Goal: Task Accomplishment & Management: Manage account settings

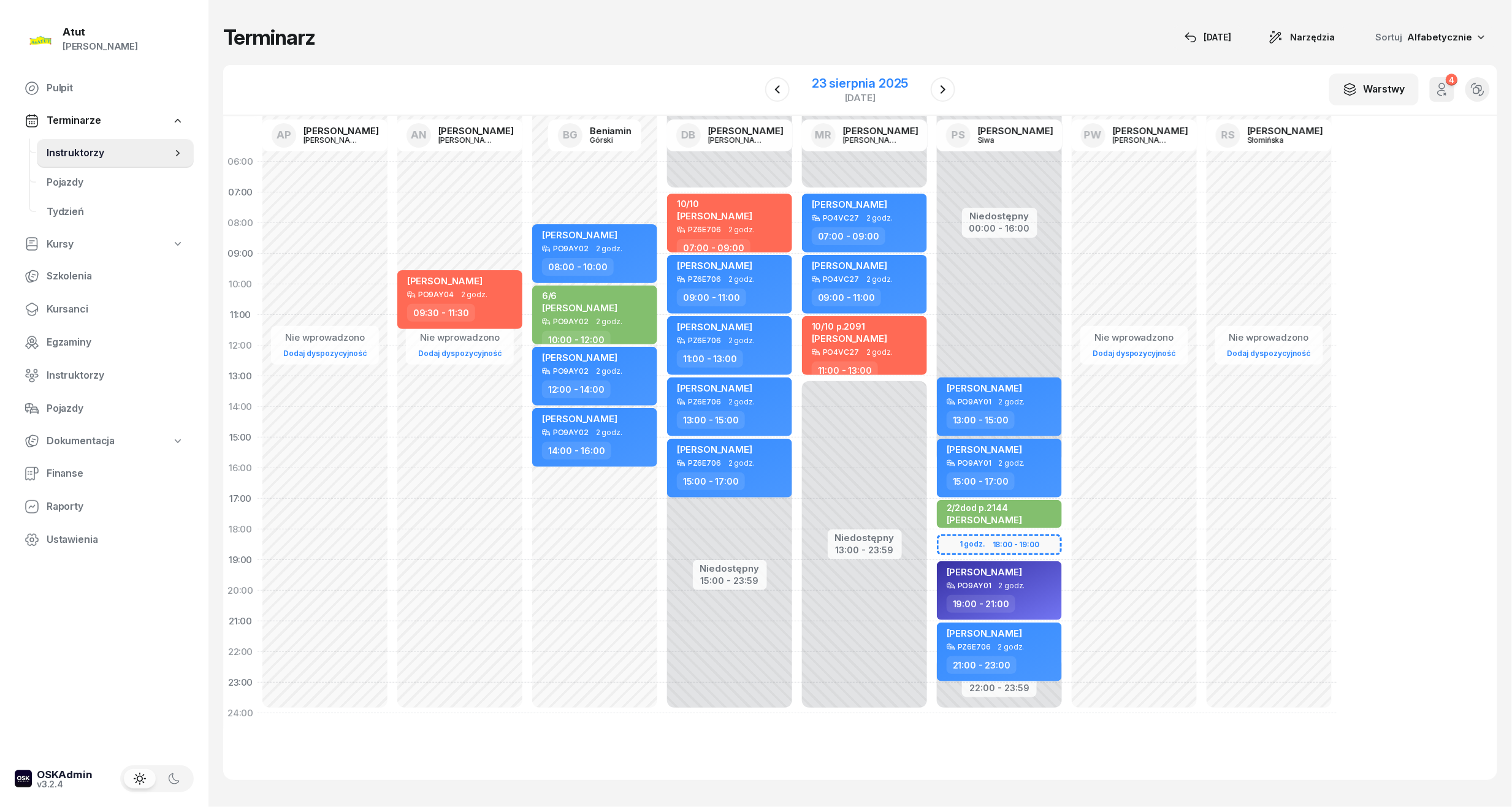
click at [901, 89] on div "23 sierpnia 2025" at bounding box center [860, 83] width 96 height 12
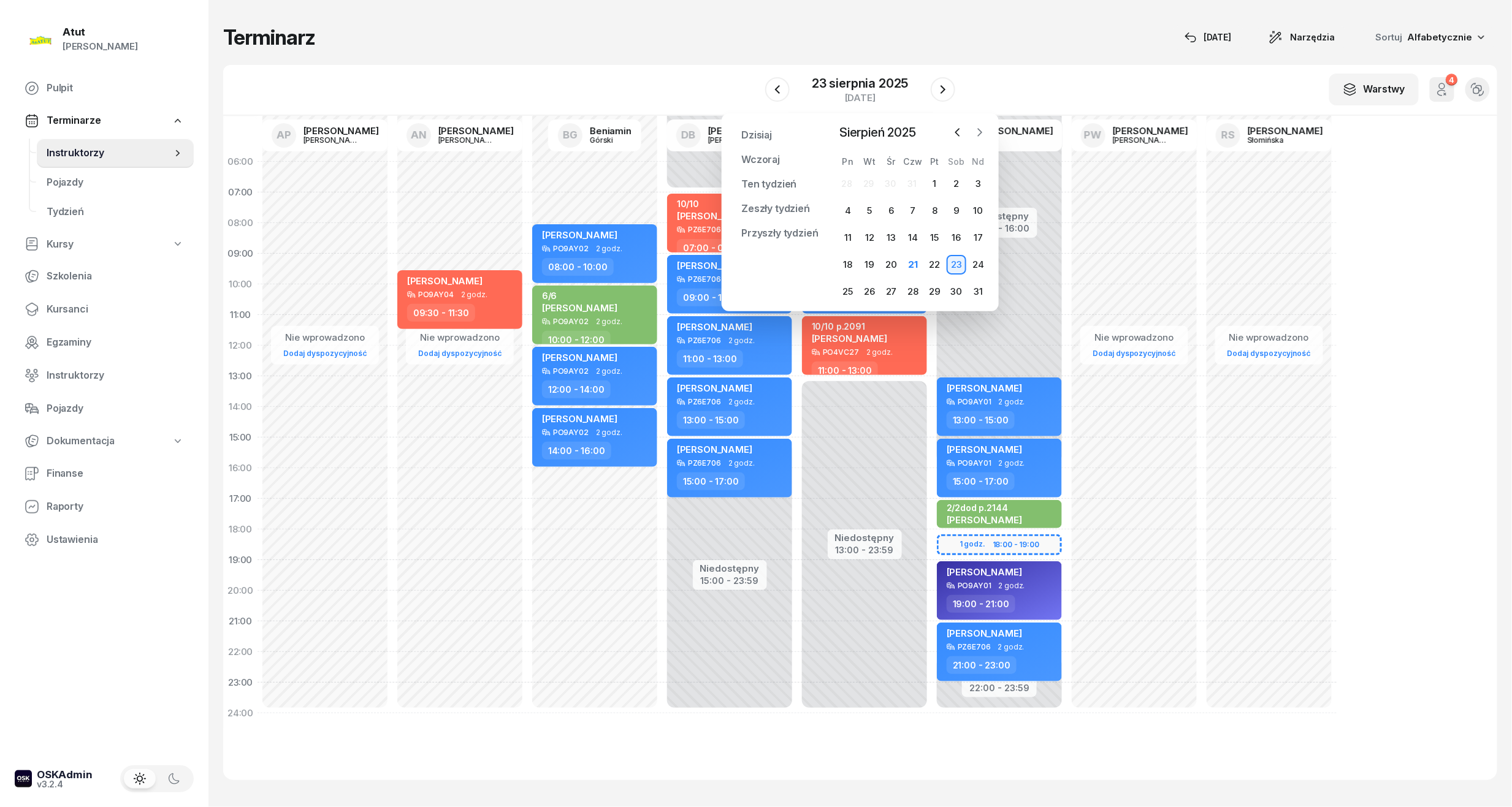
click at [981, 128] on icon "button" at bounding box center [979, 132] width 12 height 12
click at [979, 132] on icon "button" at bounding box center [979, 132] width 12 height 12
click at [896, 186] on div "1" at bounding box center [892, 184] width 20 height 20
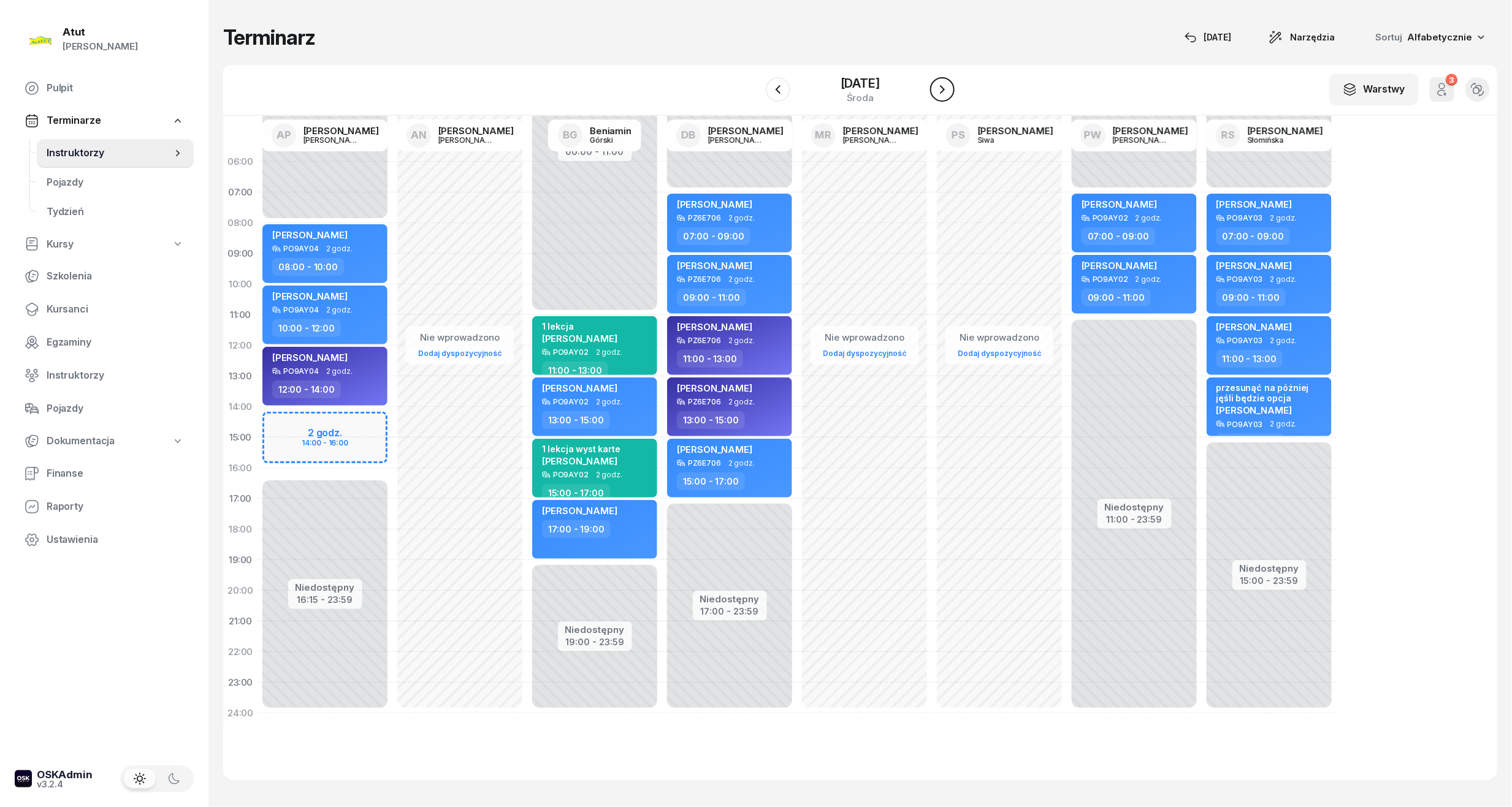
click at [950, 92] on icon "button" at bounding box center [942, 89] width 15 height 15
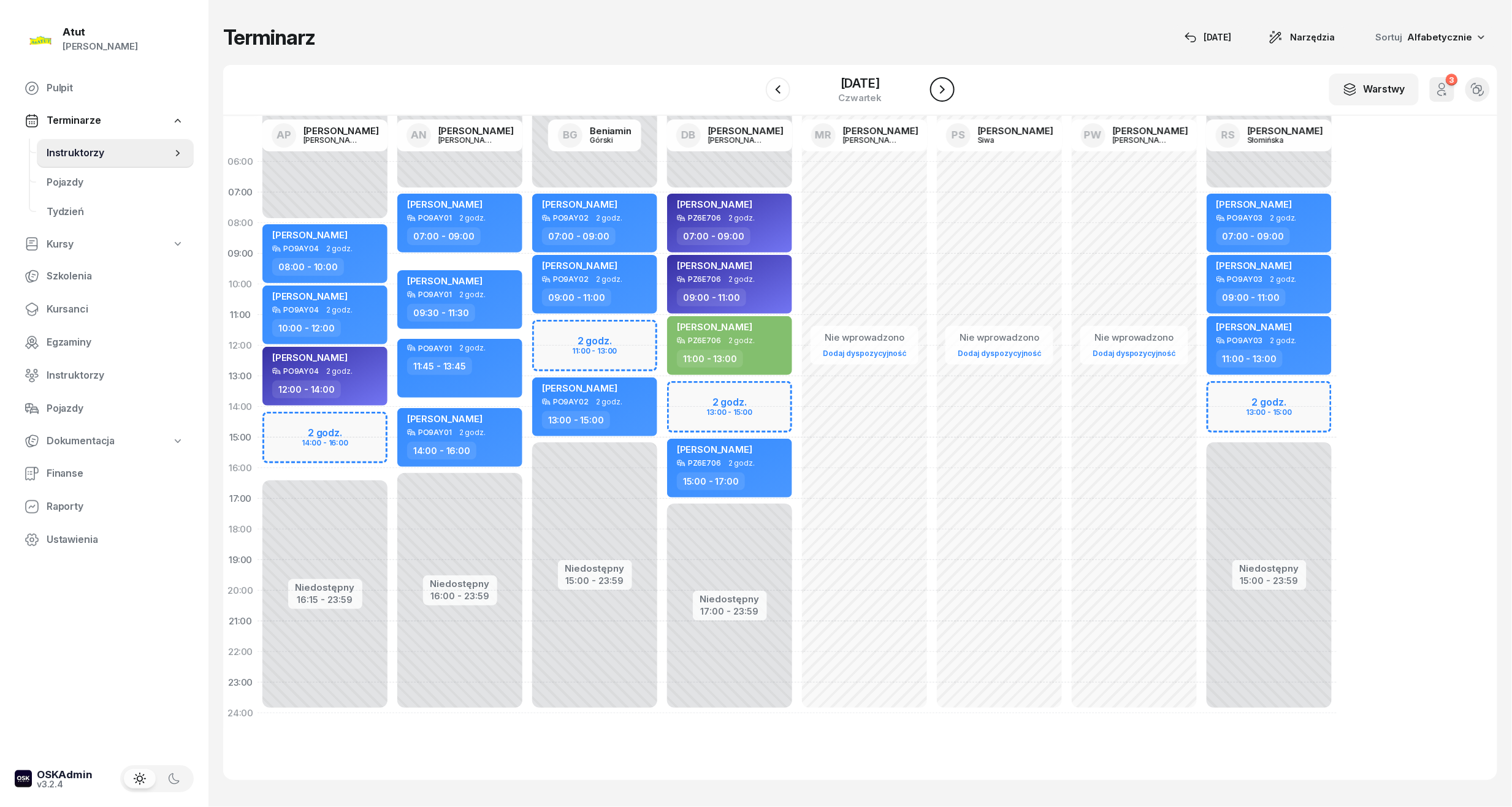
click at [950, 92] on icon "button" at bounding box center [942, 89] width 15 height 15
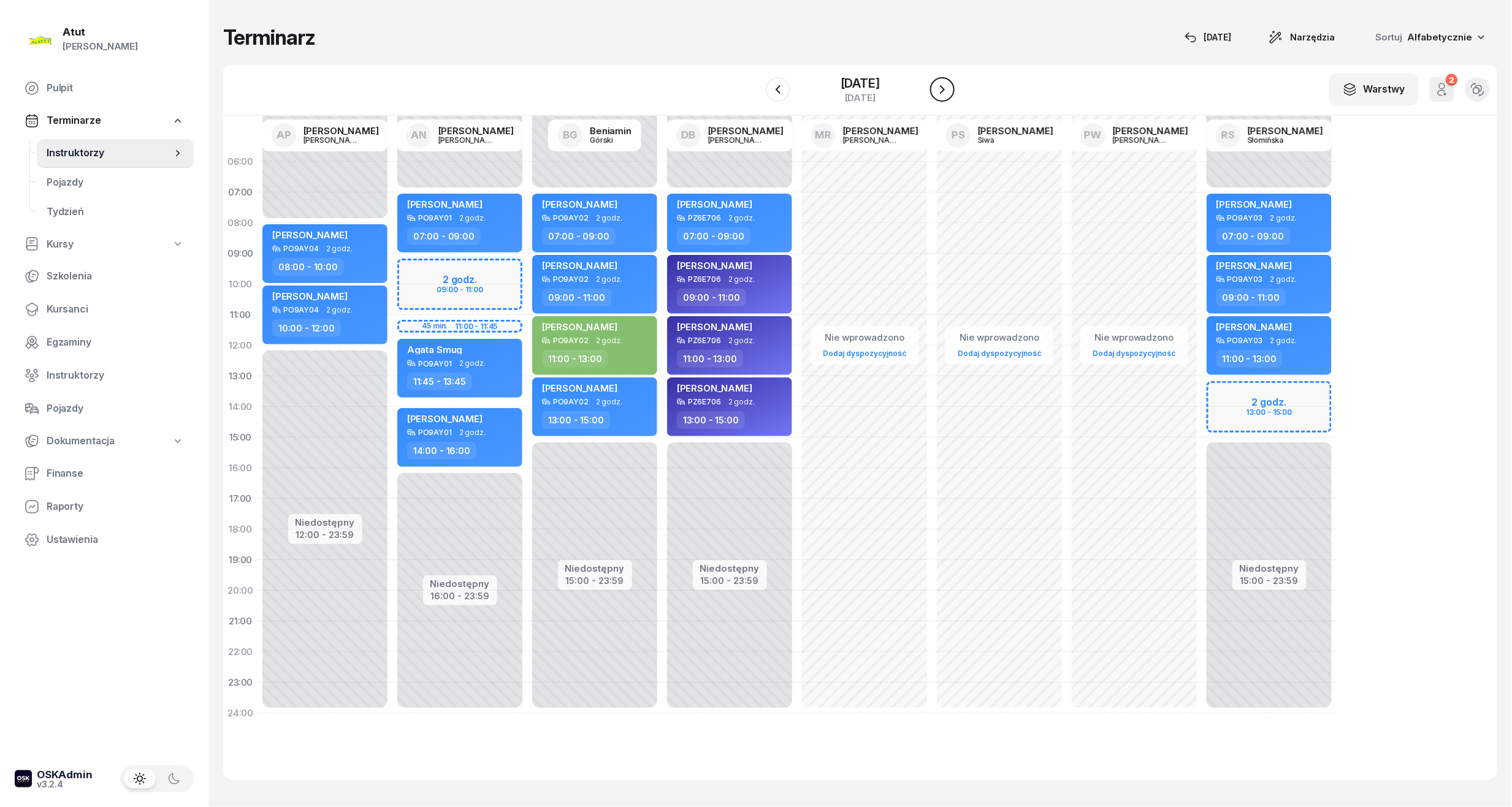
click at [944, 91] on button "button" at bounding box center [942, 89] width 25 height 25
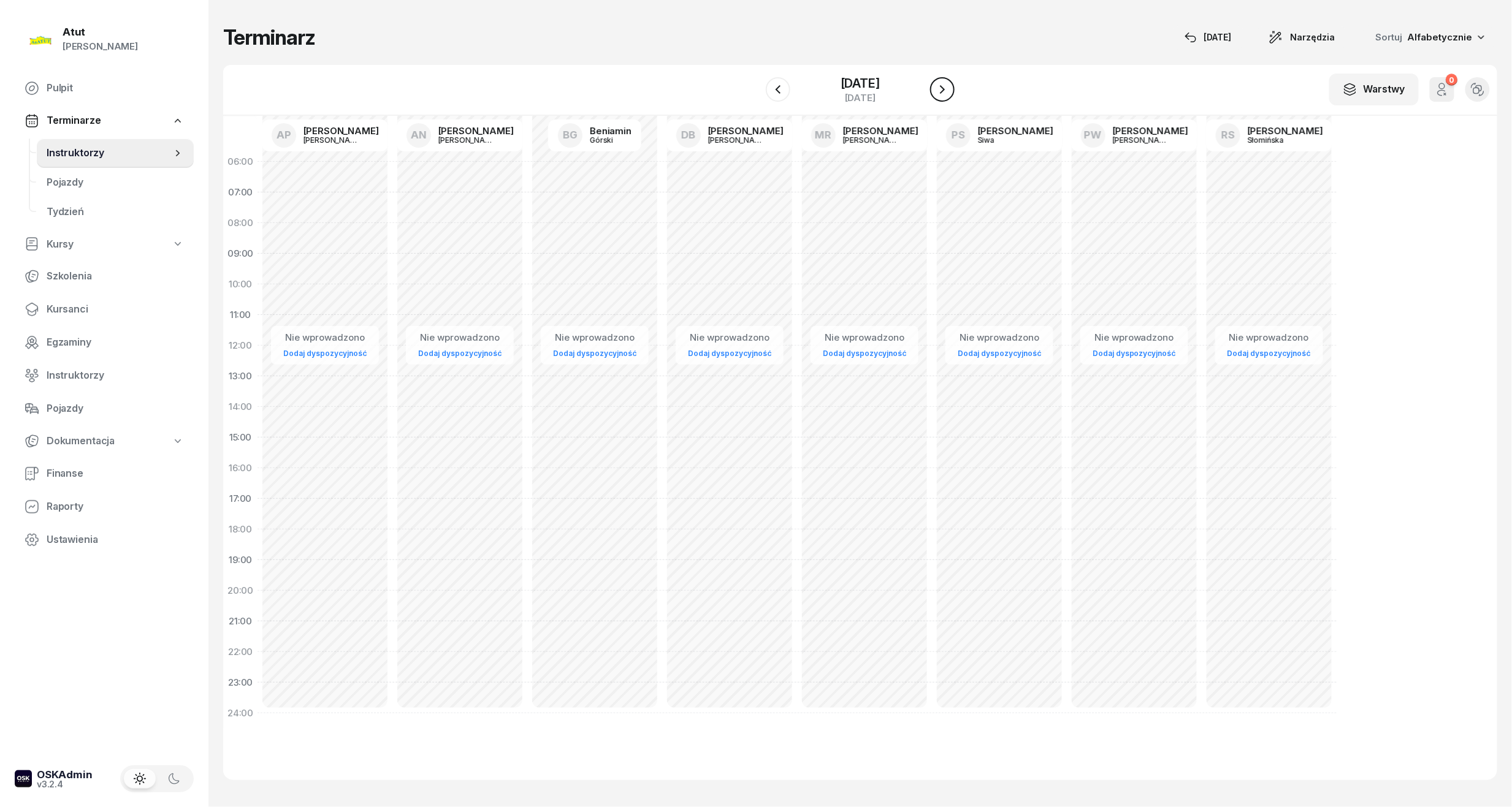
click at [949, 91] on icon "button" at bounding box center [942, 89] width 15 height 15
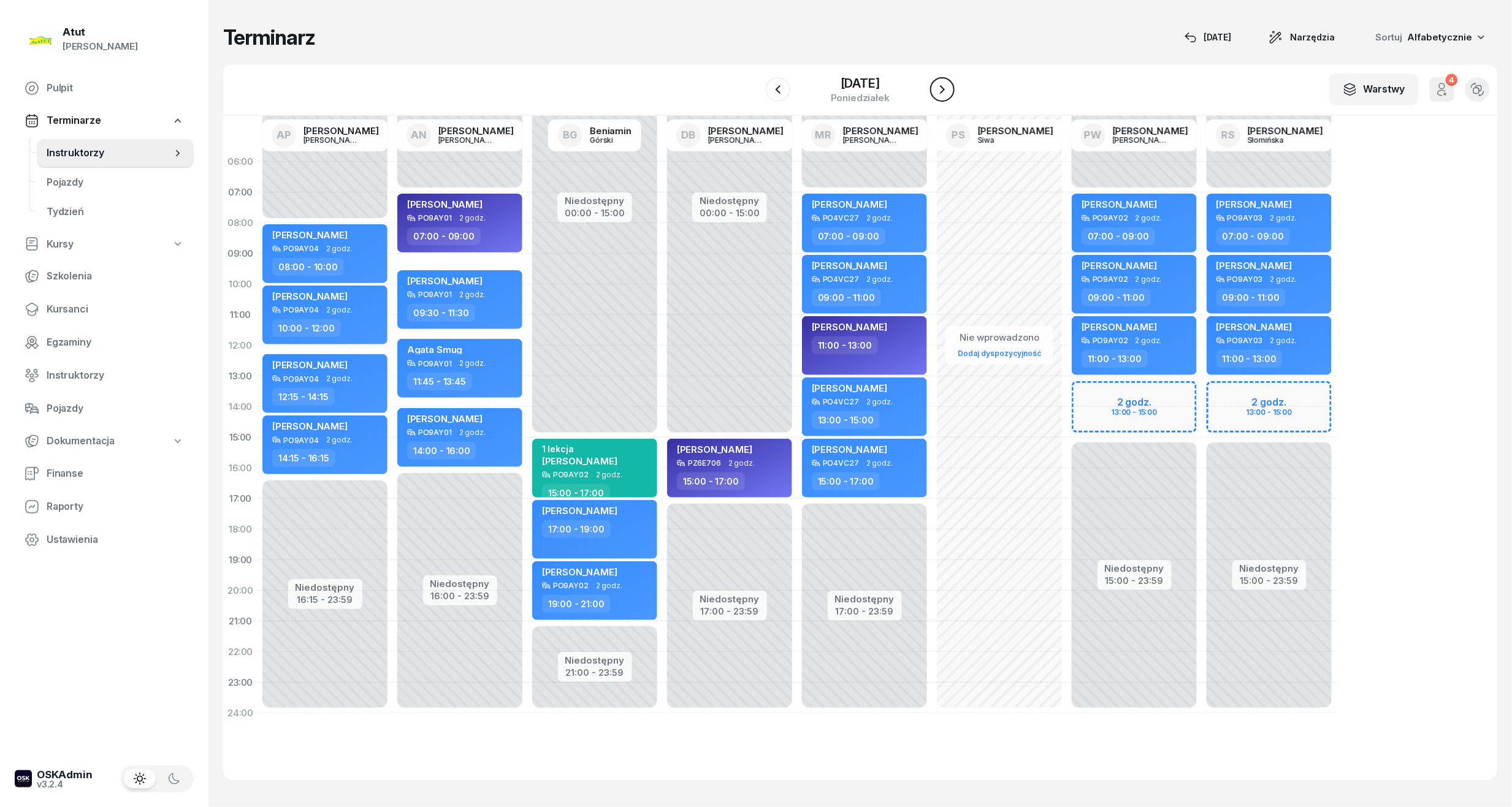
click at [948, 99] on button "button" at bounding box center [942, 89] width 25 height 25
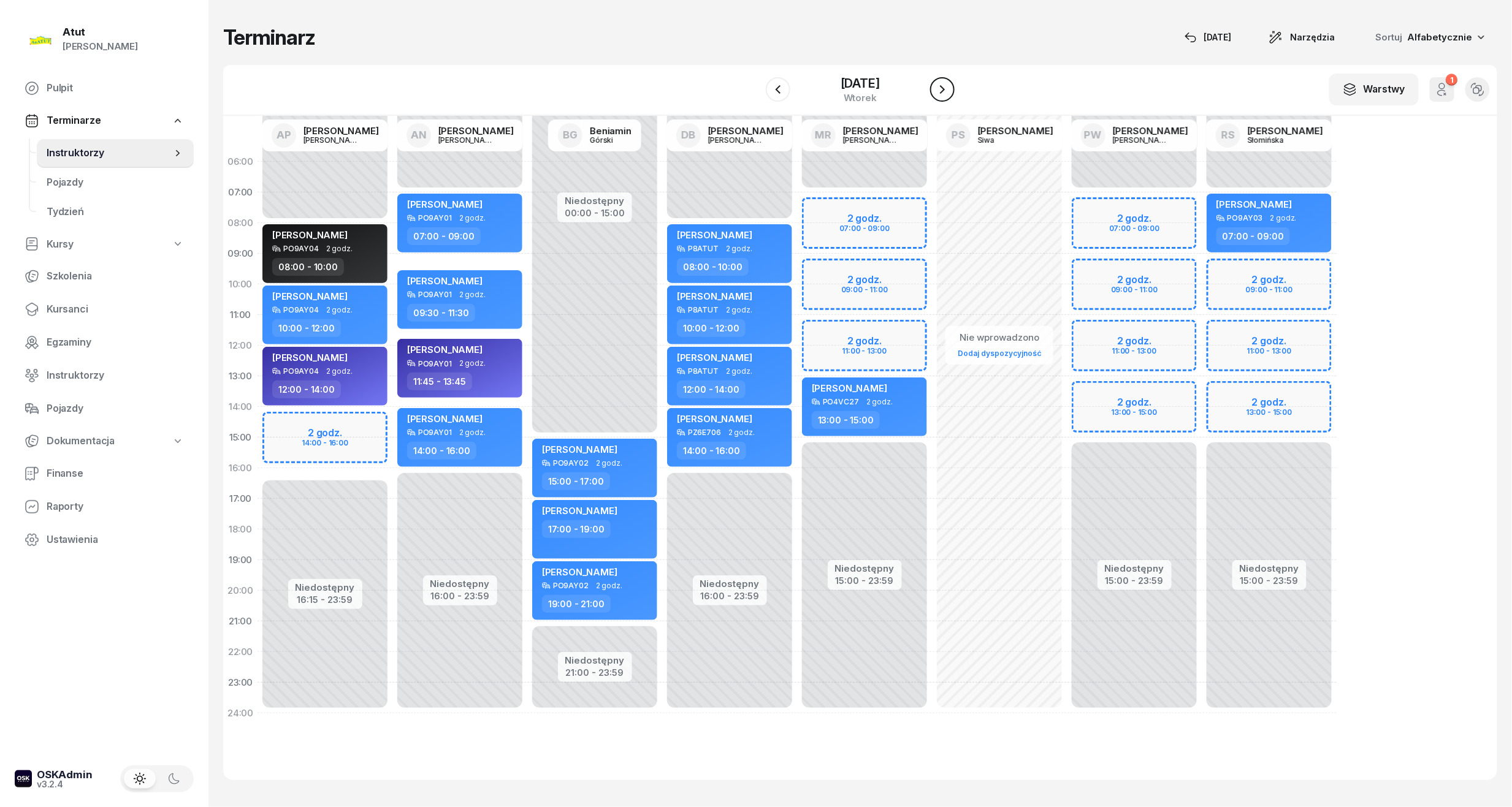
click at [948, 99] on button "button" at bounding box center [942, 89] width 25 height 25
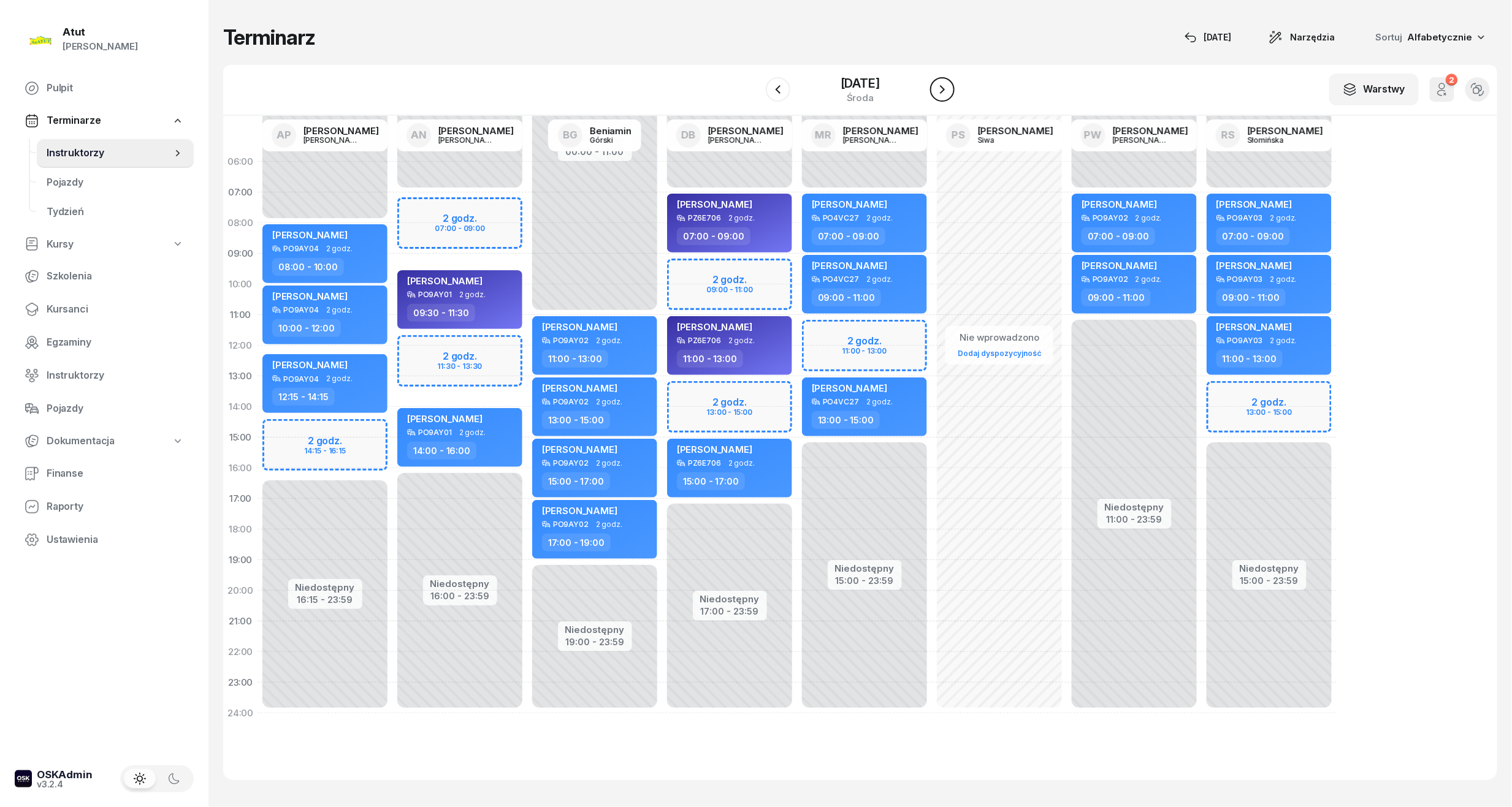
click at [948, 99] on button "button" at bounding box center [942, 89] width 25 height 25
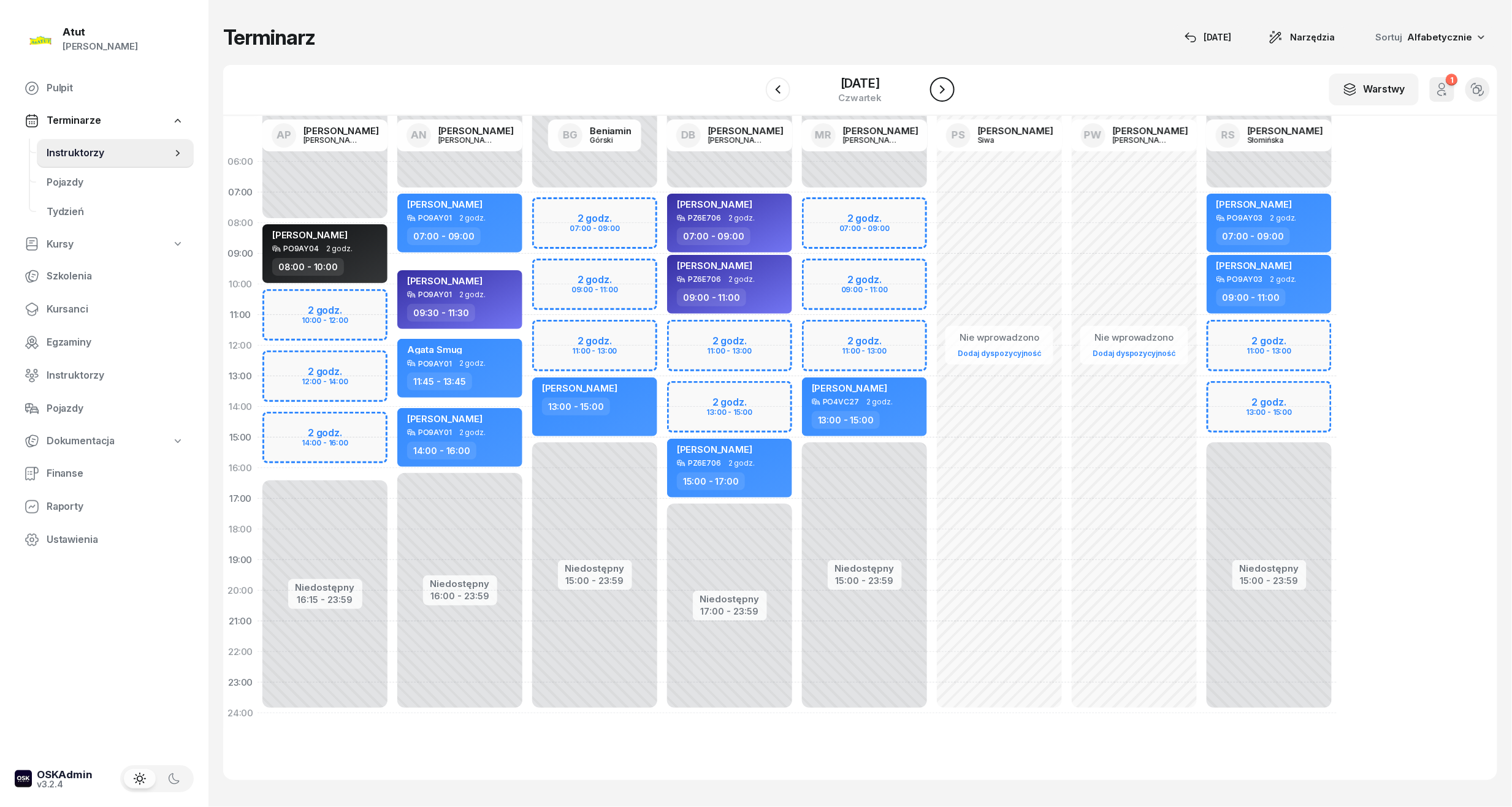
click at [950, 92] on icon "button" at bounding box center [942, 89] width 15 height 15
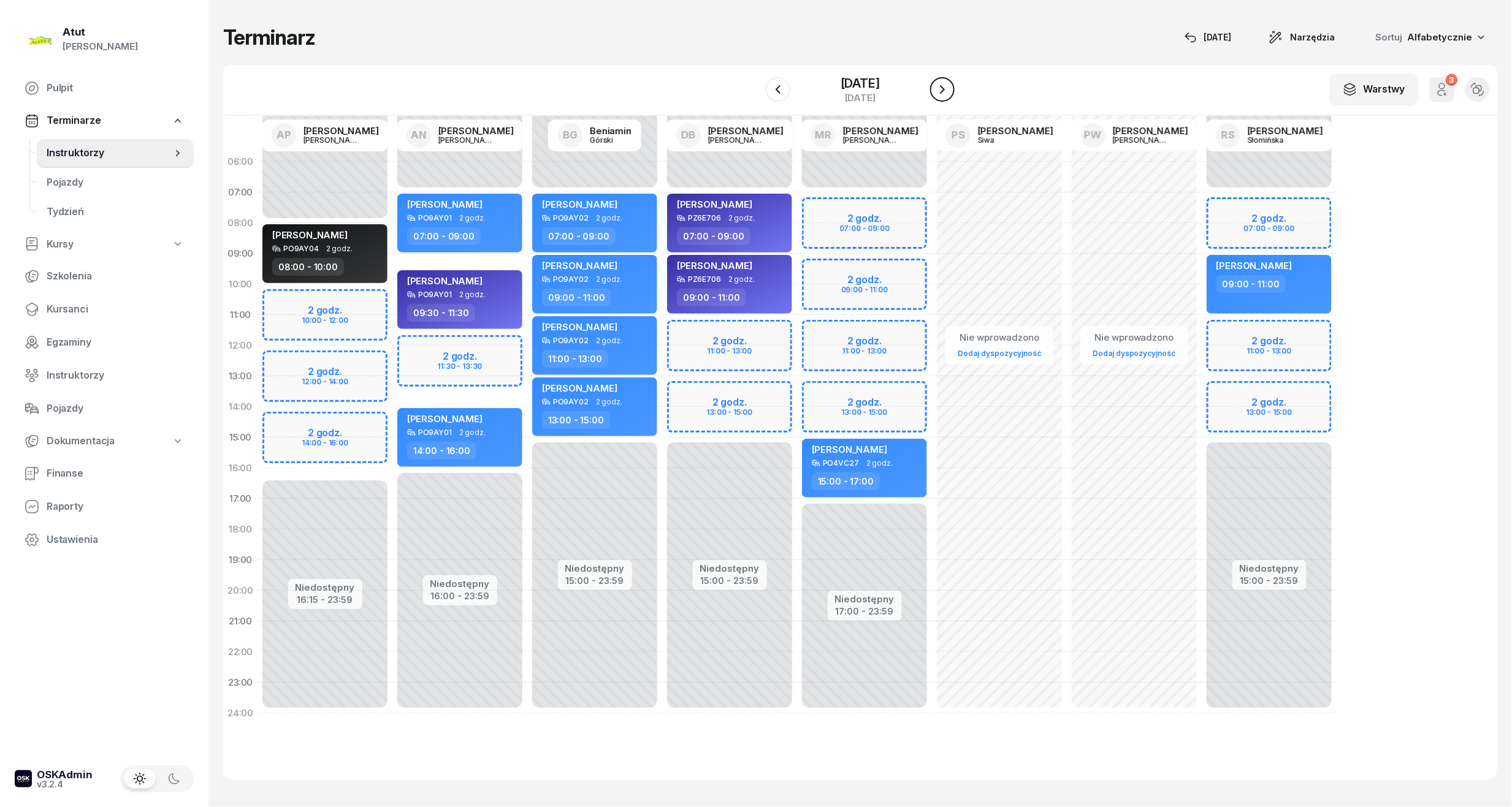
click at [945, 92] on icon "button" at bounding box center [942, 89] width 5 height 9
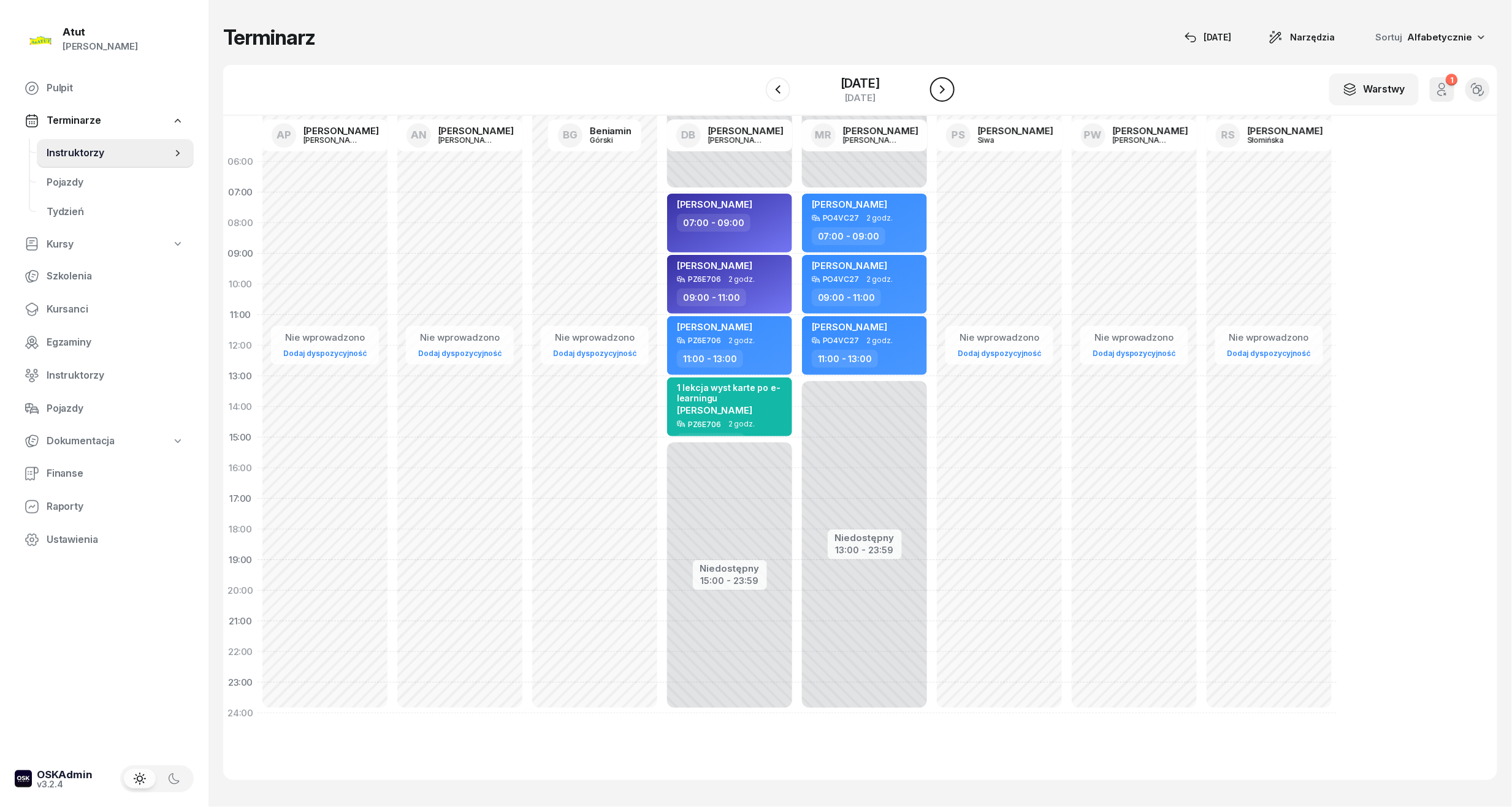
click at [950, 92] on icon "button" at bounding box center [942, 89] width 15 height 15
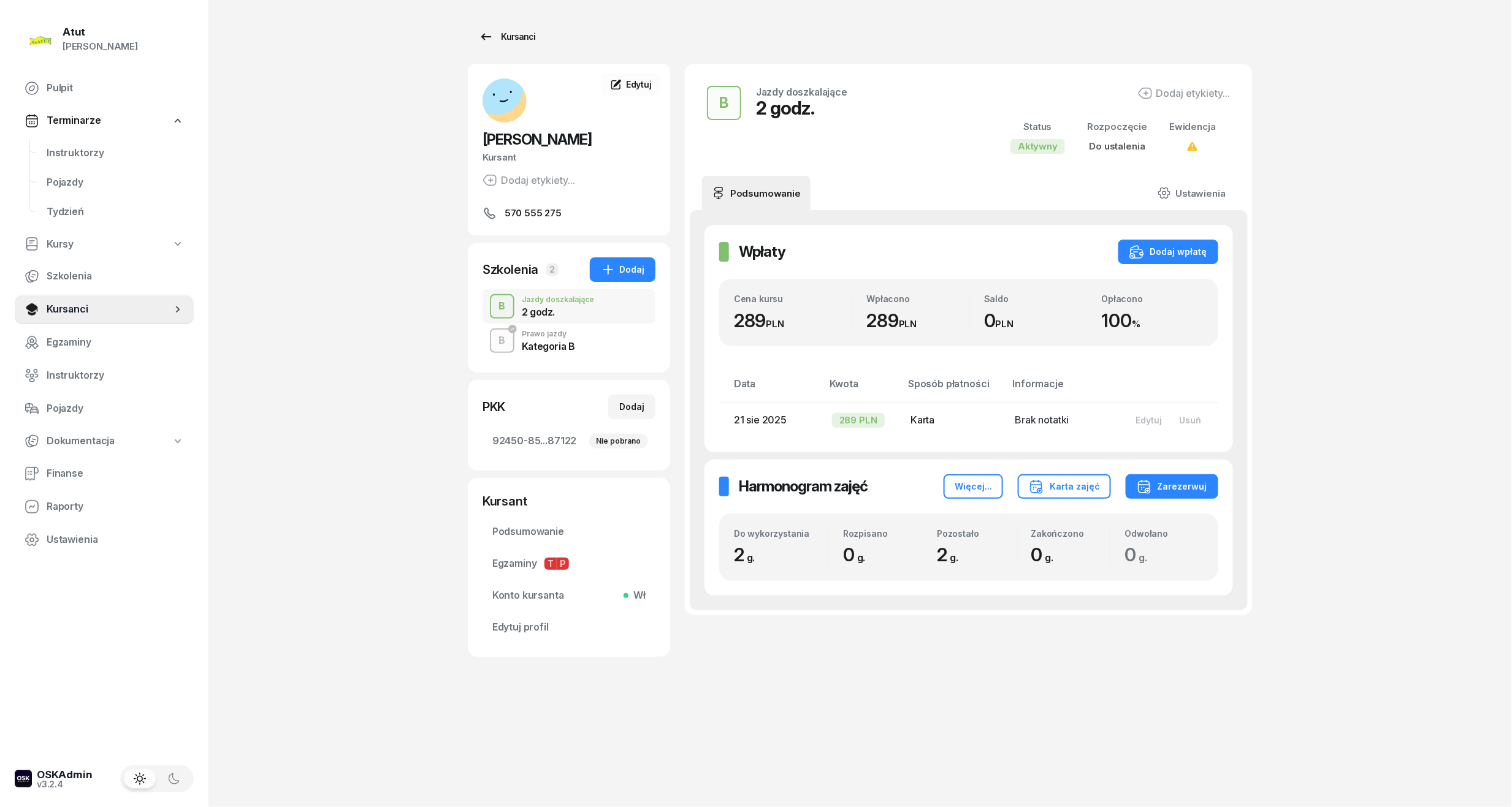
click at [509, 43] on div "Kursanci" at bounding box center [507, 37] width 57 height 15
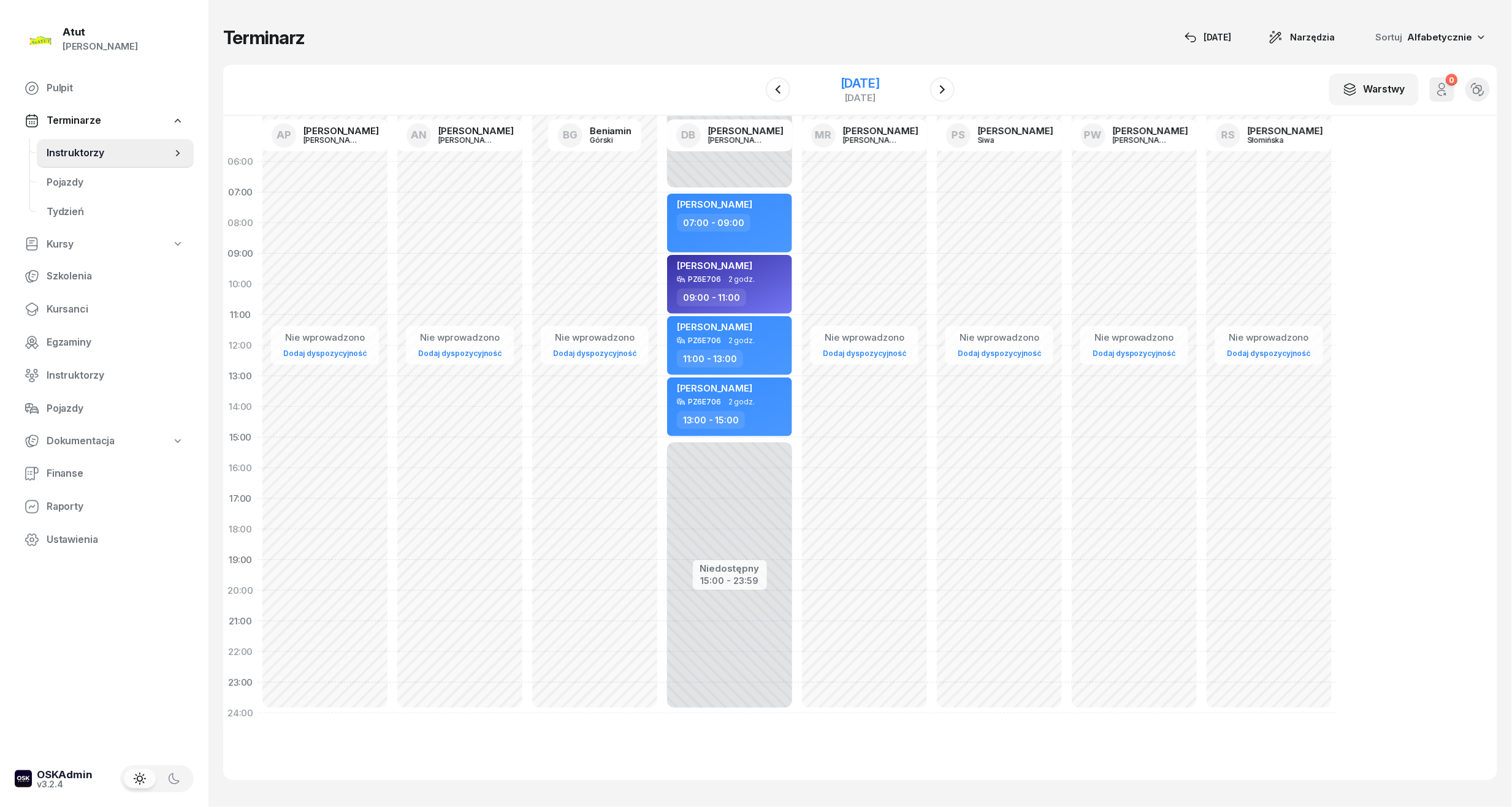
click at [725, 94] on div "niedziela" at bounding box center [860, 97] width 39 height 9
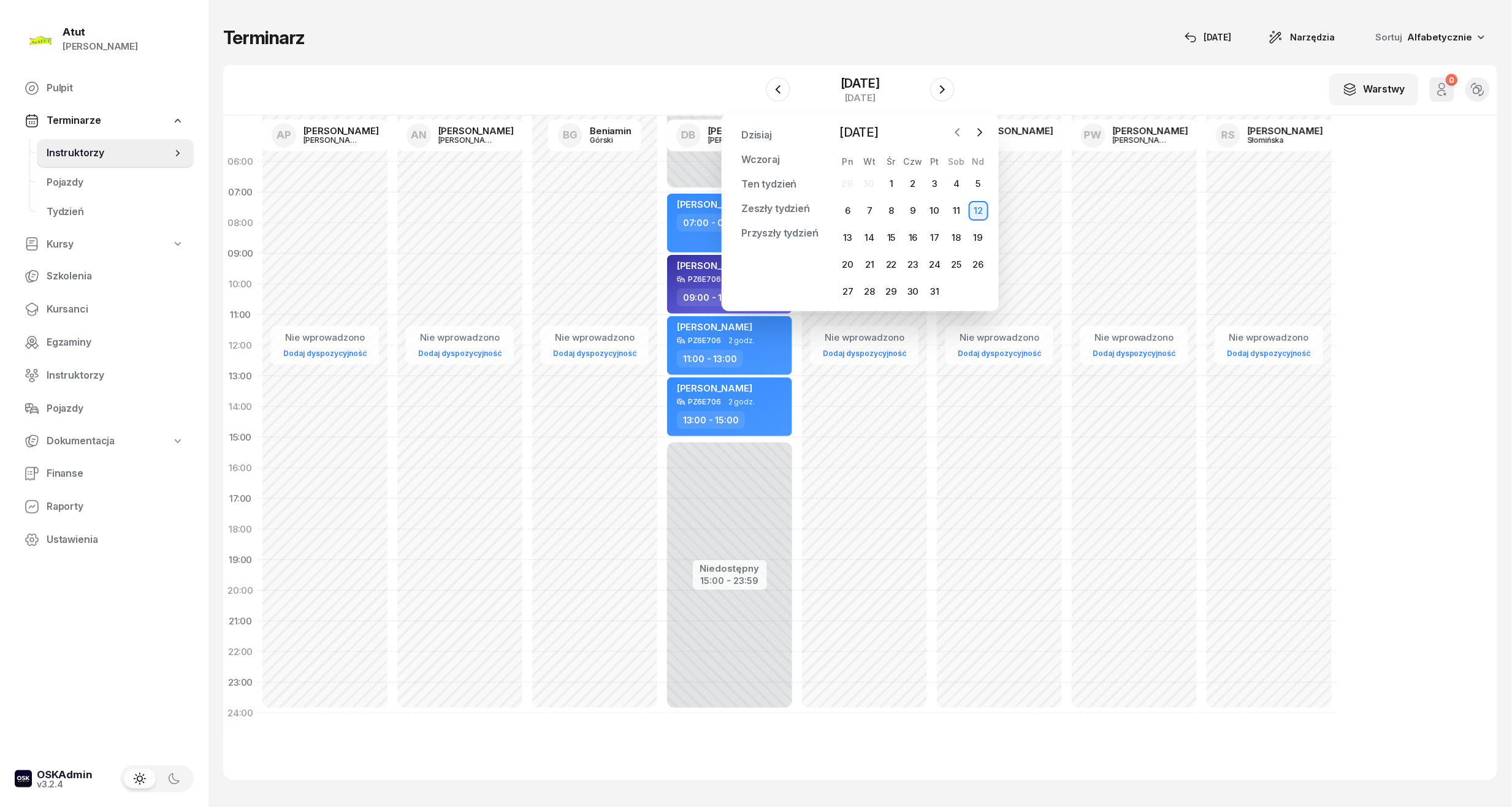
click at [725, 138] on icon "button" at bounding box center [957, 132] width 12 height 12
click at [725, 264] on div "21" at bounding box center [913, 265] width 20 height 20
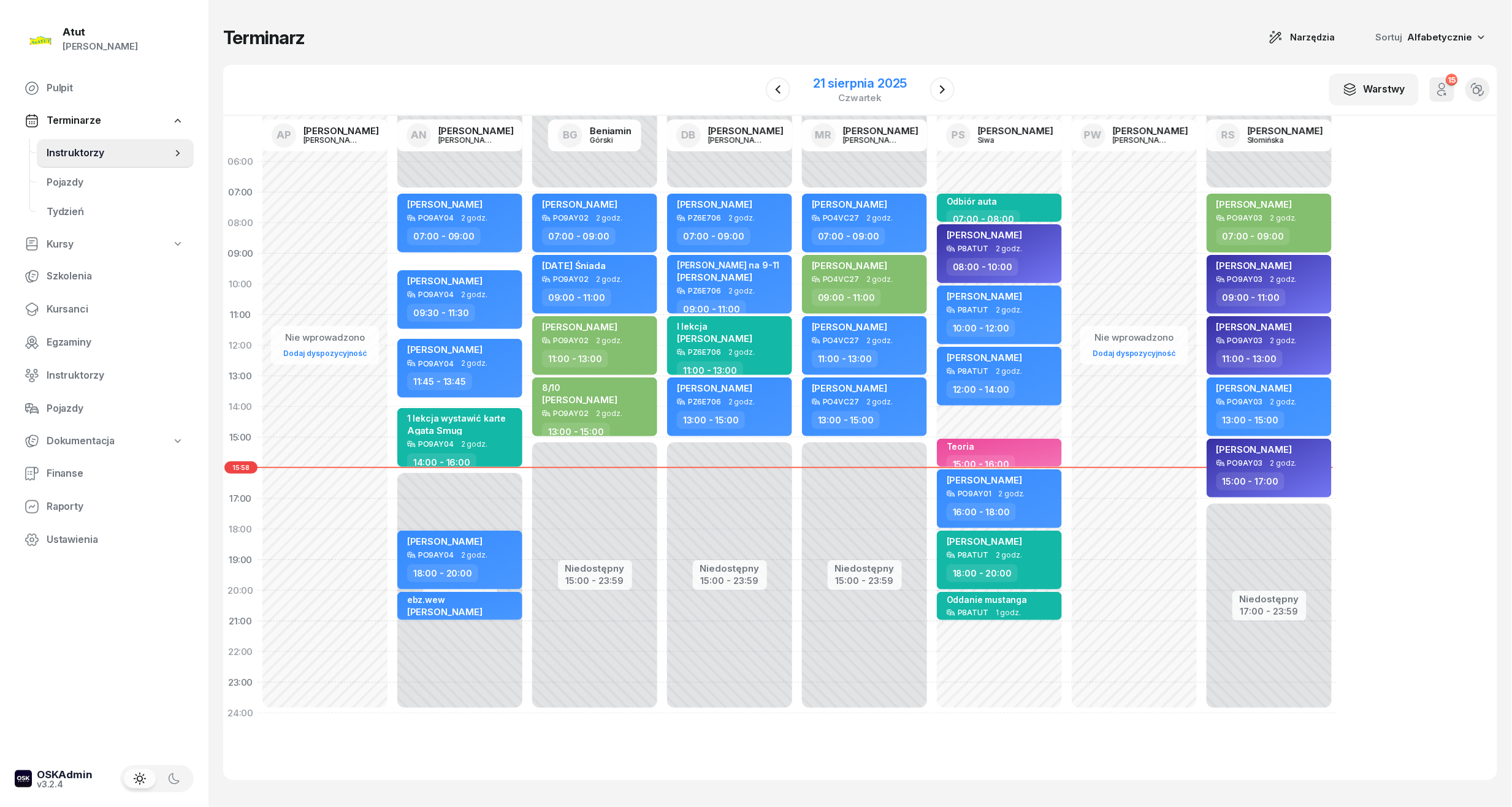
click at [725, 94] on div "czwartek" at bounding box center [860, 97] width 94 height 9
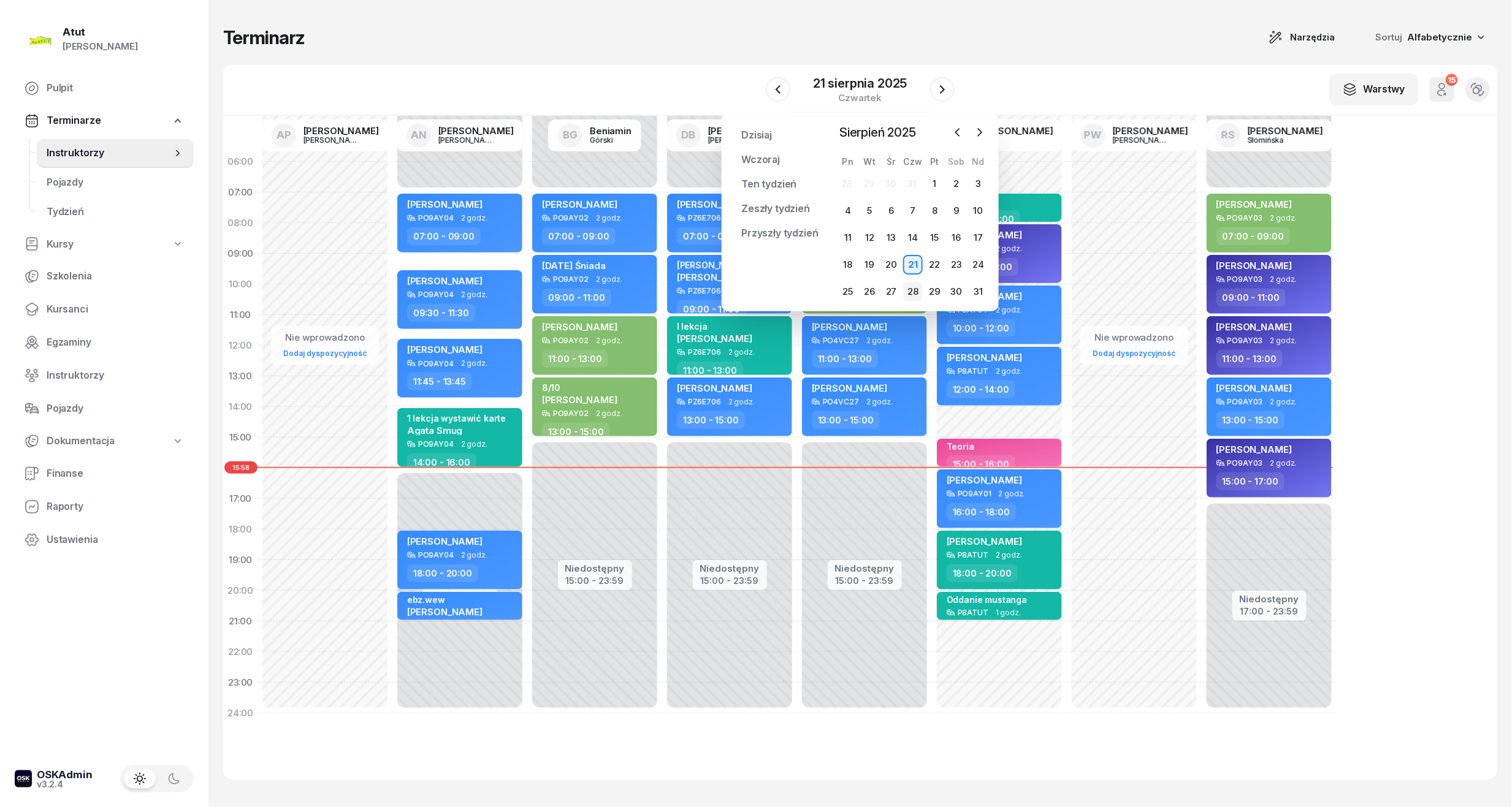
click at [725, 297] on div "28" at bounding box center [913, 292] width 20 height 20
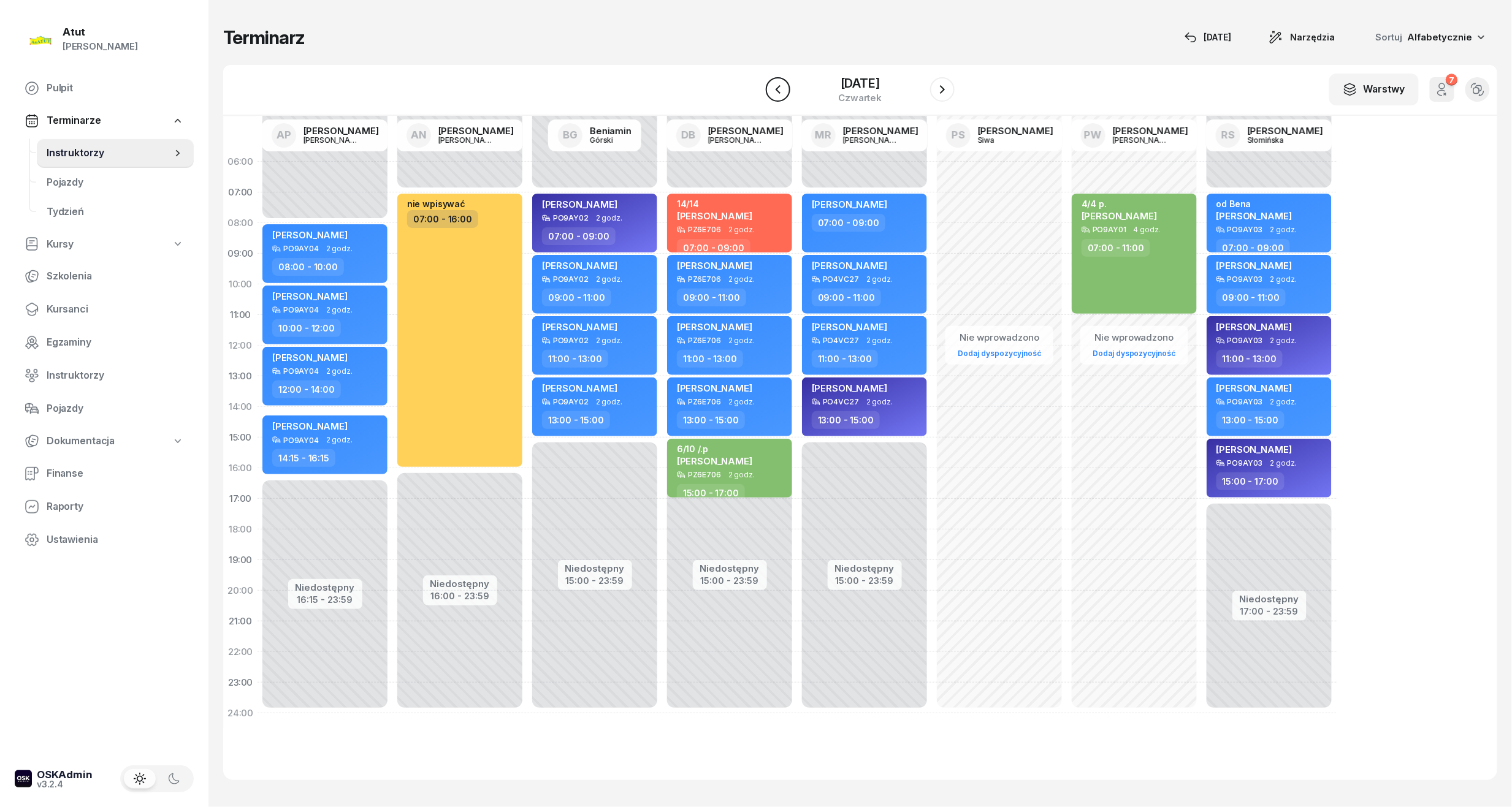
click at [725, 94] on icon "button" at bounding box center [778, 89] width 15 height 15
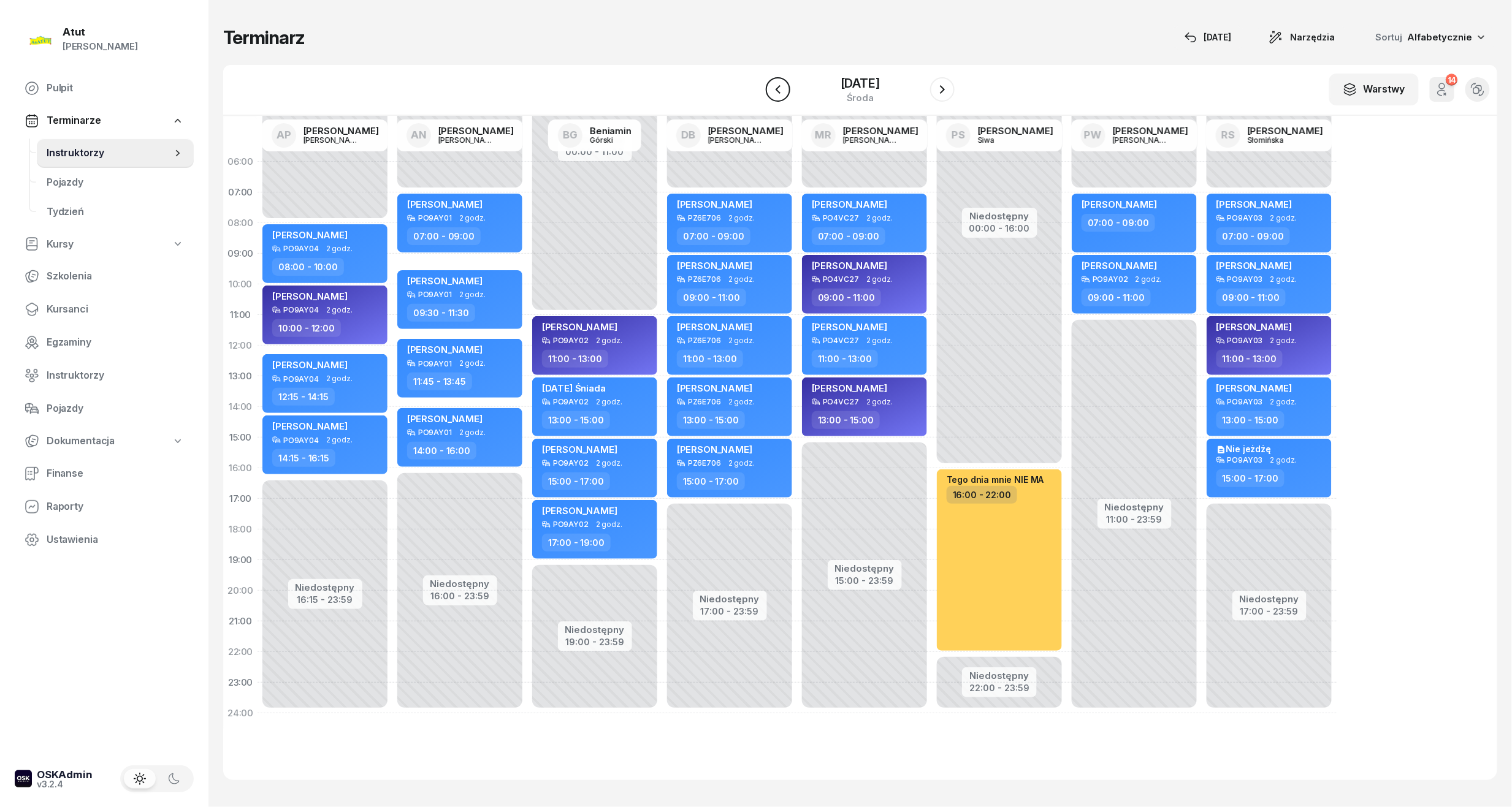
click at [725, 94] on icon "button" at bounding box center [778, 89] width 15 height 15
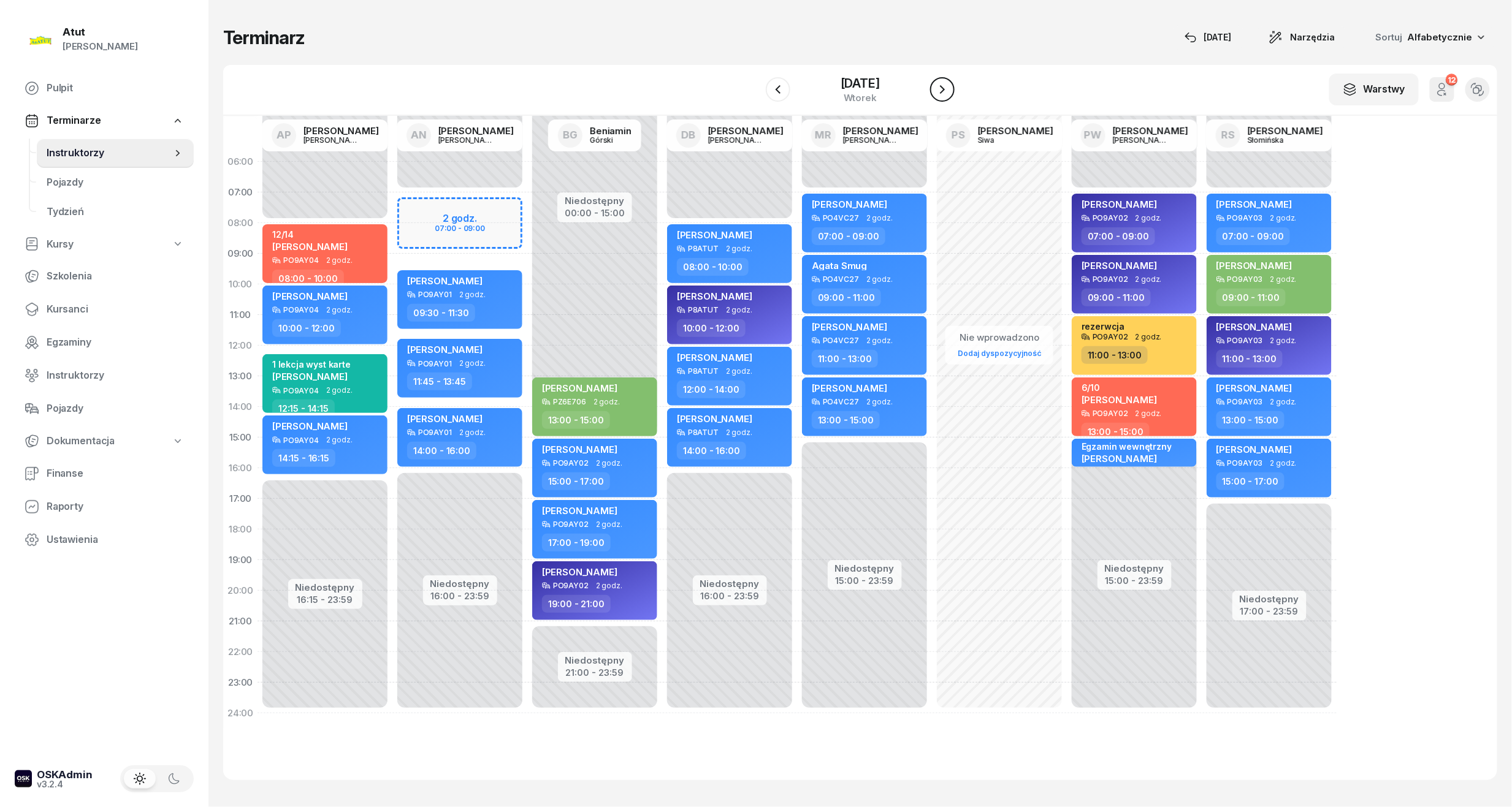
click at [725, 89] on icon "button" at bounding box center [942, 89] width 15 height 15
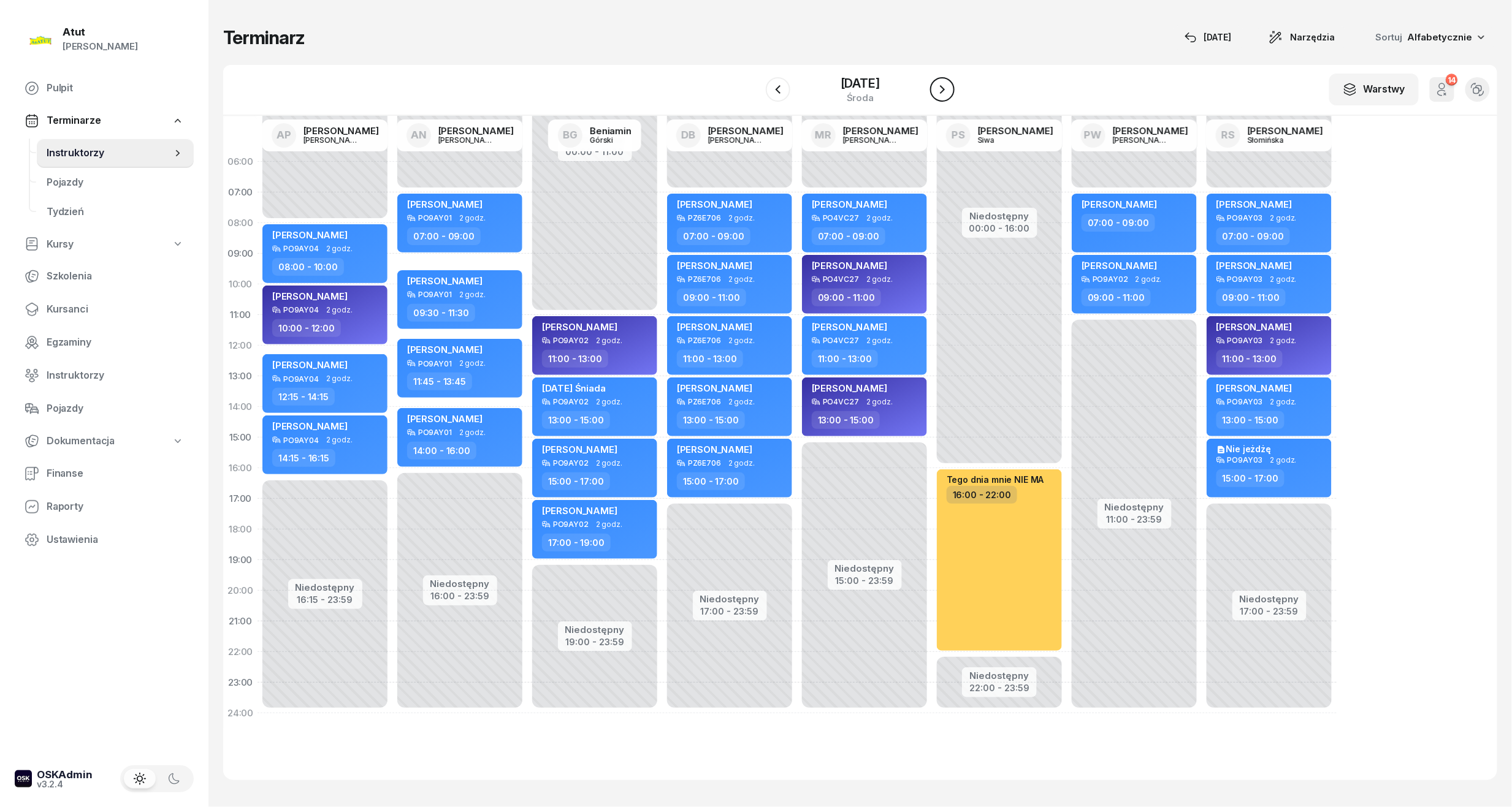
click at [725, 89] on icon "button" at bounding box center [942, 89] width 15 height 15
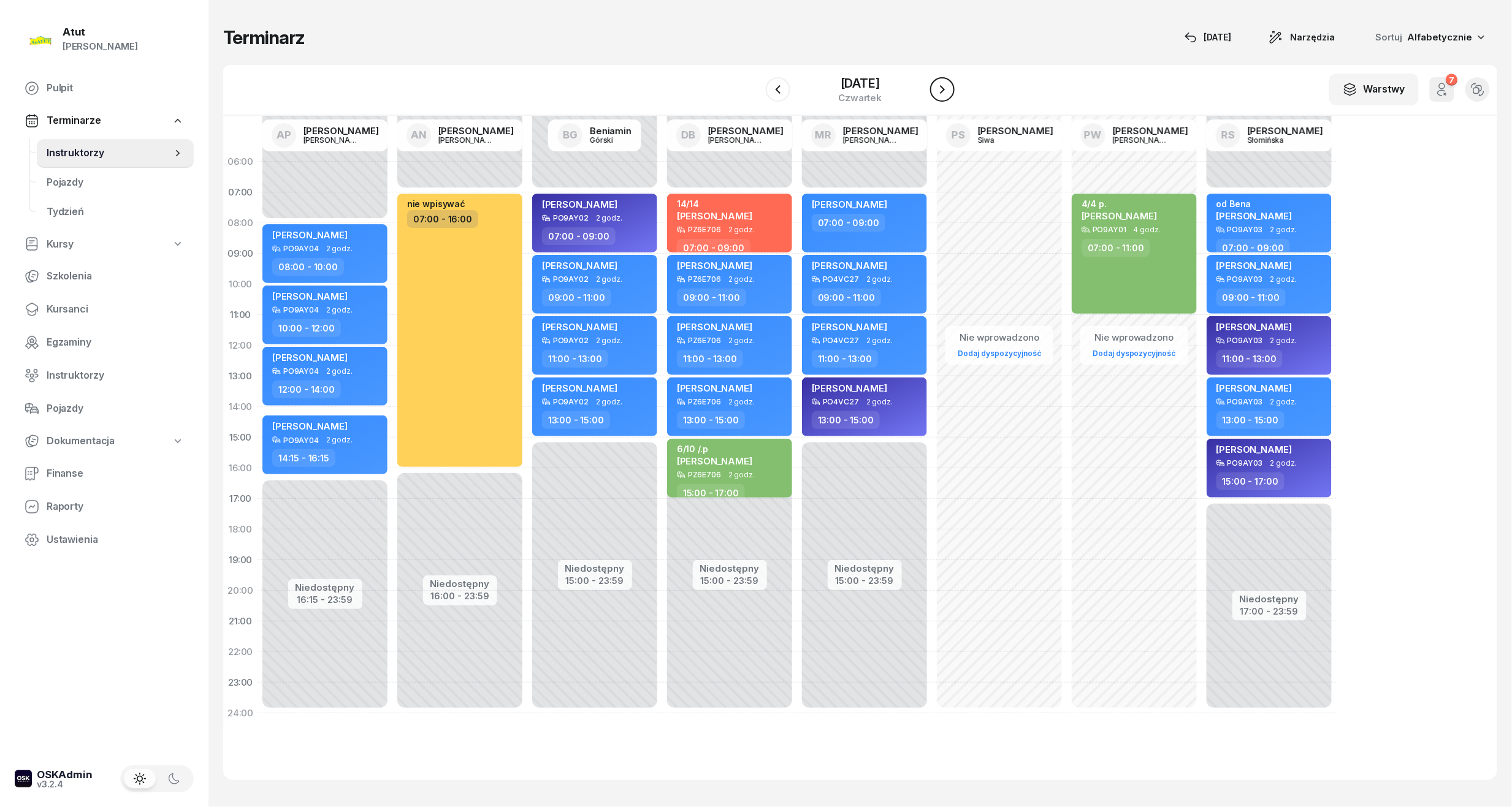
click at [725, 89] on icon "button" at bounding box center [942, 89] width 15 height 15
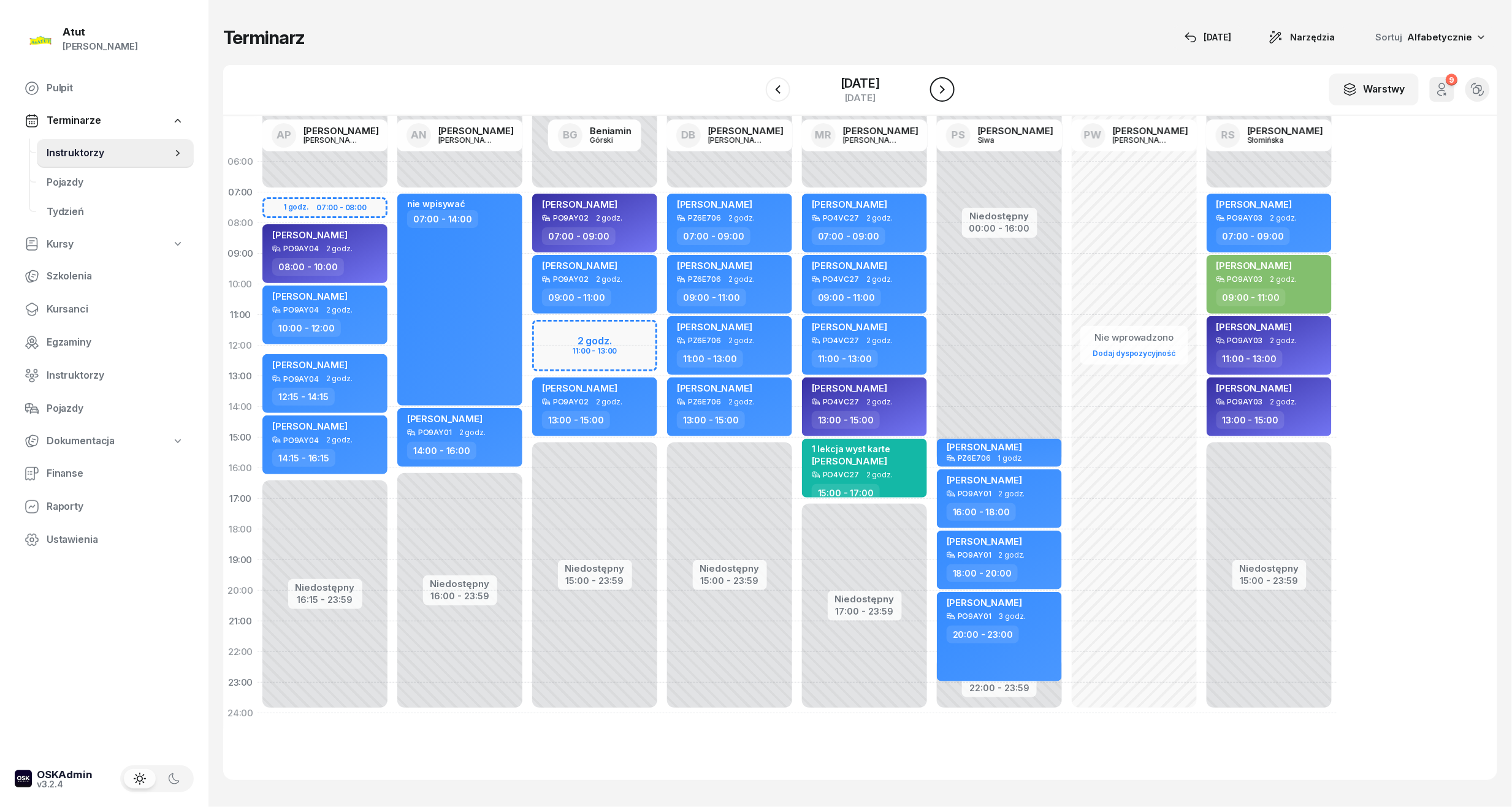
click at [725, 89] on icon "button" at bounding box center [942, 89] width 15 height 15
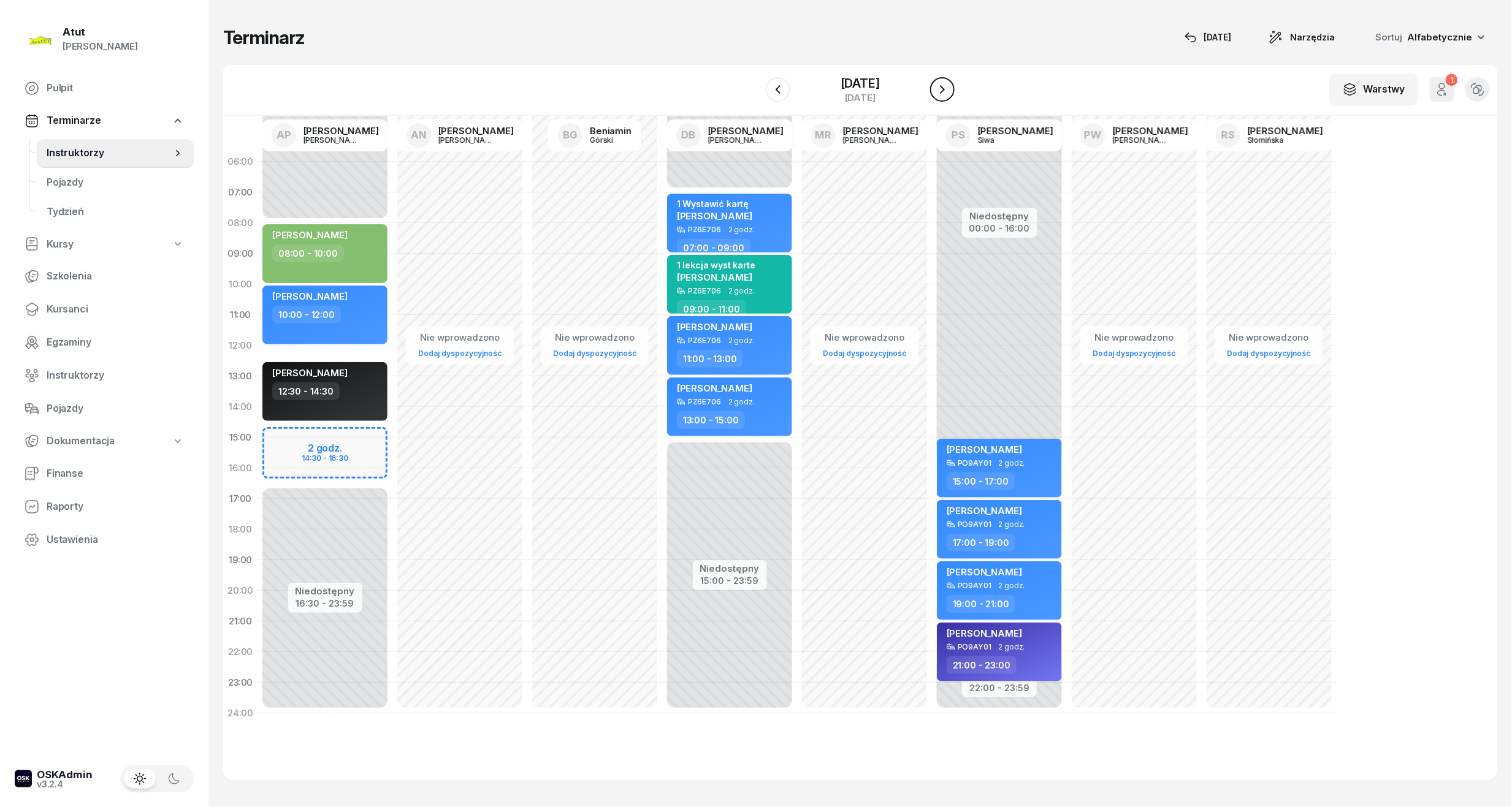
click at [725, 89] on icon "button" at bounding box center [942, 89] width 15 height 15
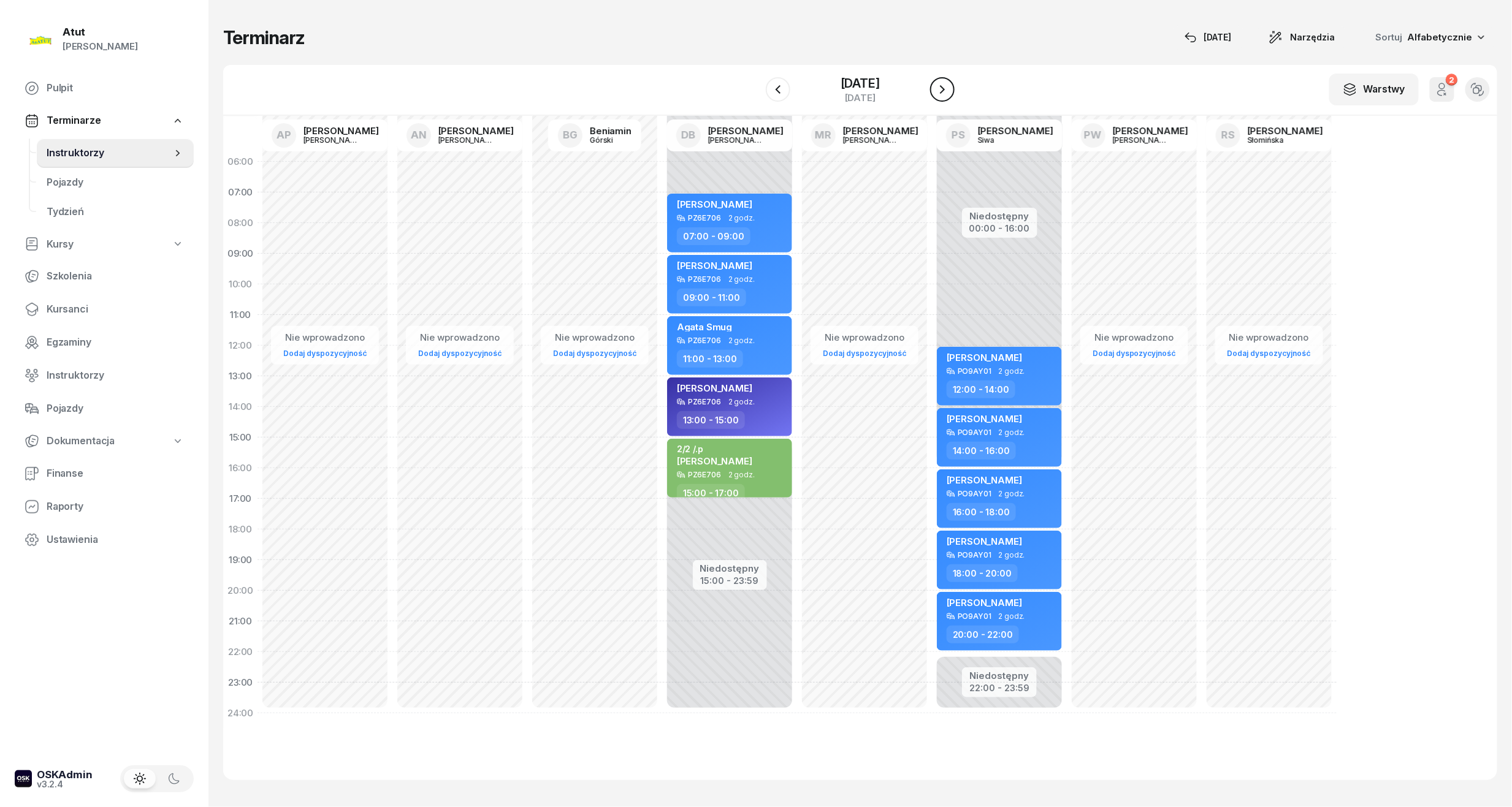
click at [725, 89] on icon "button" at bounding box center [942, 89] width 15 height 15
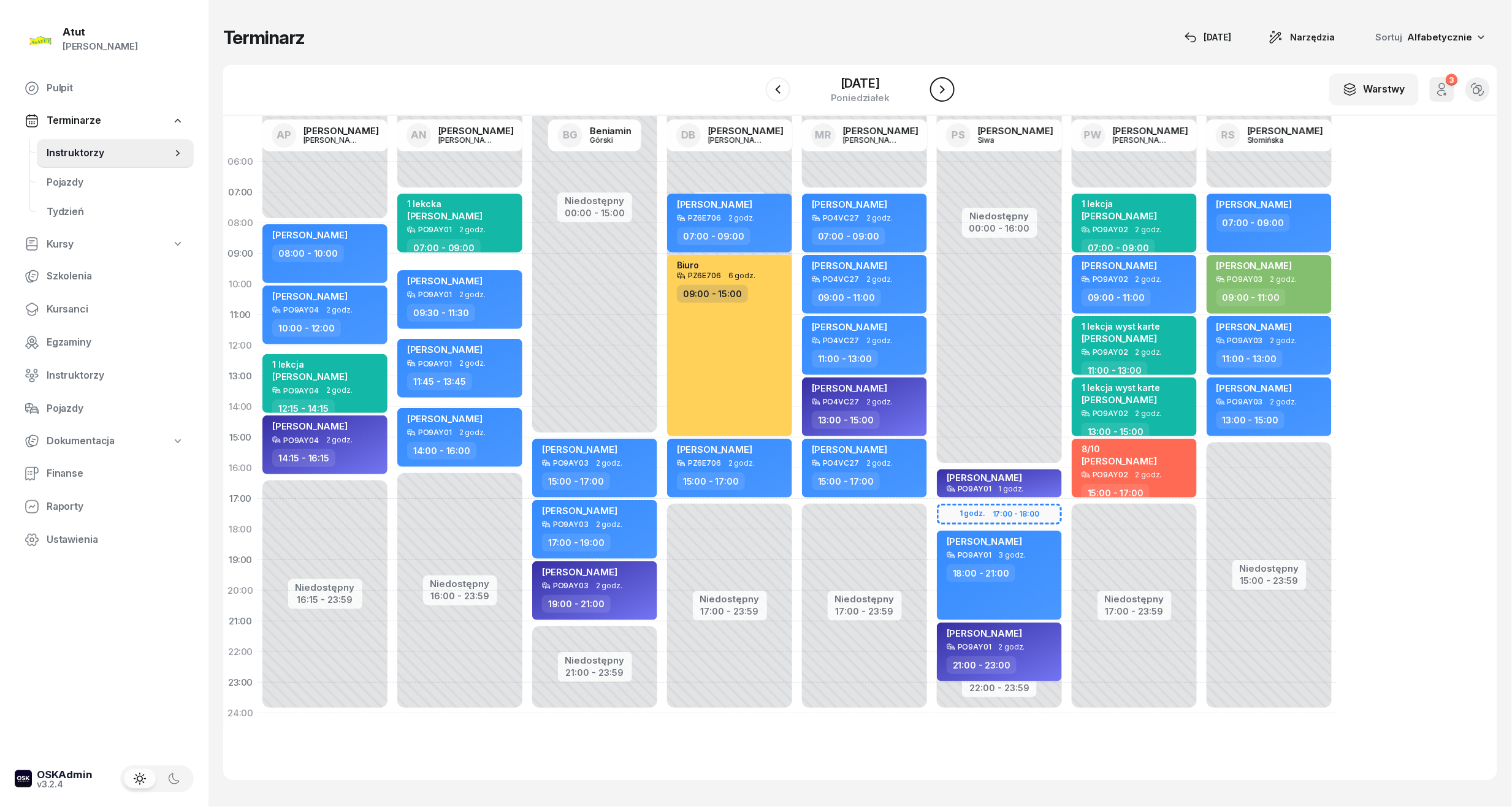
click at [725, 89] on icon "button" at bounding box center [942, 89] width 15 height 15
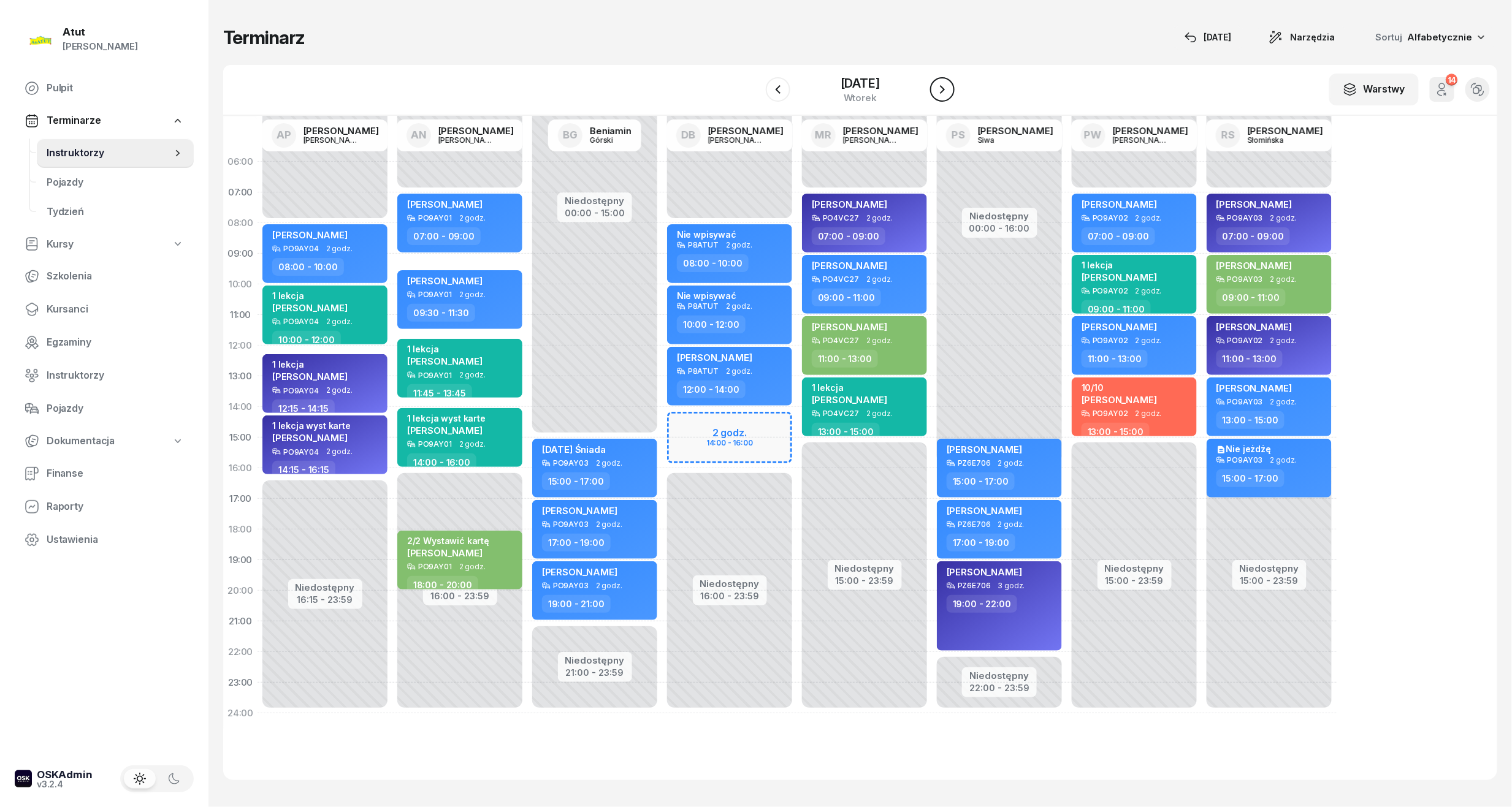
click at [725, 91] on icon "button" at bounding box center [942, 89] width 15 height 15
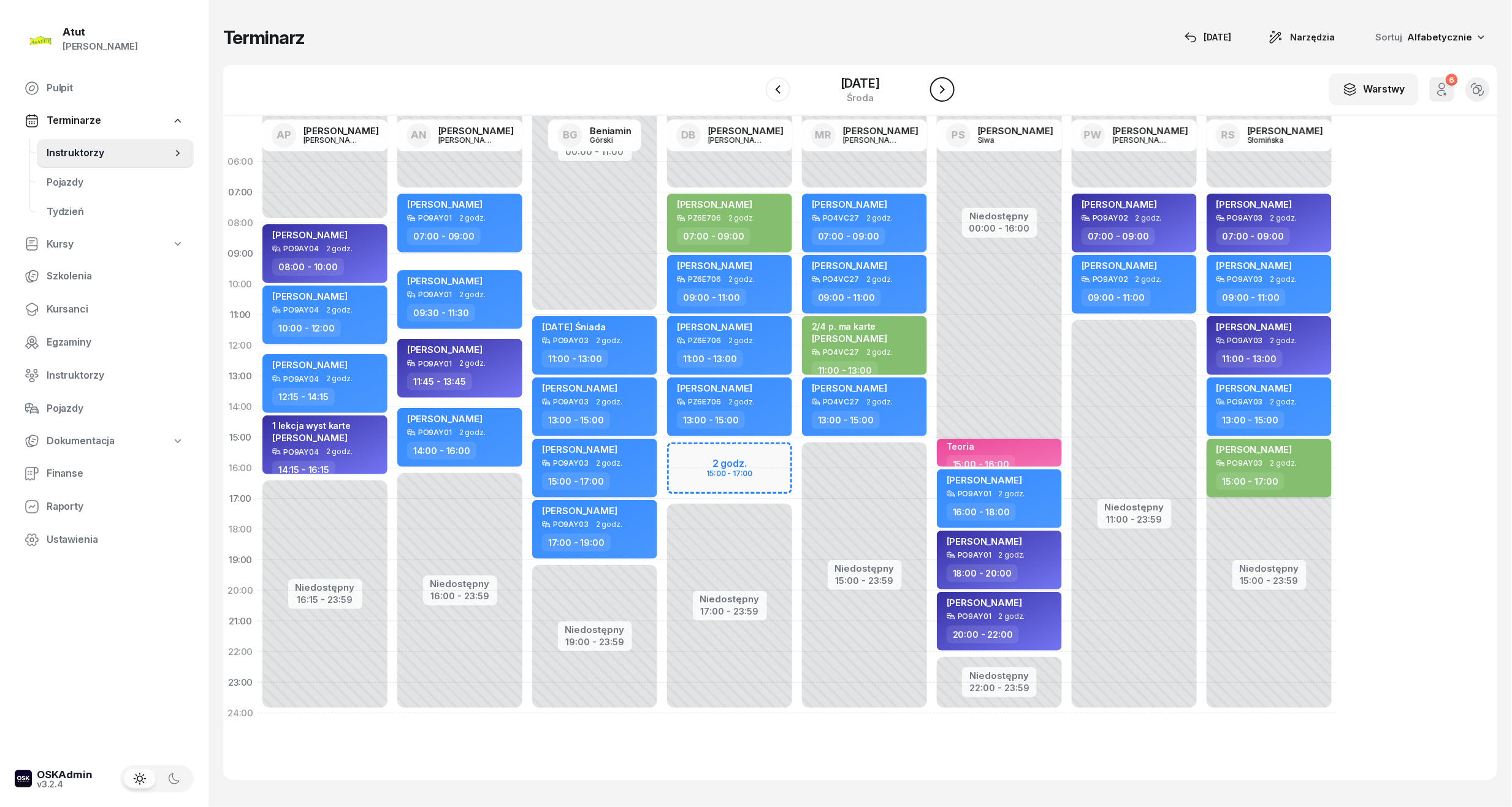
click at [725, 91] on icon "button" at bounding box center [942, 89] width 15 height 15
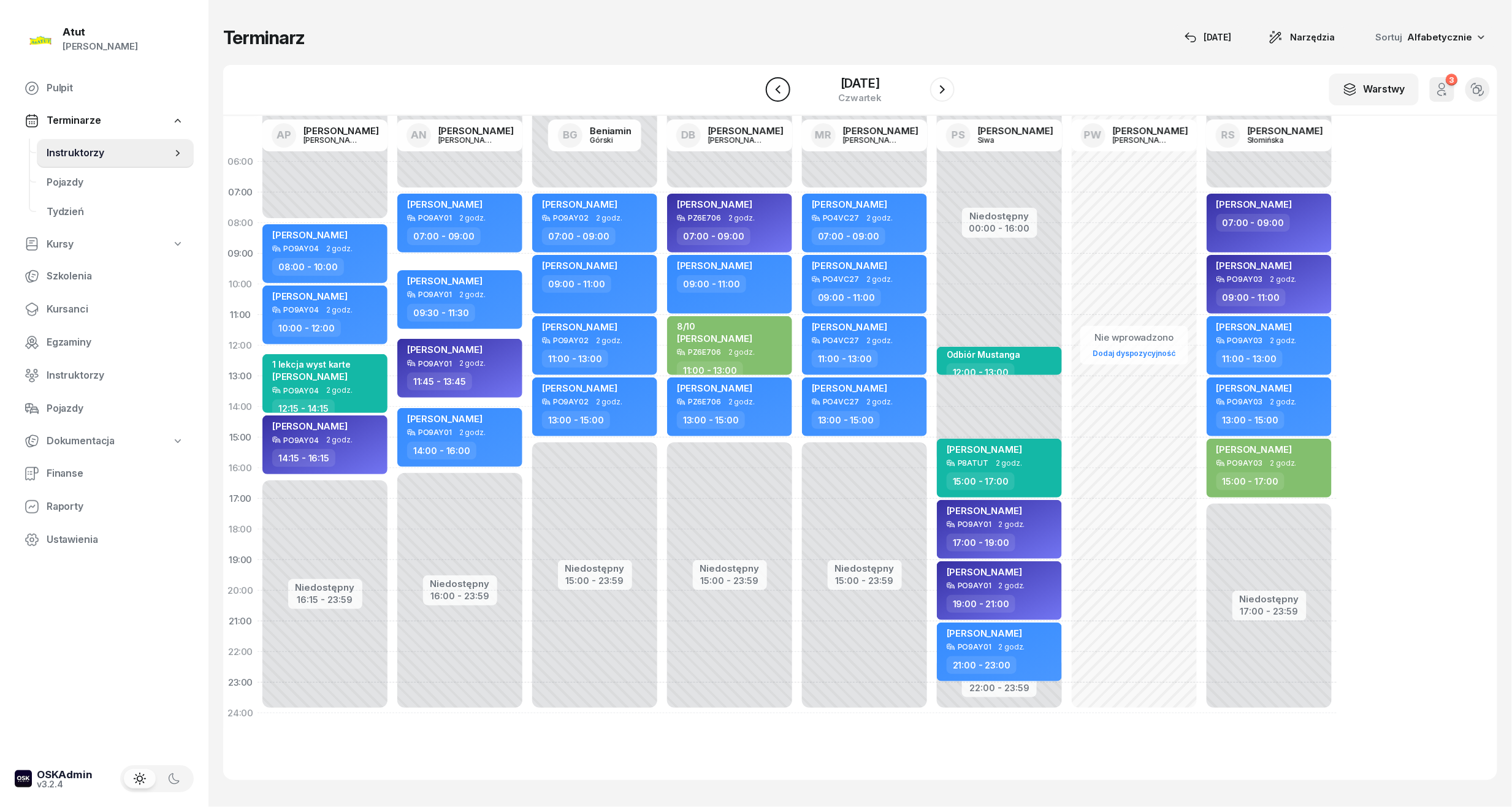
click at [725, 84] on icon "button" at bounding box center [778, 89] width 15 height 15
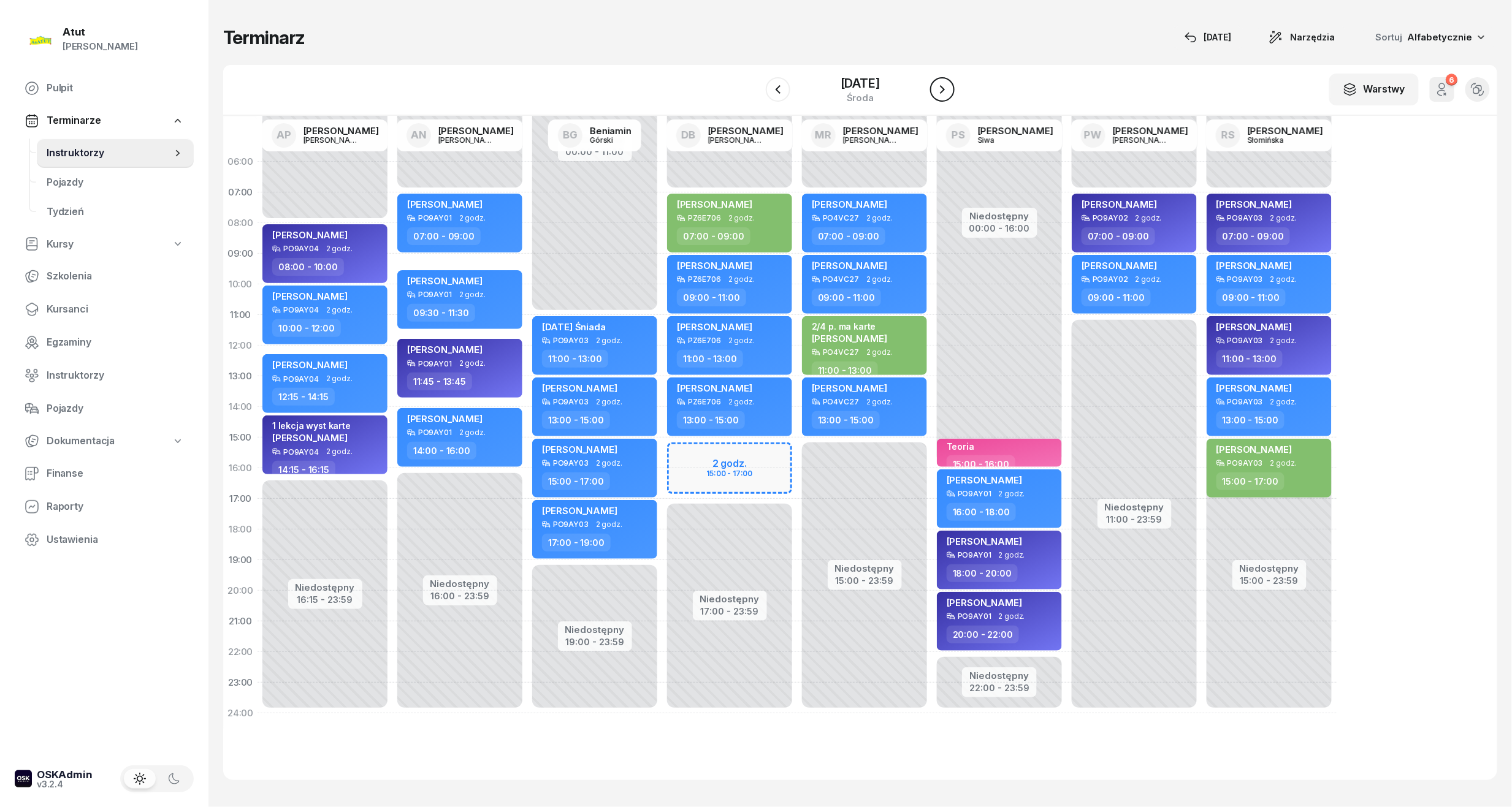
click at [725, 94] on button "button" at bounding box center [942, 89] width 25 height 25
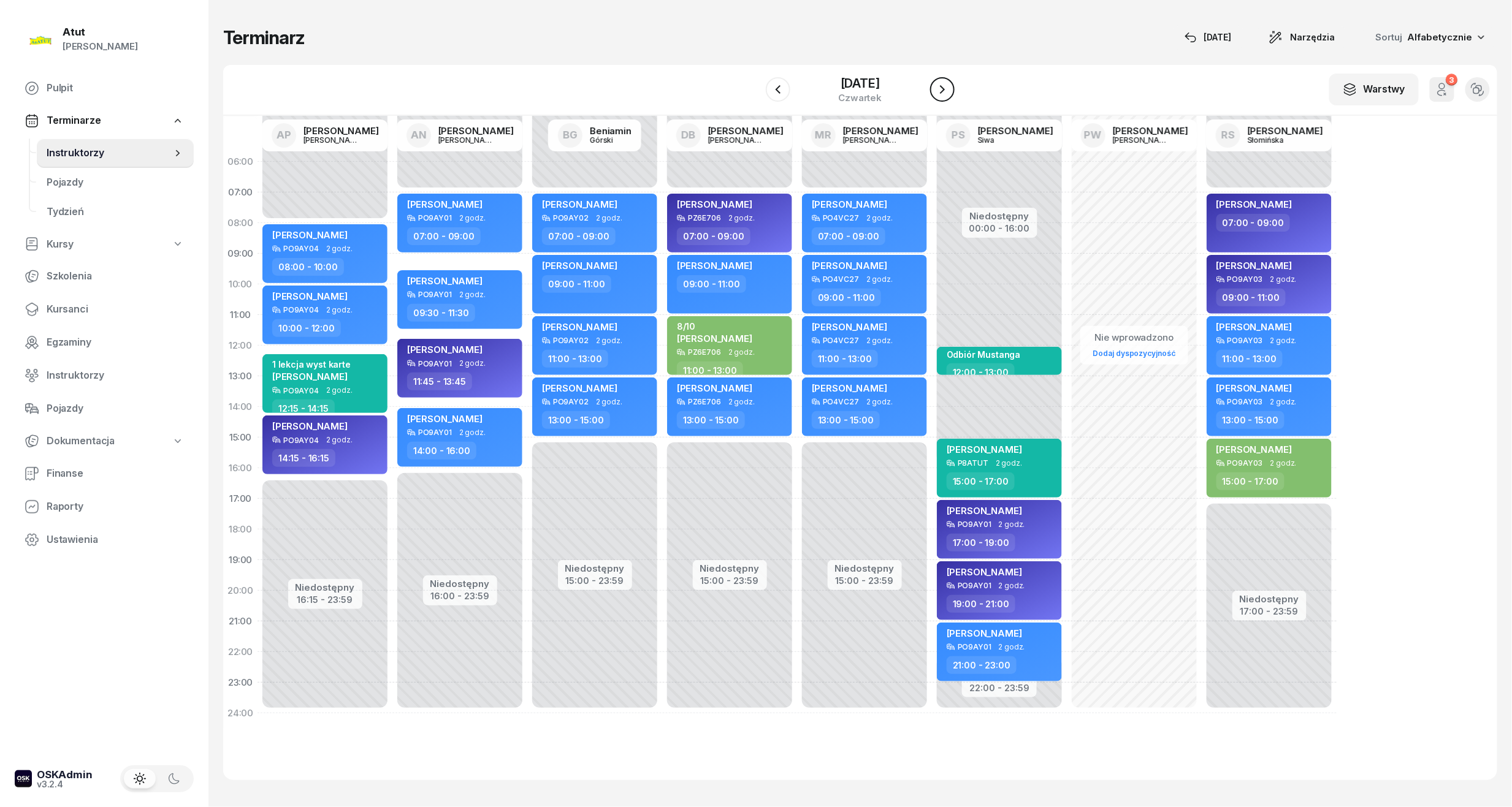
click at [725, 94] on button "button" at bounding box center [942, 89] width 25 height 25
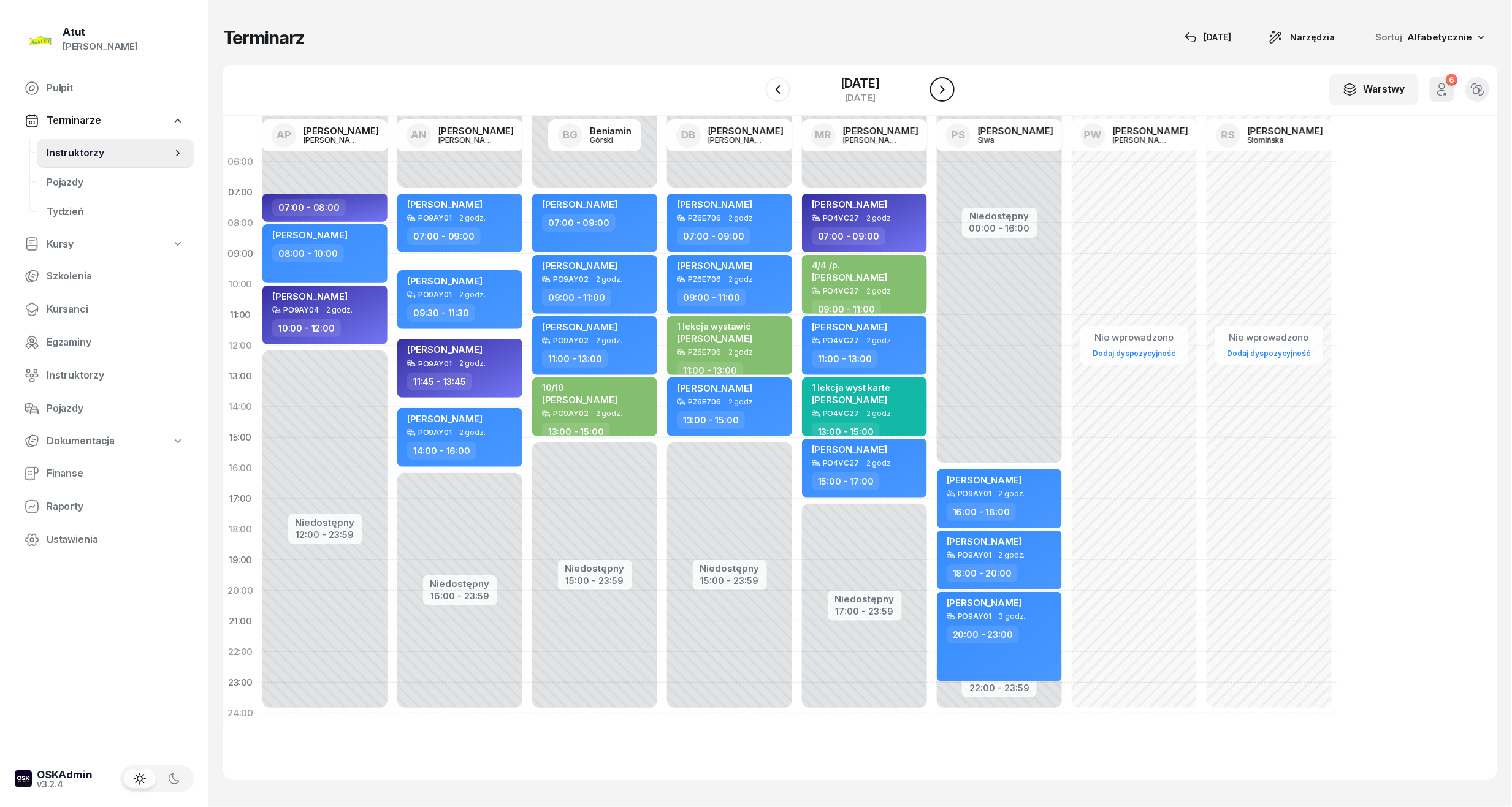
click at [725, 94] on button "button" at bounding box center [942, 89] width 25 height 25
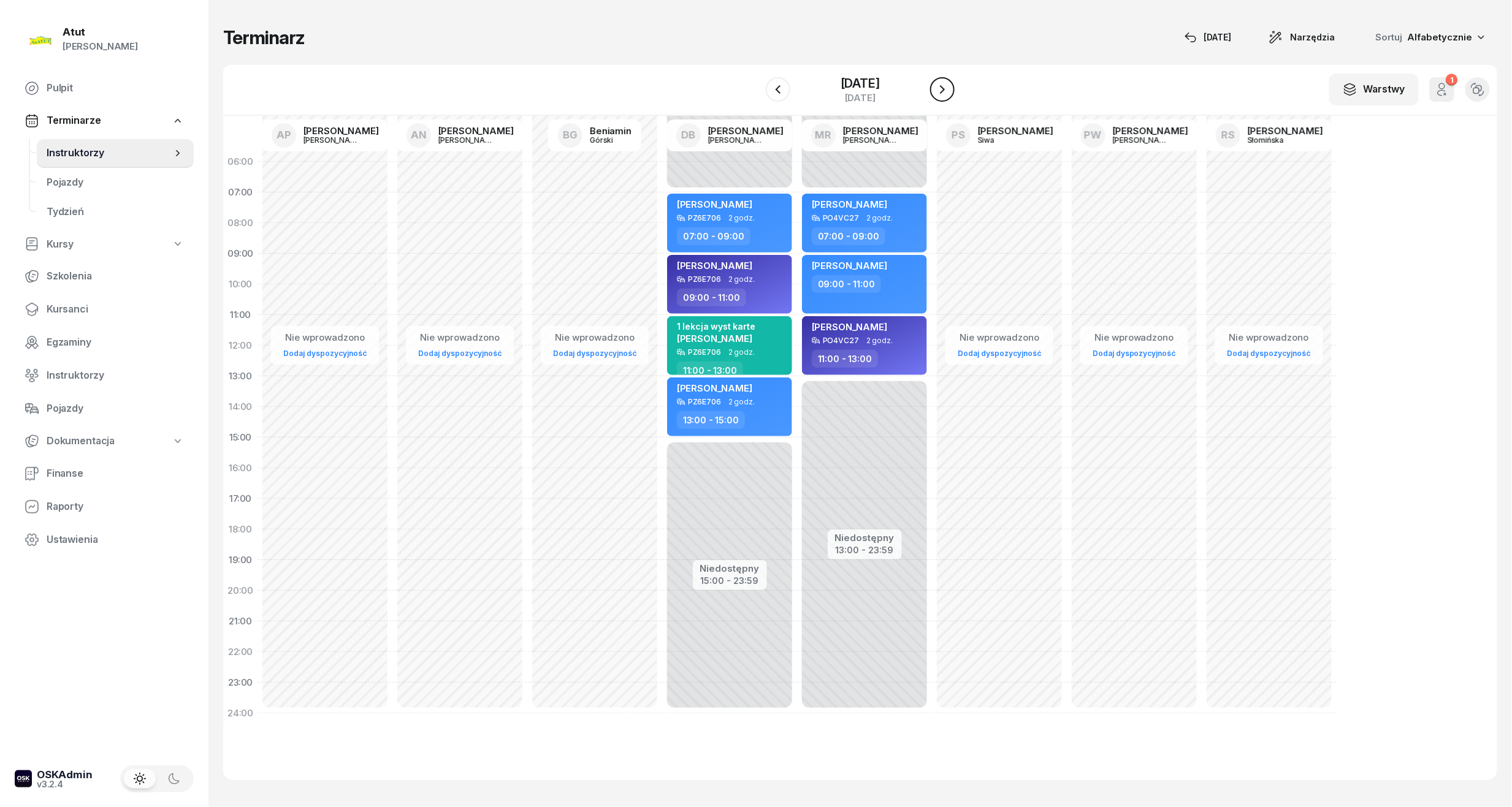
click at [725, 94] on button "button" at bounding box center [942, 89] width 25 height 25
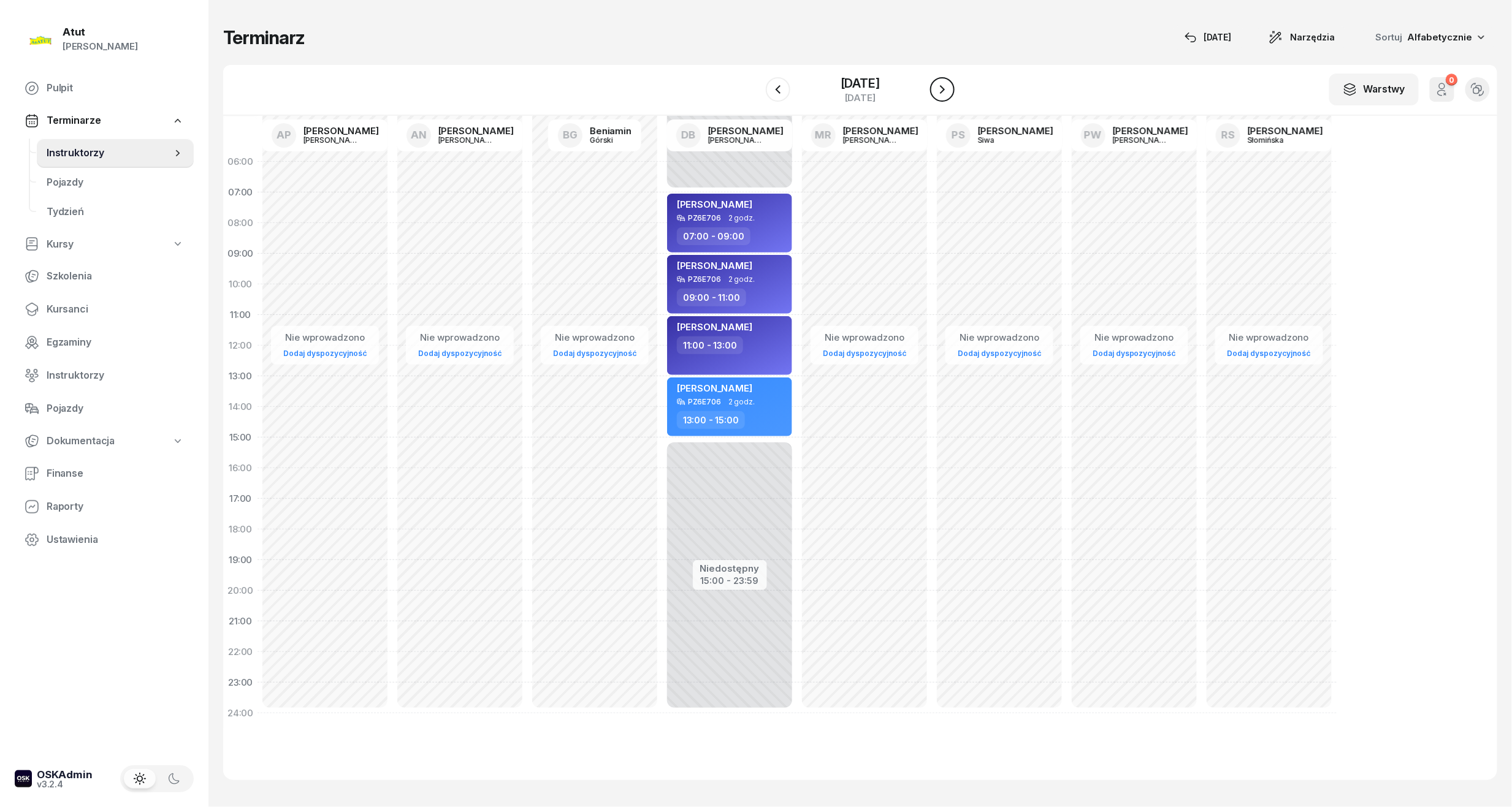
click at [725, 94] on button "button" at bounding box center [942, 89] width 25 height 25
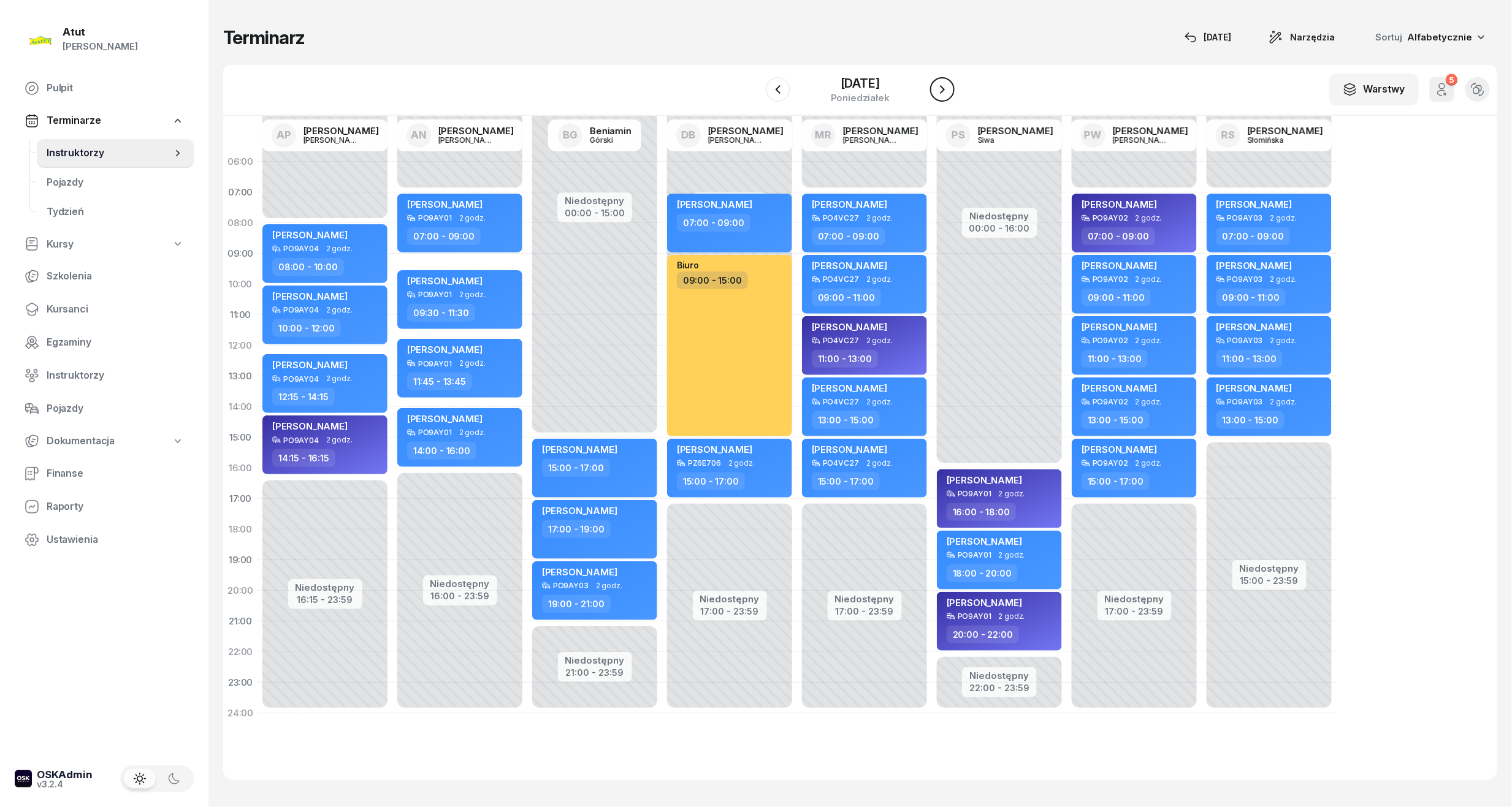
click at [725, 94] on button "button" at bounding box center [942, 89] width 25 height 25
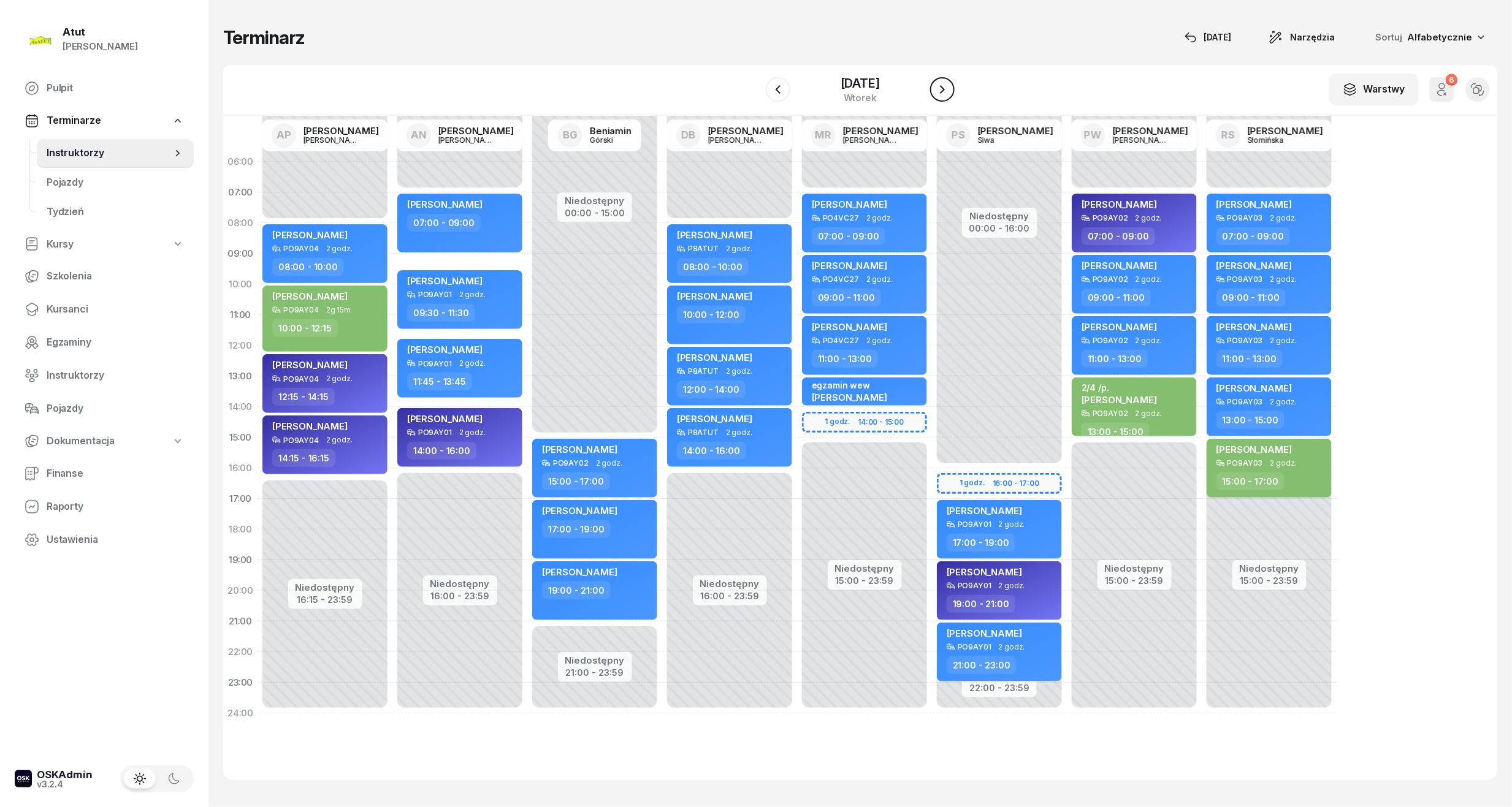
click at [725, 94] on button "button" at bounding box center [942, 89] width 25 height 25
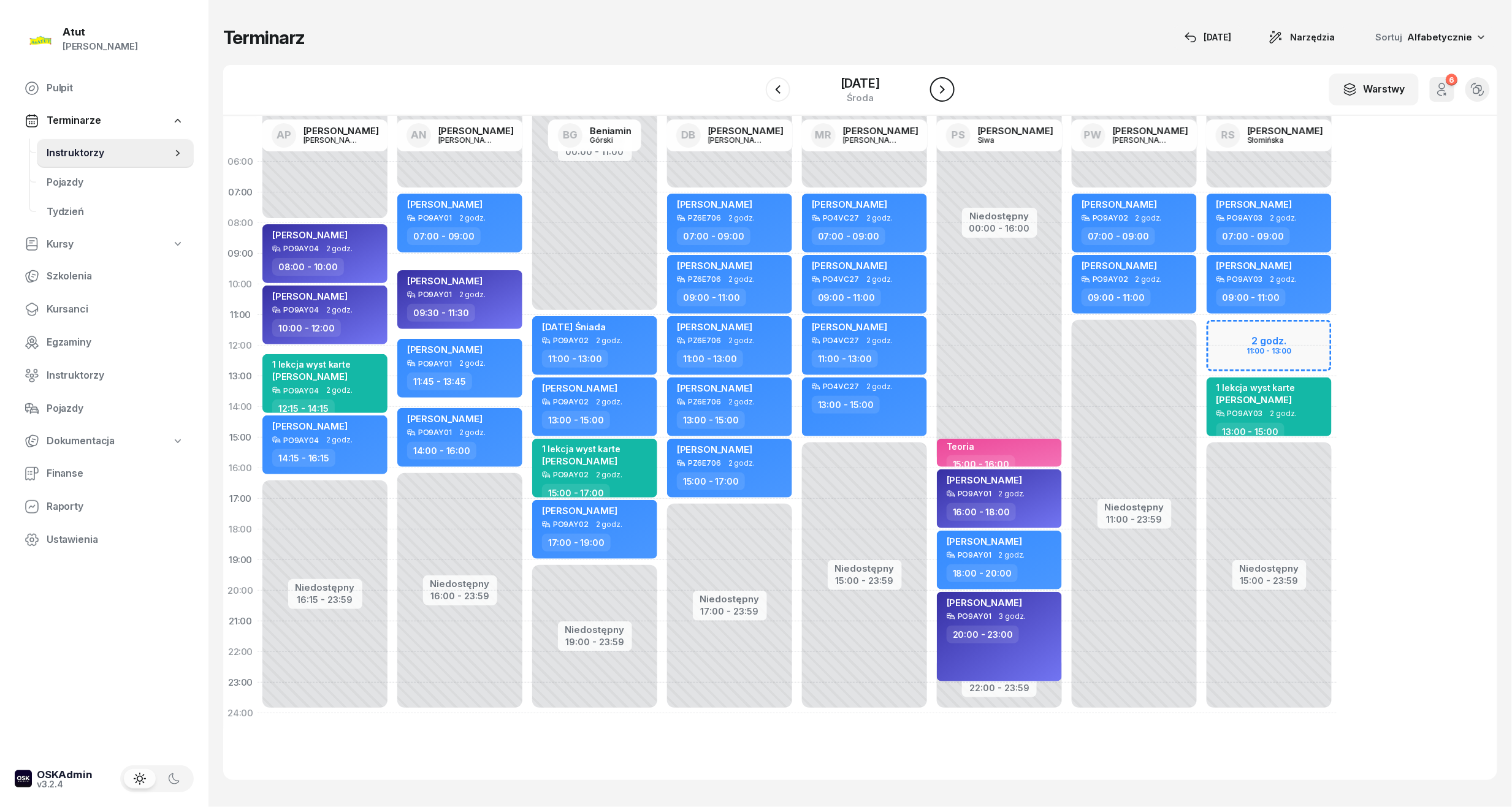
click at [725, 94] on icon "button" at bounding box center [942, 89] width 15 height 15
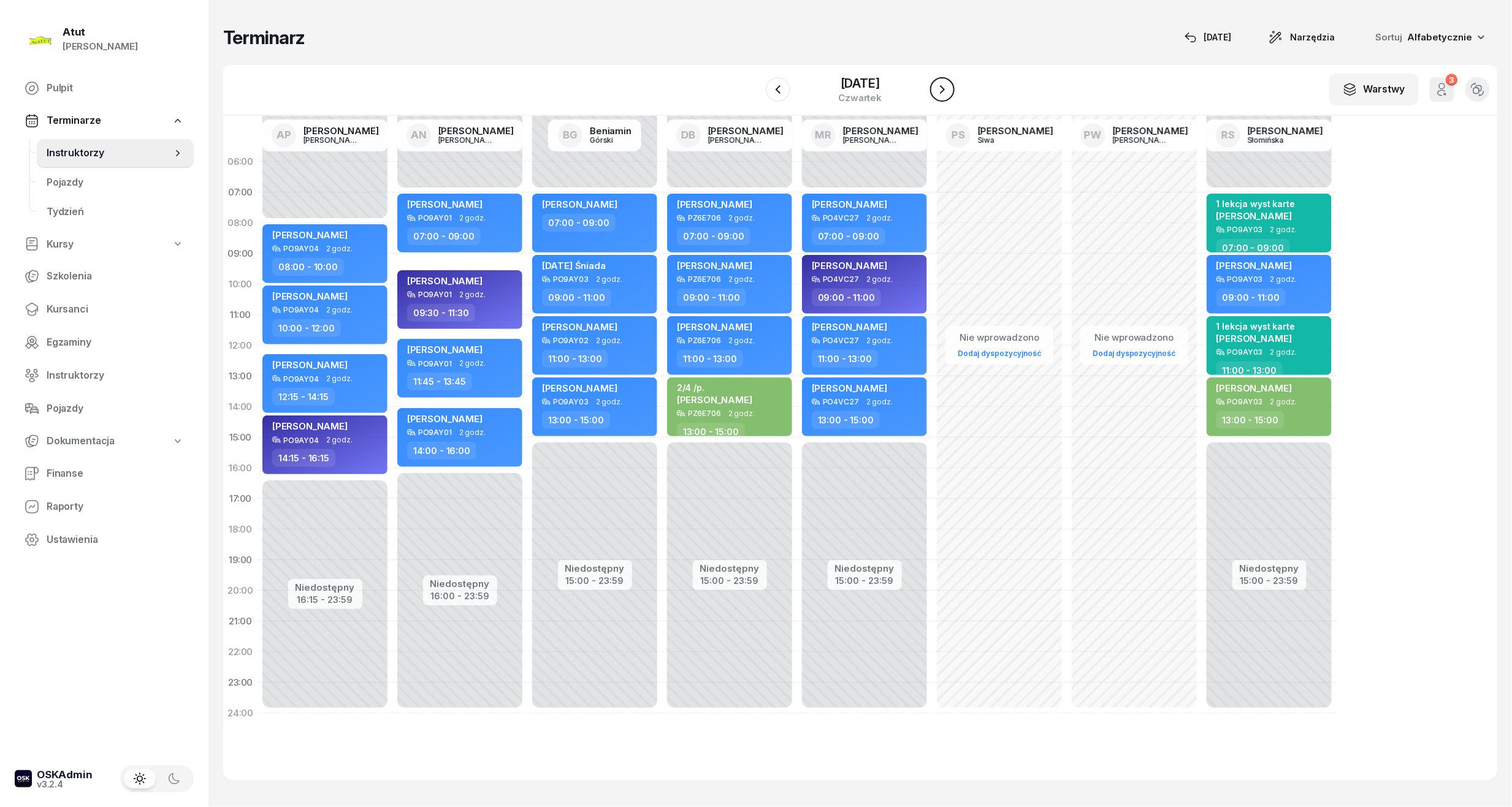
click at [725, 94] on button "button" at bounding box center [942, 89] width 25 height 25
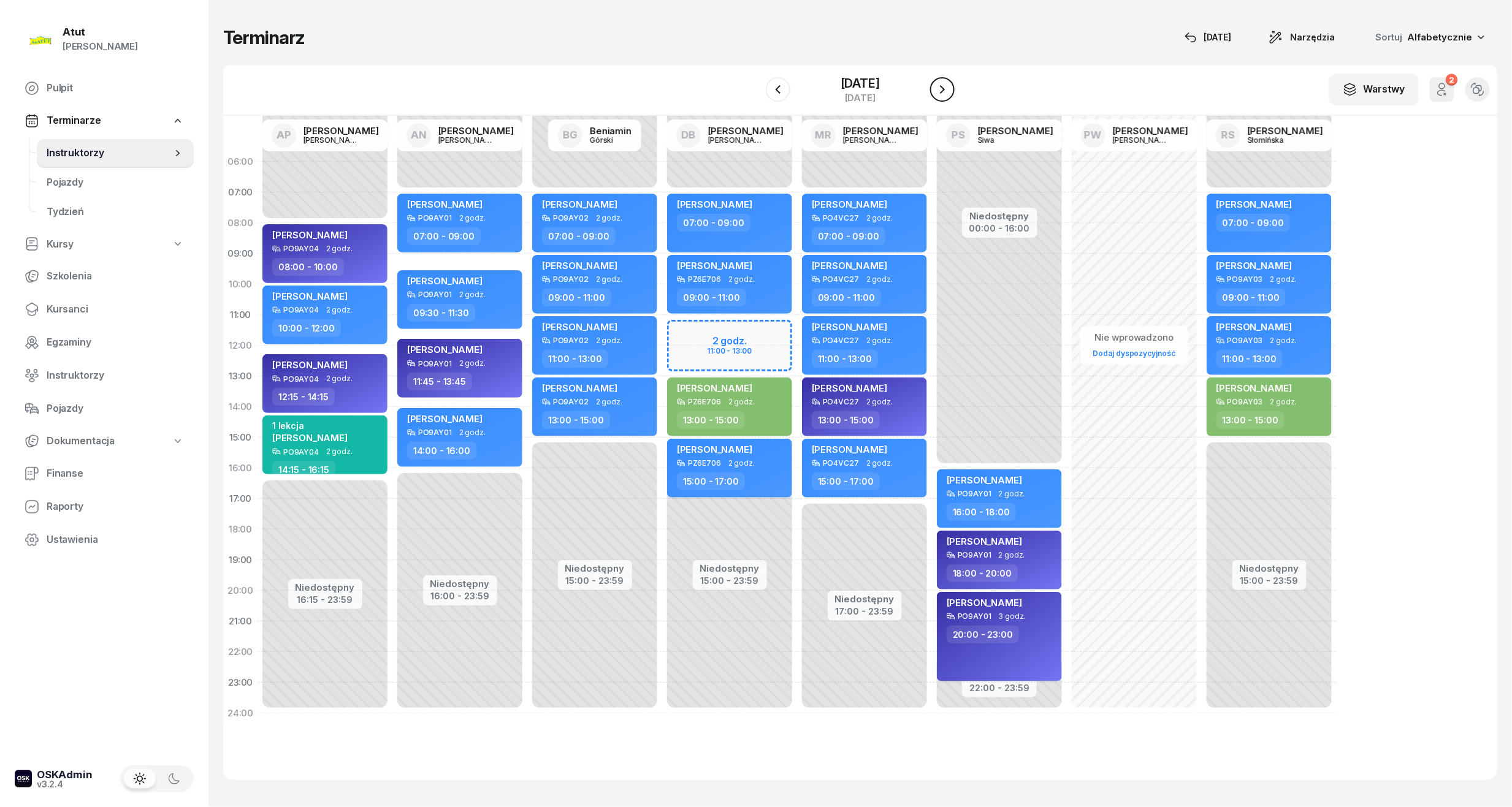
click at [725, 94] on icon "button" at bounding box center [942, 89] width 15 height 15
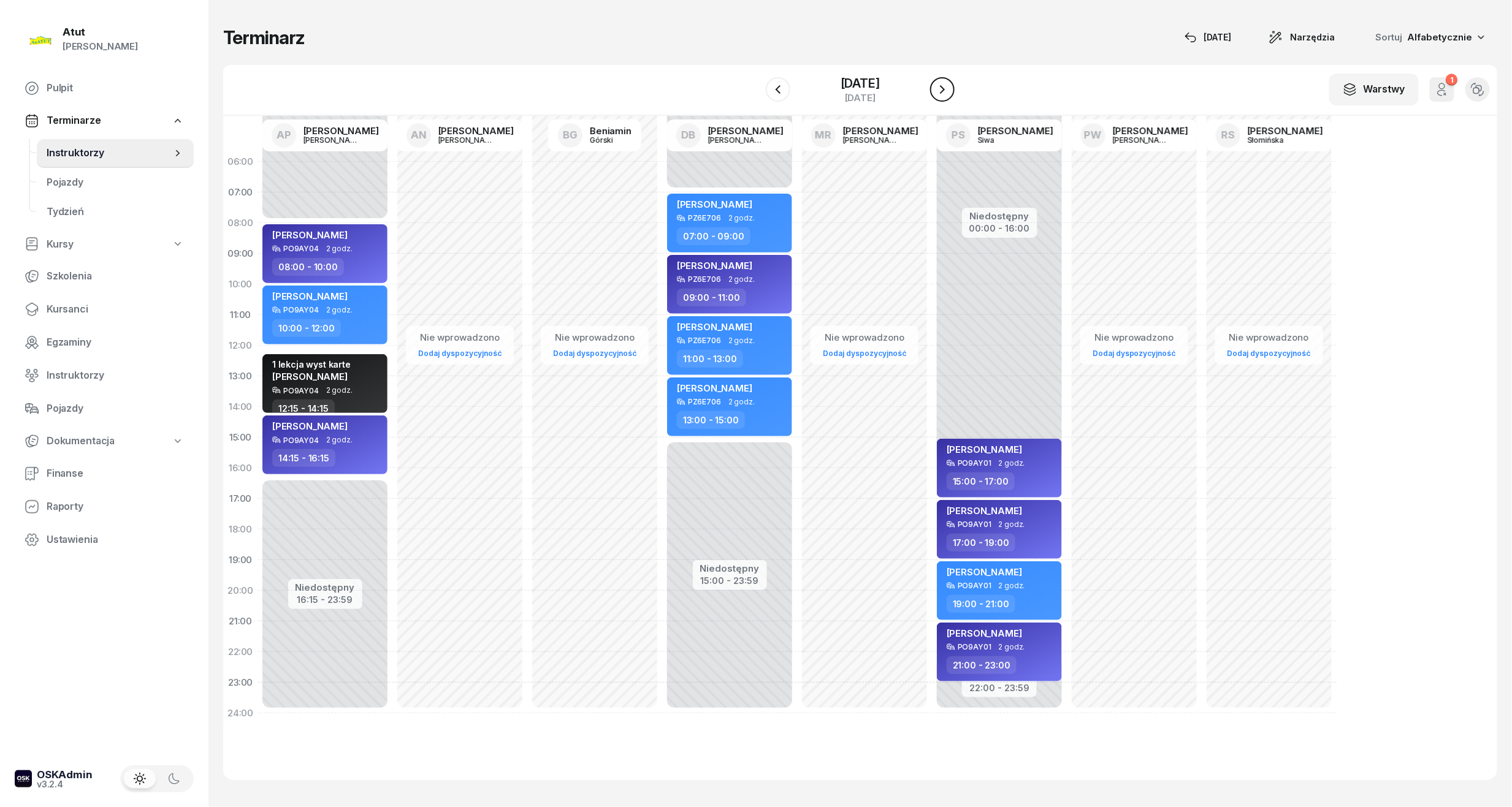
click at [725, 94] on icon "button" at bounding box center [942, 89] width 15 height 15
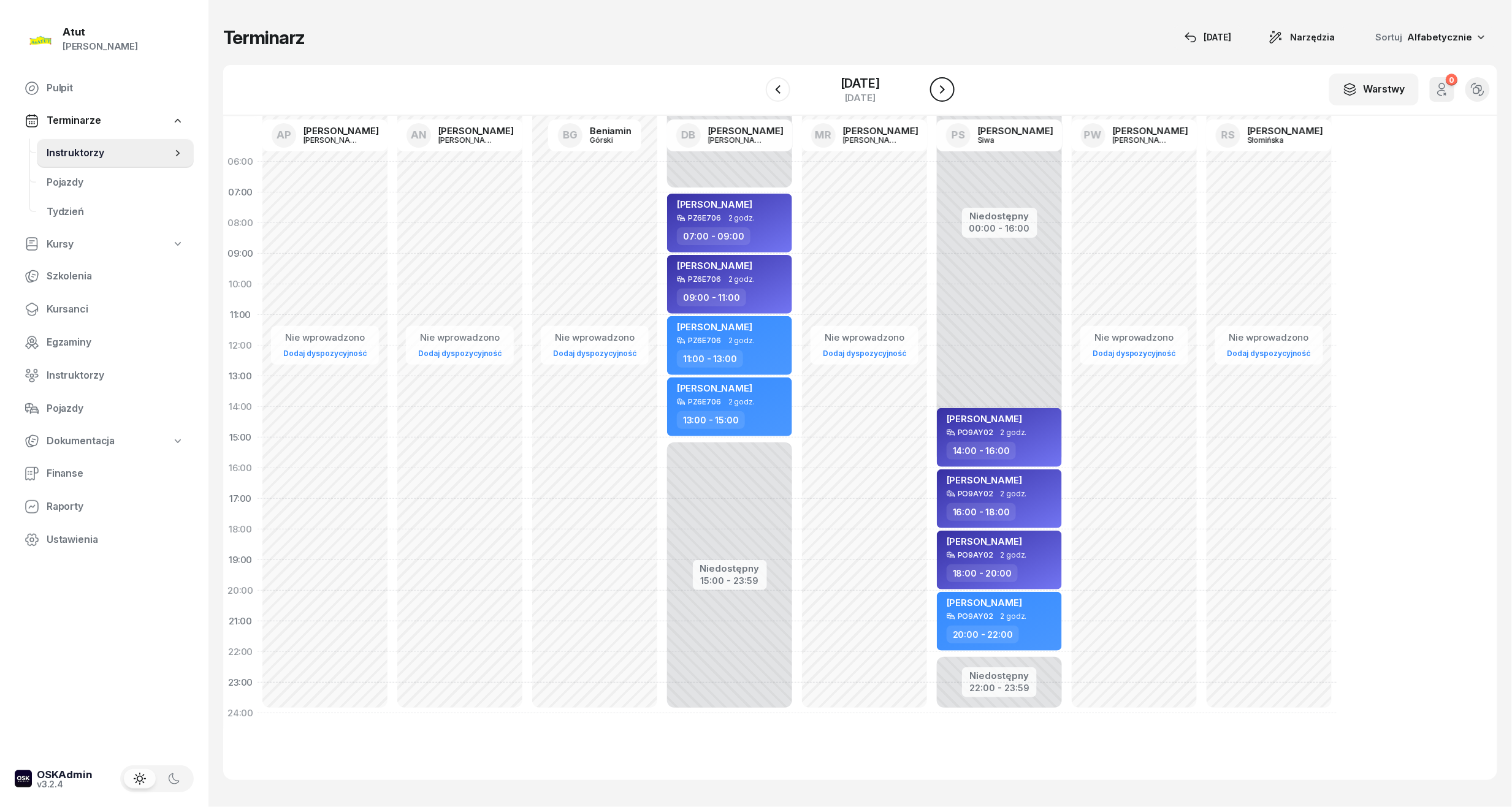
click at [725, 94] on icon "button" at bounding box center [942, 89] width 15 height 15
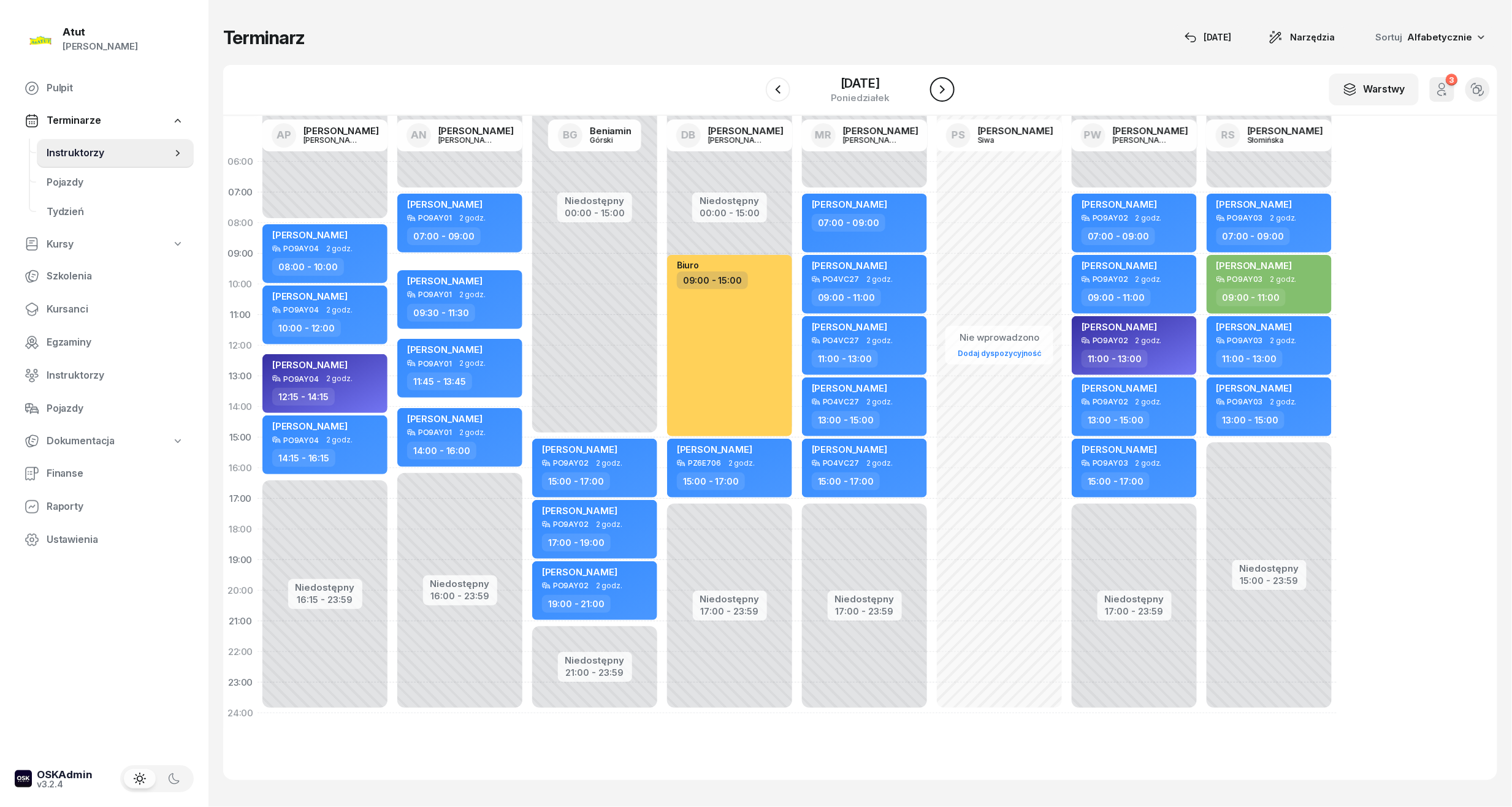
click at [725, 94] on icon "button" at bounding box center [942, 89] width 15 height 15
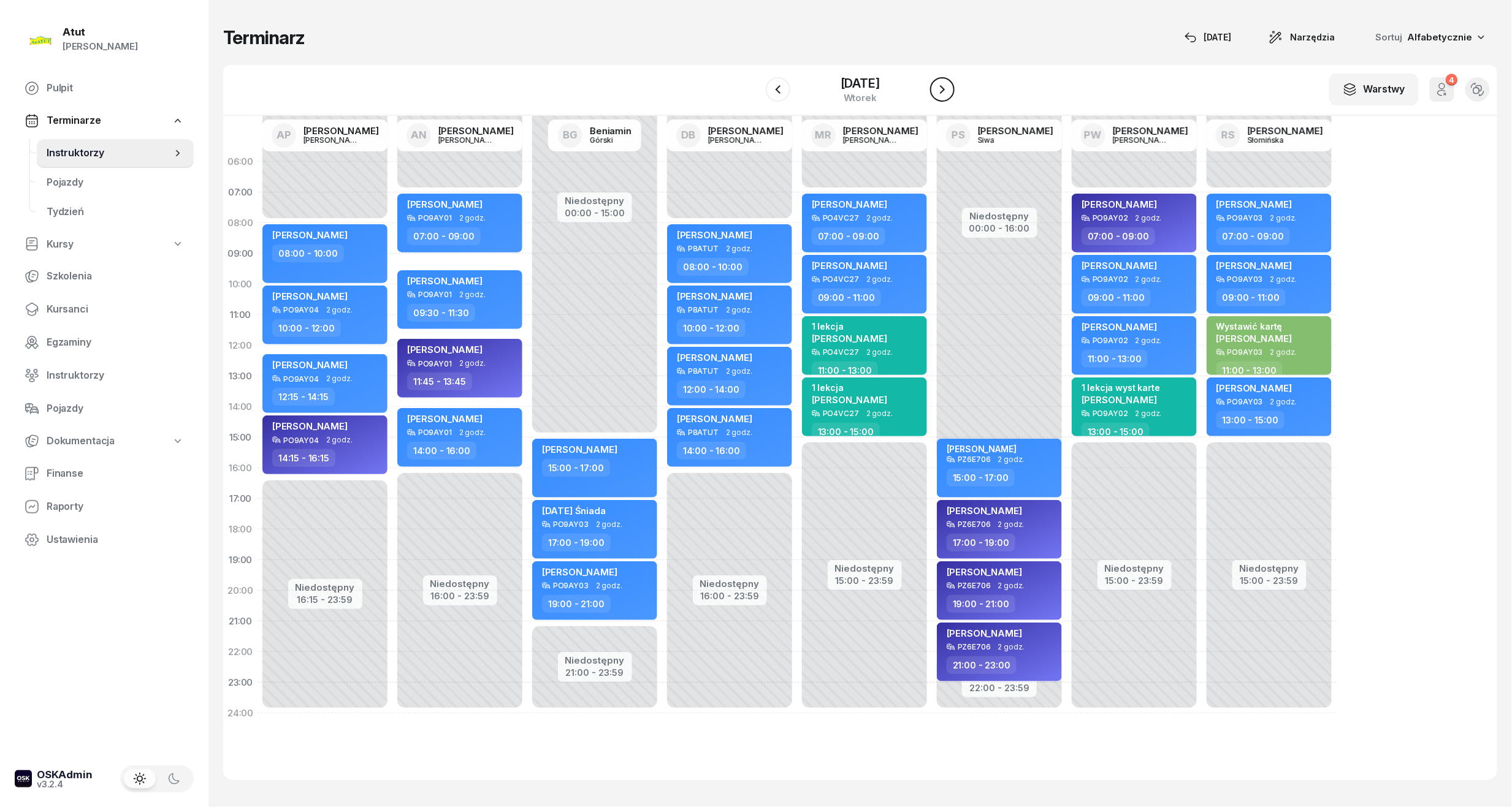
click at [725, 94] on icon "button" at bounding box center [942, 89] width 15 height 15
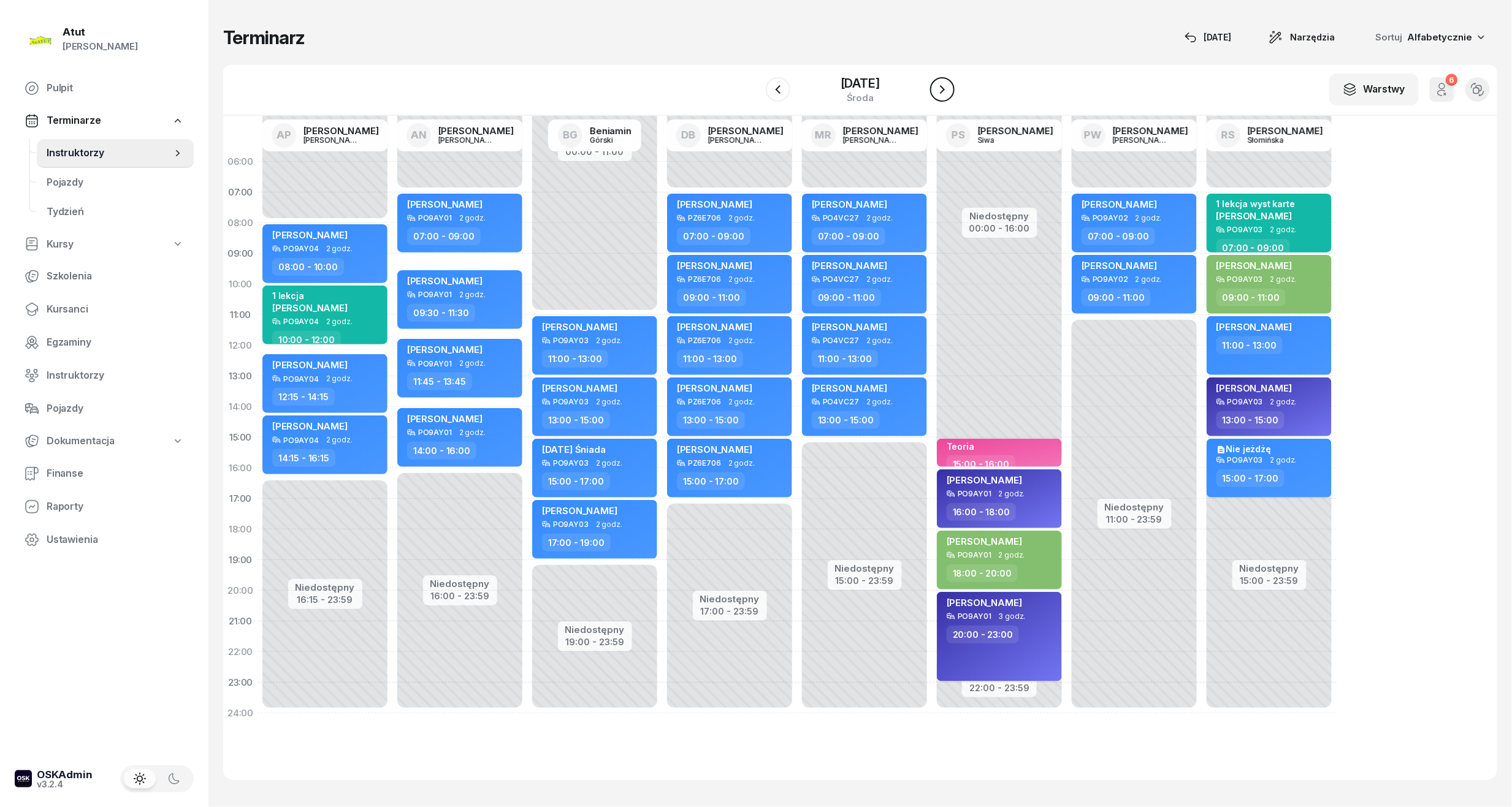
click at [725, 92] on icon "button" at bounding box center [942, 89] width 15 height 15
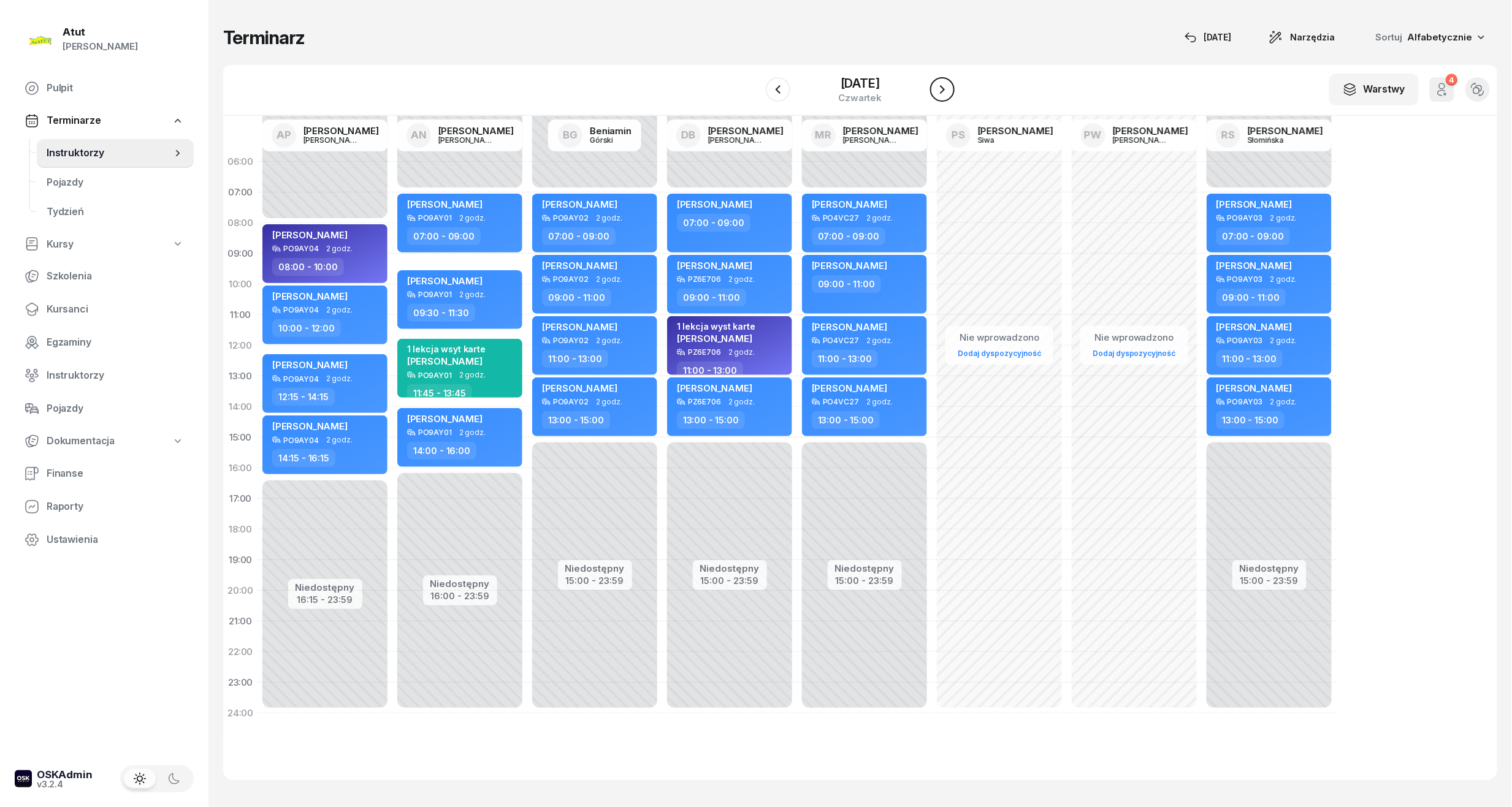
click at [725, 92] on icon "button" at bounding box center [942, 89] width 15 height 15
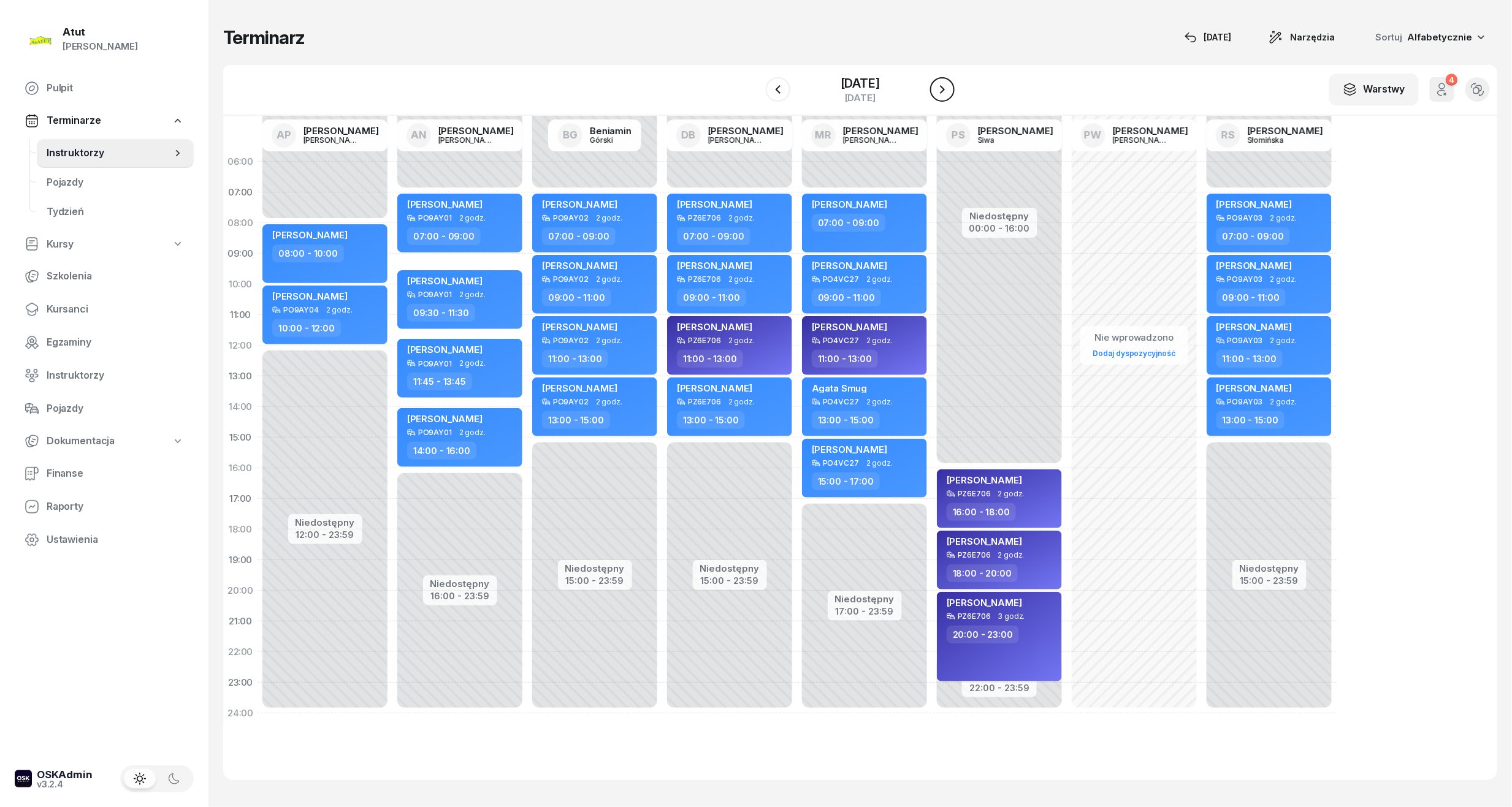
click at [725, 92] on icon "button" at bounding box center [942, 89] width 15 height 15
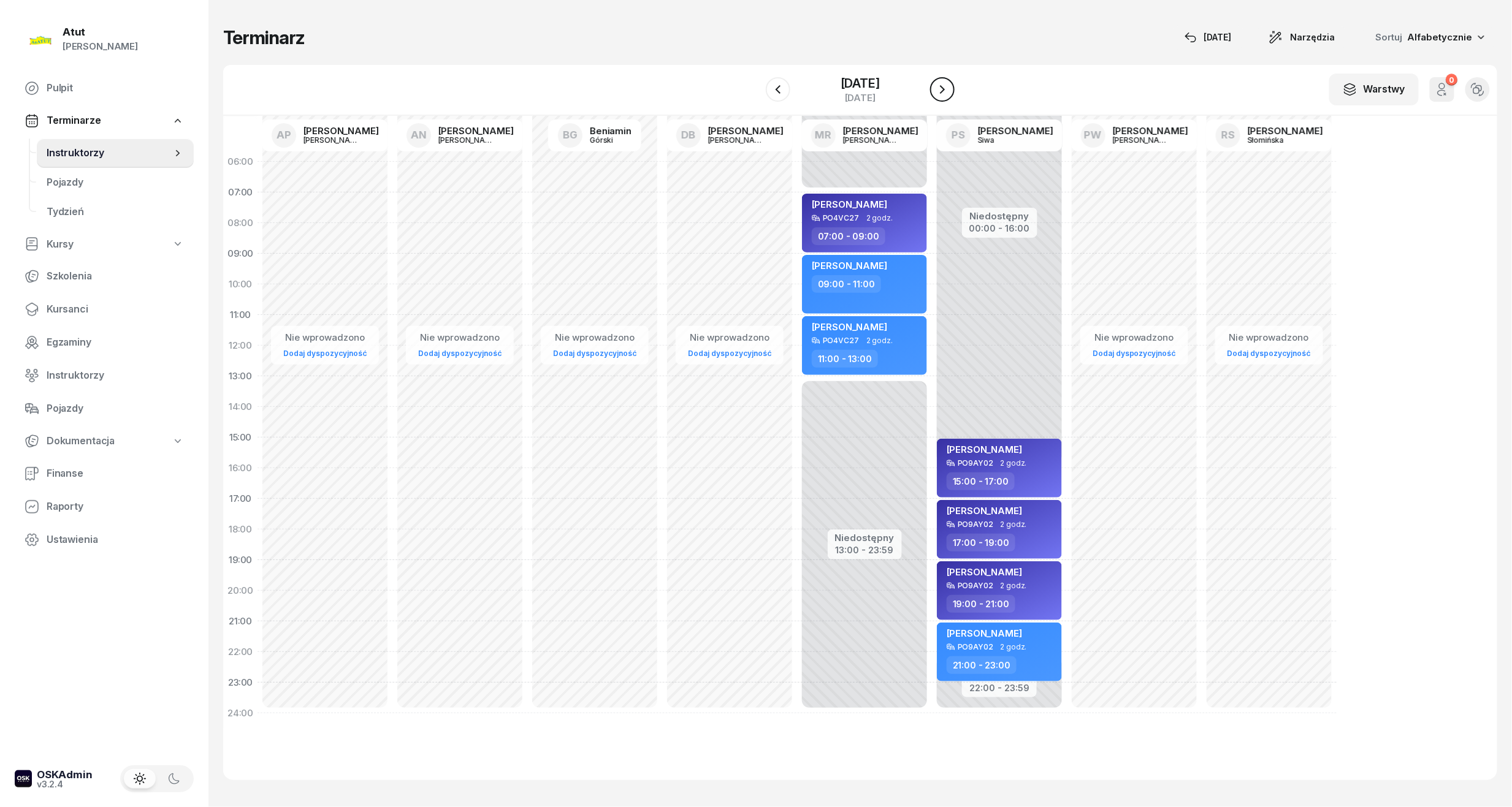
click at [725, 92] on icon "button" at bounding box center [942, 89] width 15 height 15
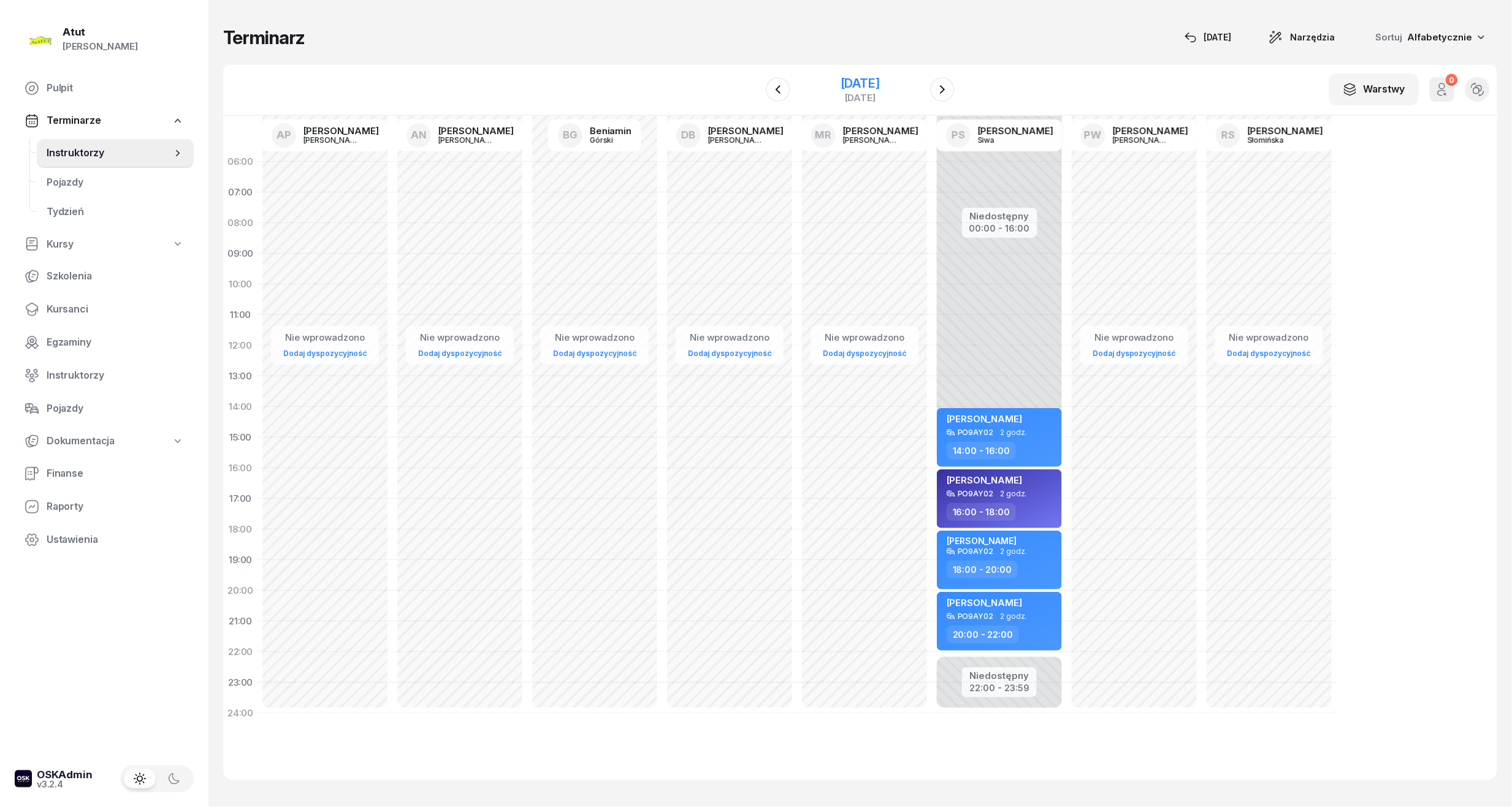
click at [725, 89] on div "21 września 2025" at bounding box center [860, 83] width 39 height 12
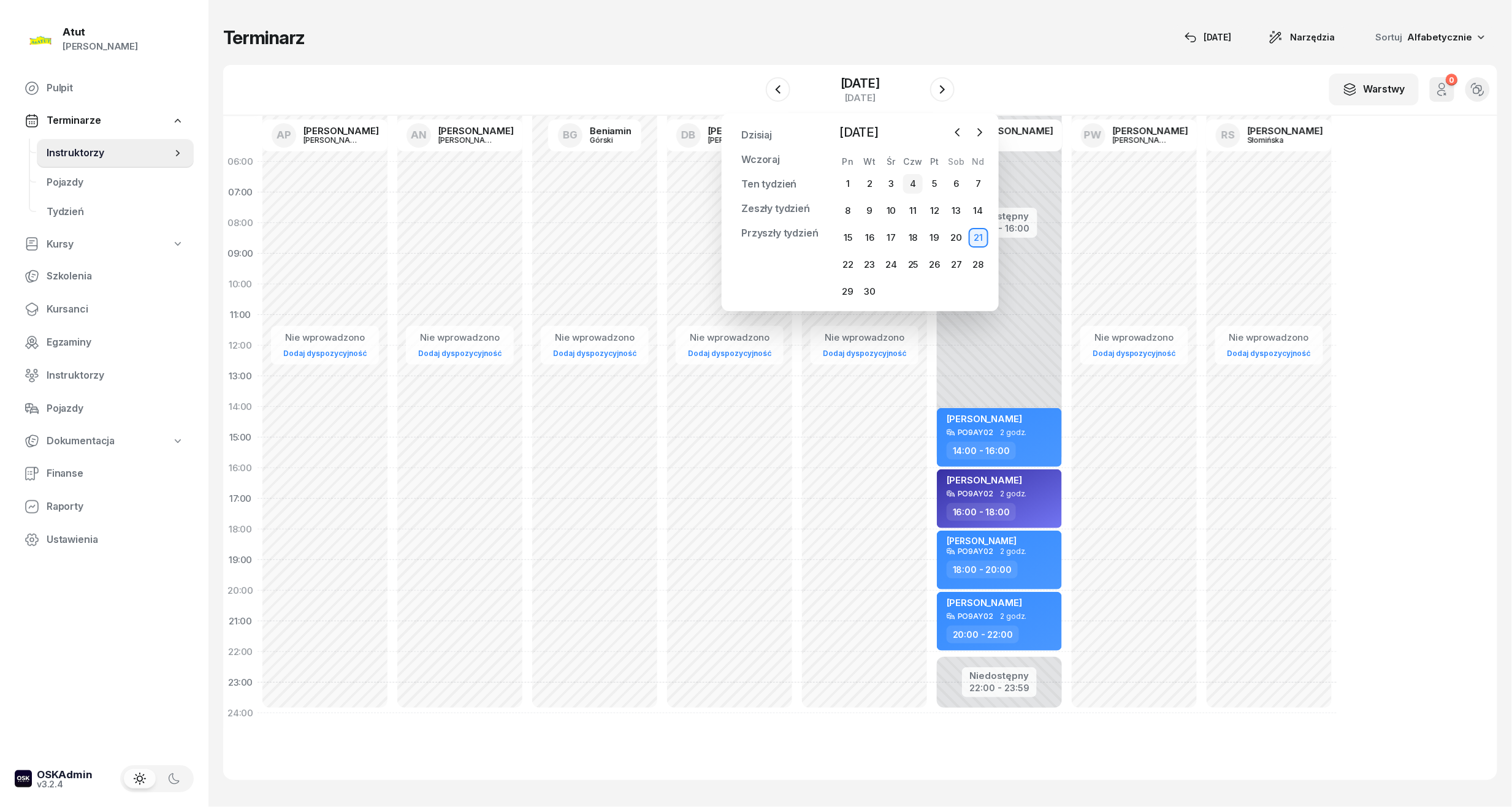
click at [725, 184] on div "4" at bounding box center [913, 184] width 20 height 20
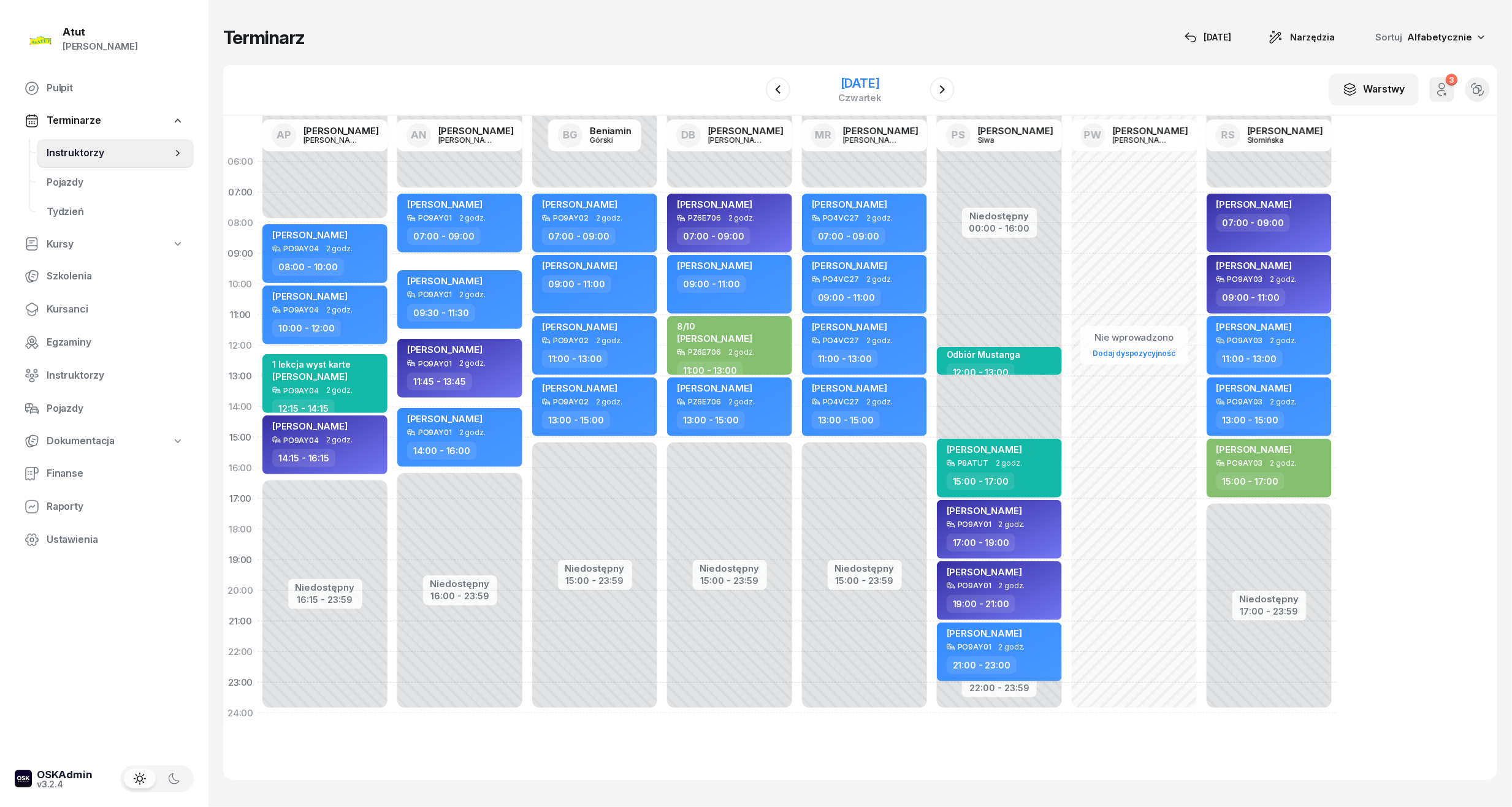
click at [725, 84] on div "4 września 2025 czwartek" at bounding box center [860, 89] width 125 height 35
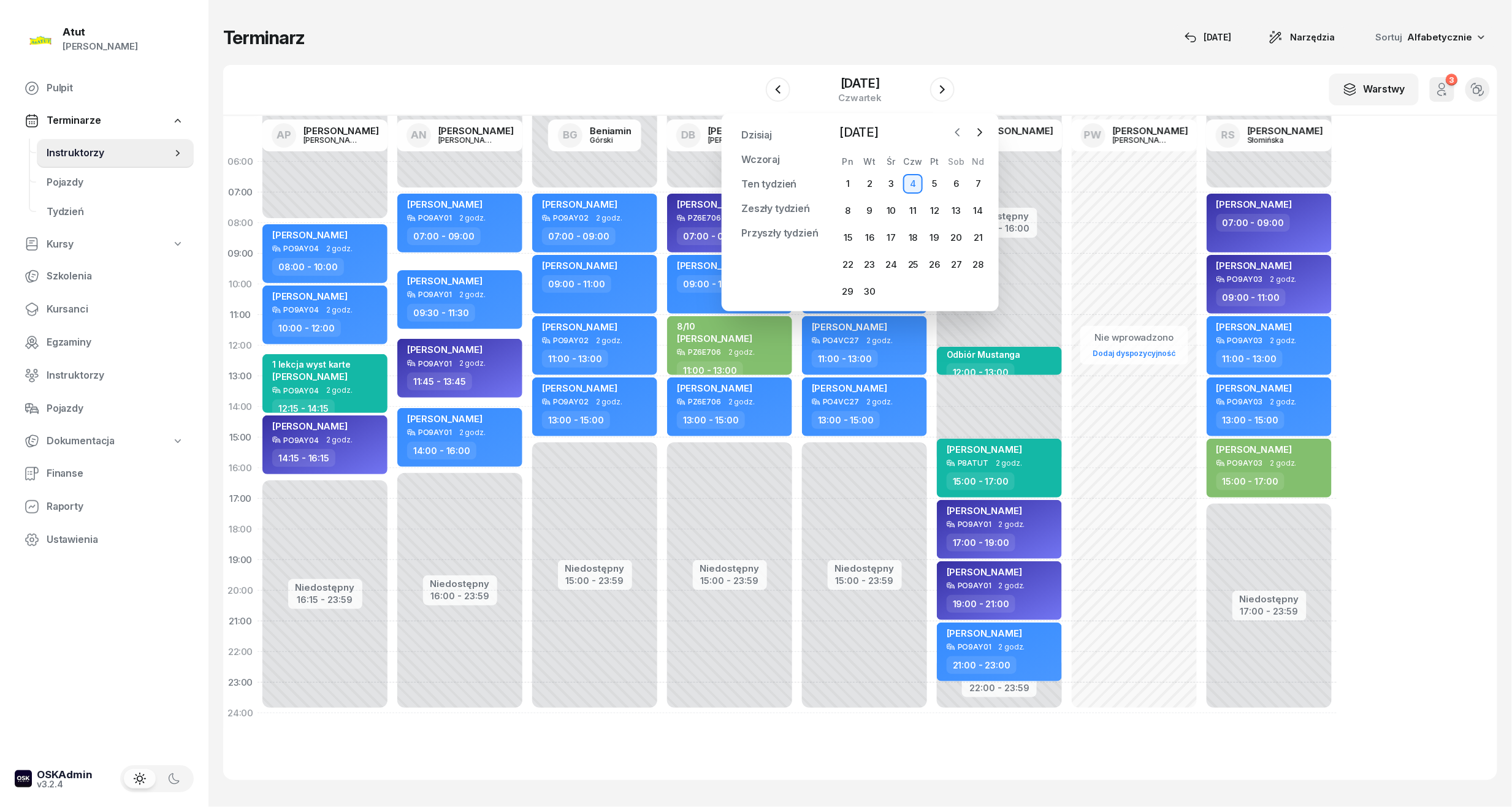
click at [725, 136] on icon "button" at bounding box center [957, 132] width 12 height 12
click at [725, 265] on div "21" at bounding box center [913, 265] width 20 height 20
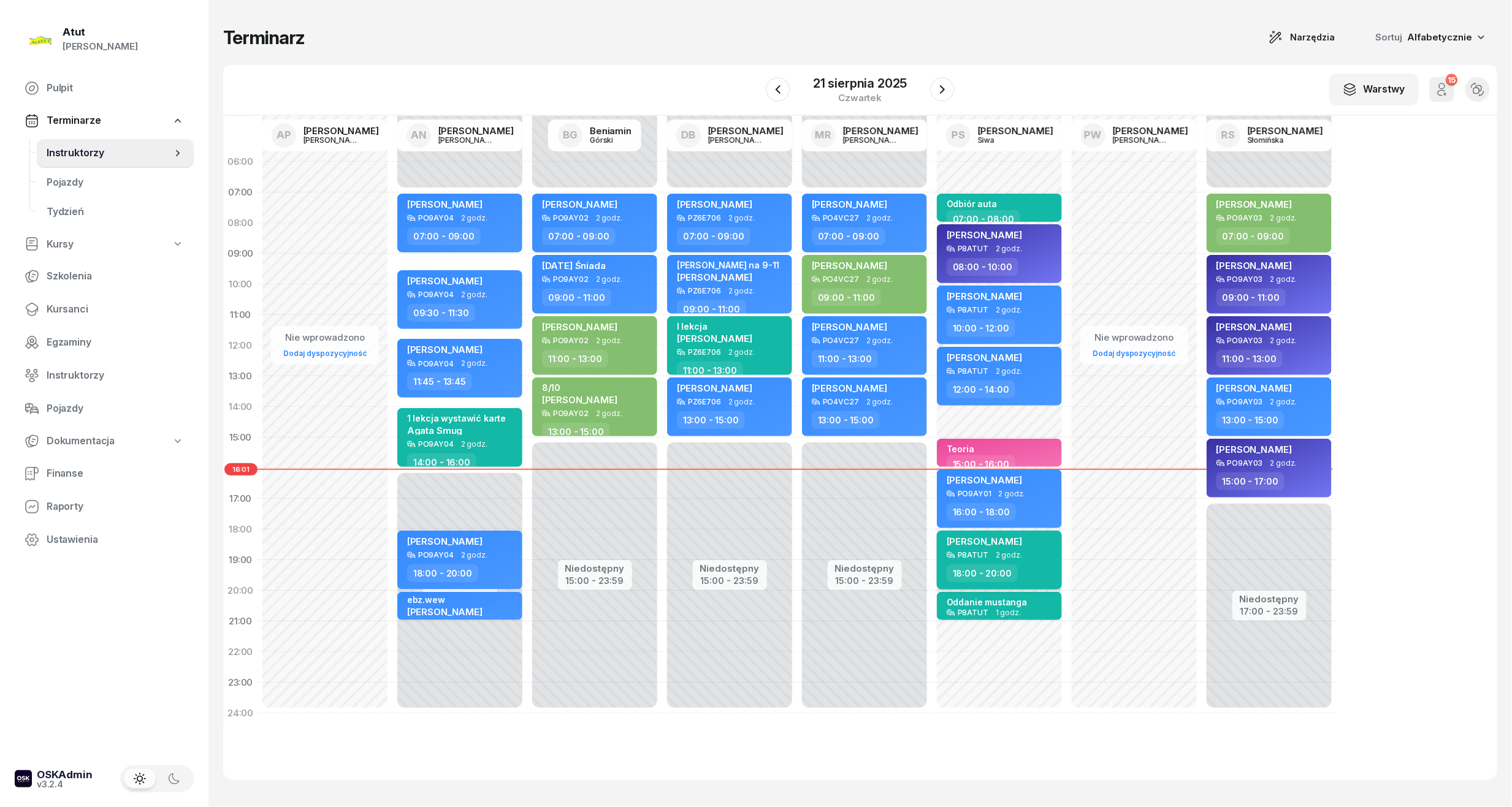
click at [725, 542] on span "Polina Karbowska" at bounding box center [984, 541] width 75 height 11
select select "18"
select select "20"
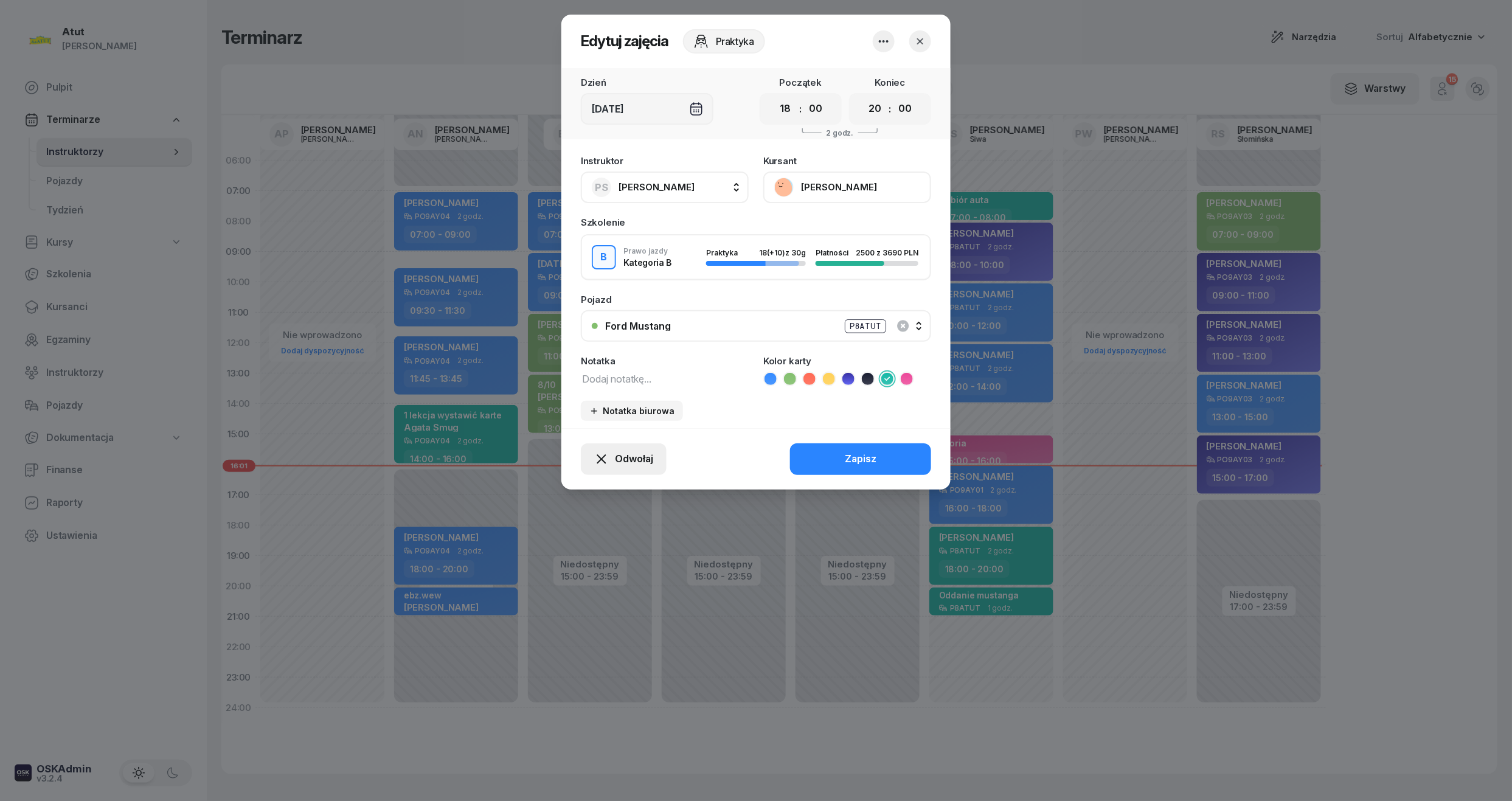
click at [636, 448] on button "Odwołaj" at bounding box center [624, 459] width 86 height 32
click at [632, 383] on div "Kursant odwołał" at bounding box center [602, 385] width 72 height 15
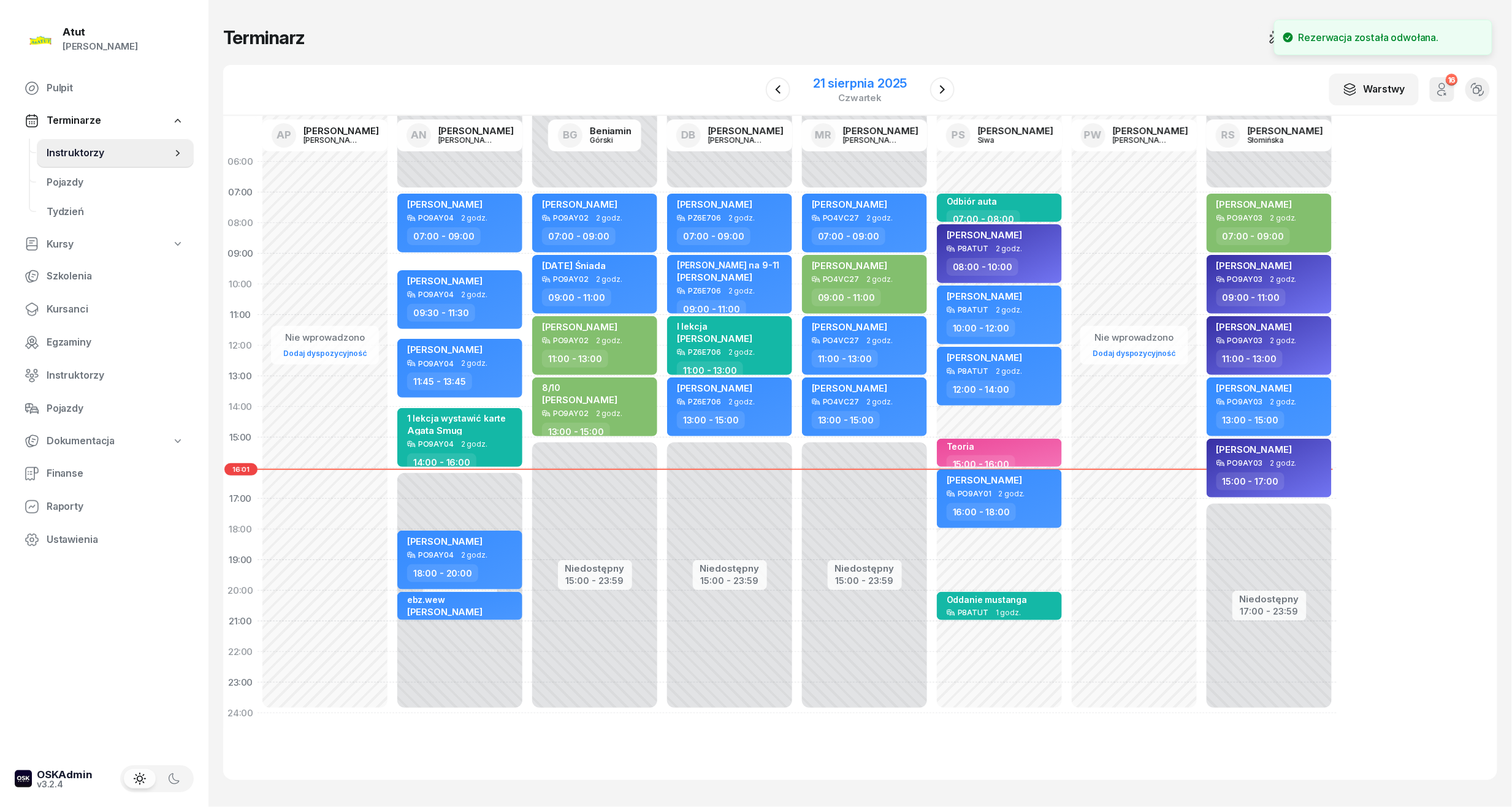
click at [725, 81] on div "21 sierpnia 2025" at bounding box center [860, 83] width 94 height 12
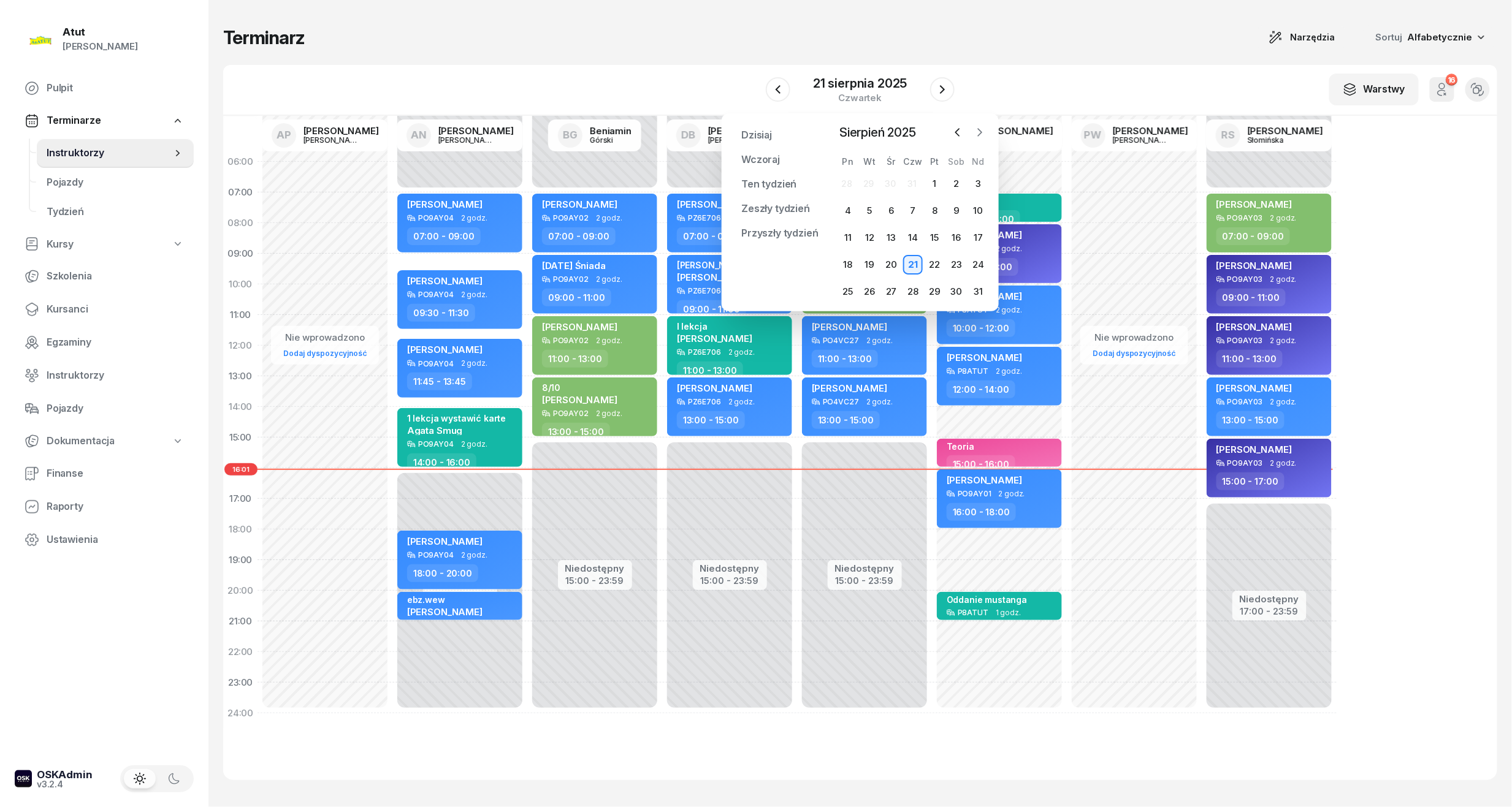
click at [725, 134] on icon "button" at bounding box center [980, 132] width 4 height 7
click at [725, 186] on div "4" at bounding box center [913, 184] width 20 height 20
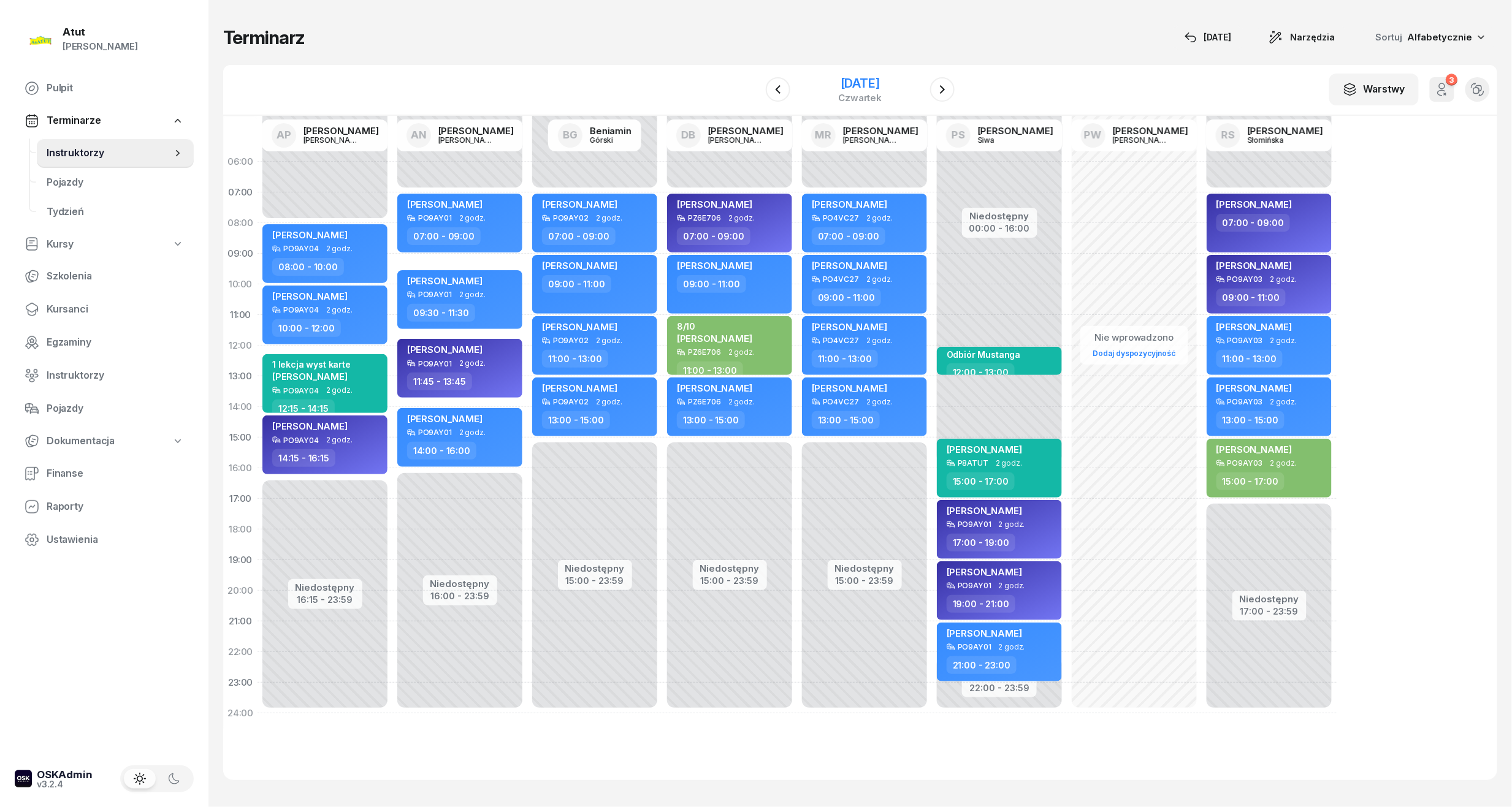
click at [725, 89] on div "4 września 2025" at bounding box center [860, 83] width 43 height 12
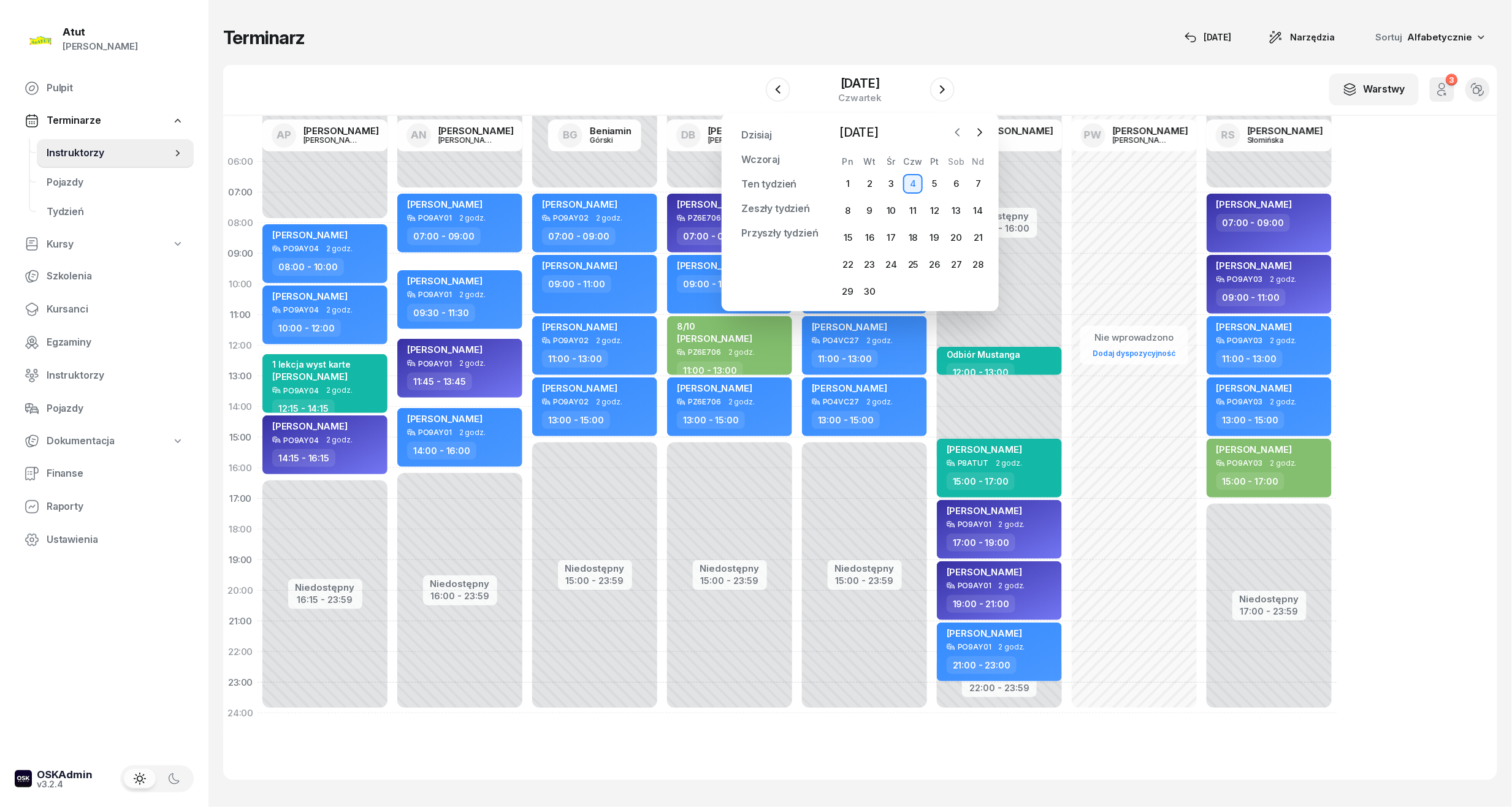
click at [725, 133] on icon "button" at bounding box center [957, 132] width 4 height 7
click at [725, 264] on div "21" at bounding box center [913, 265] width 20 height 20
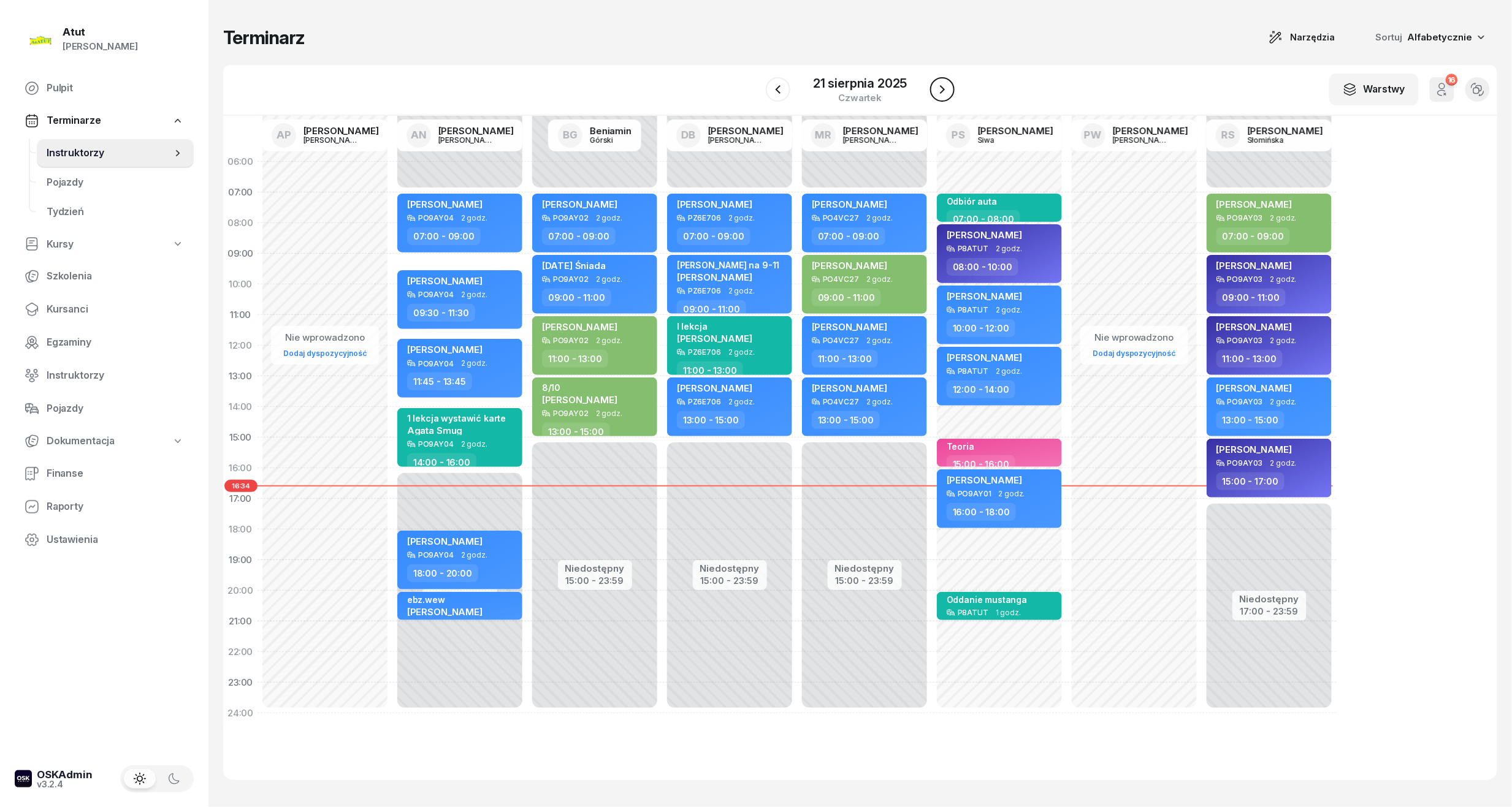
click at [725, 101] on button "button" at bounding box center [942, 89] width 25 height 25
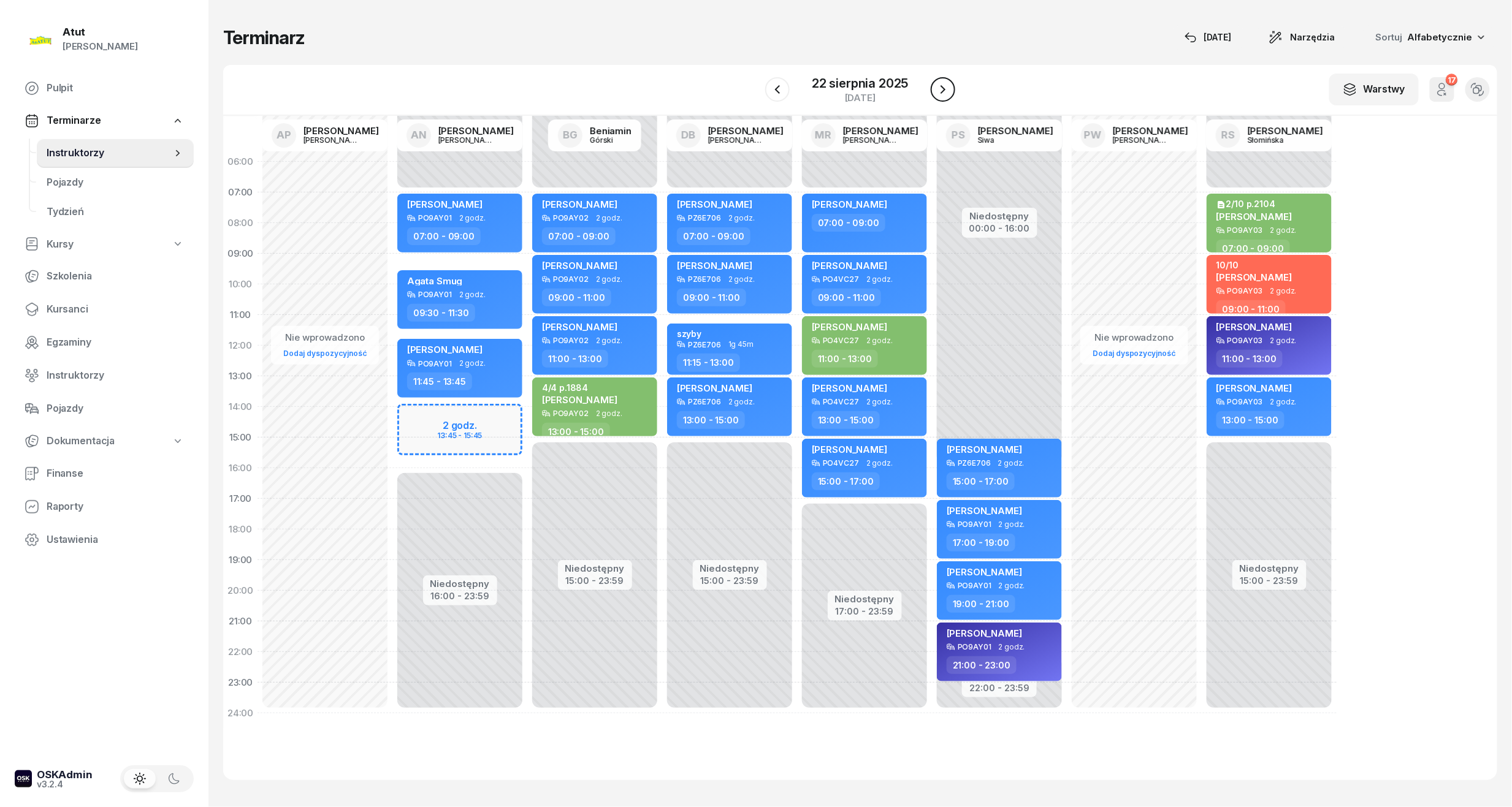
click at [725, 97] on button "button" at bounding box center [943, 89] width 25 height 25
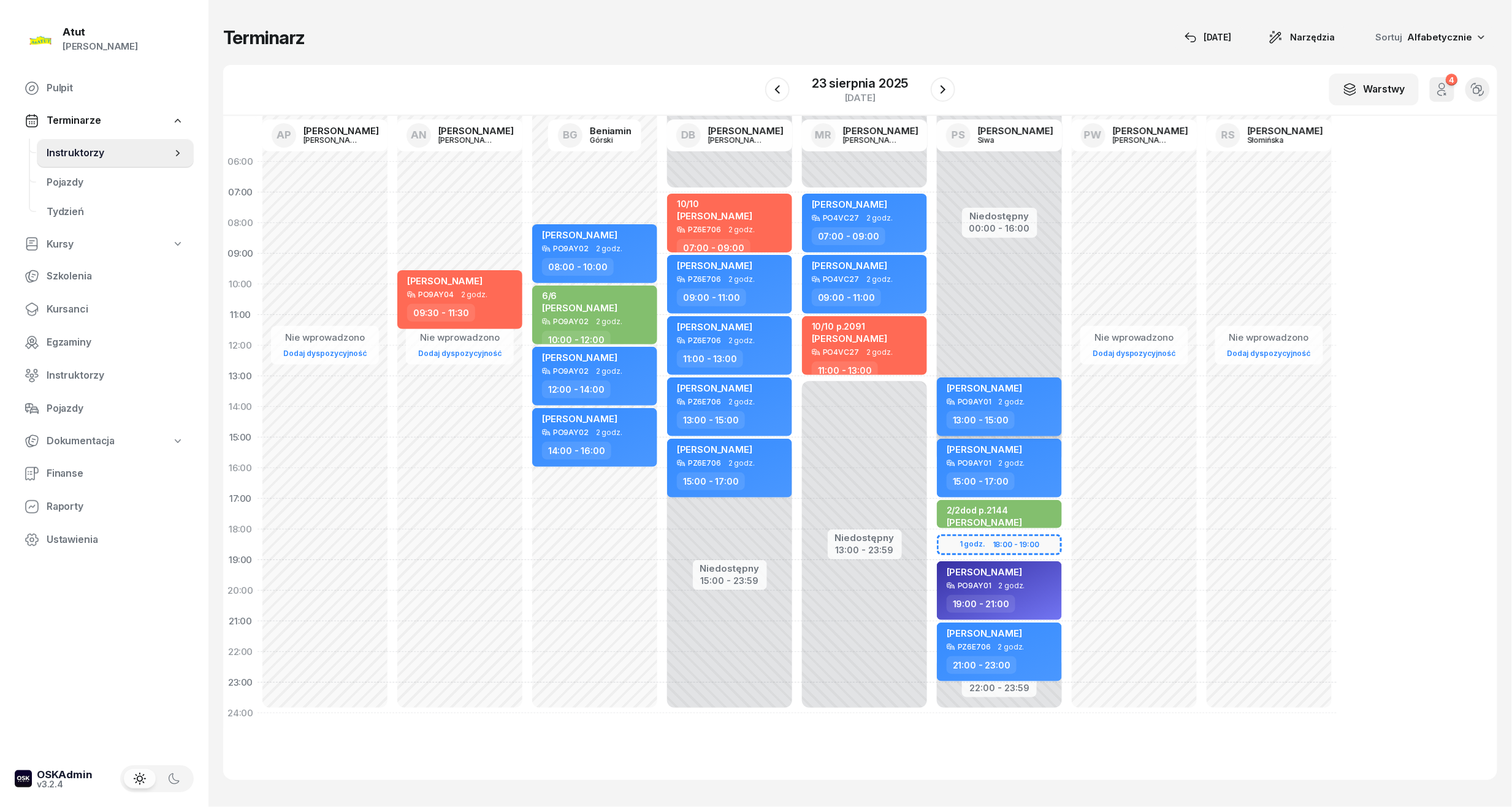
click at [725, 388] on div "Maria Krośniewska" at bounding box center [1000, 390] width 108 height 16
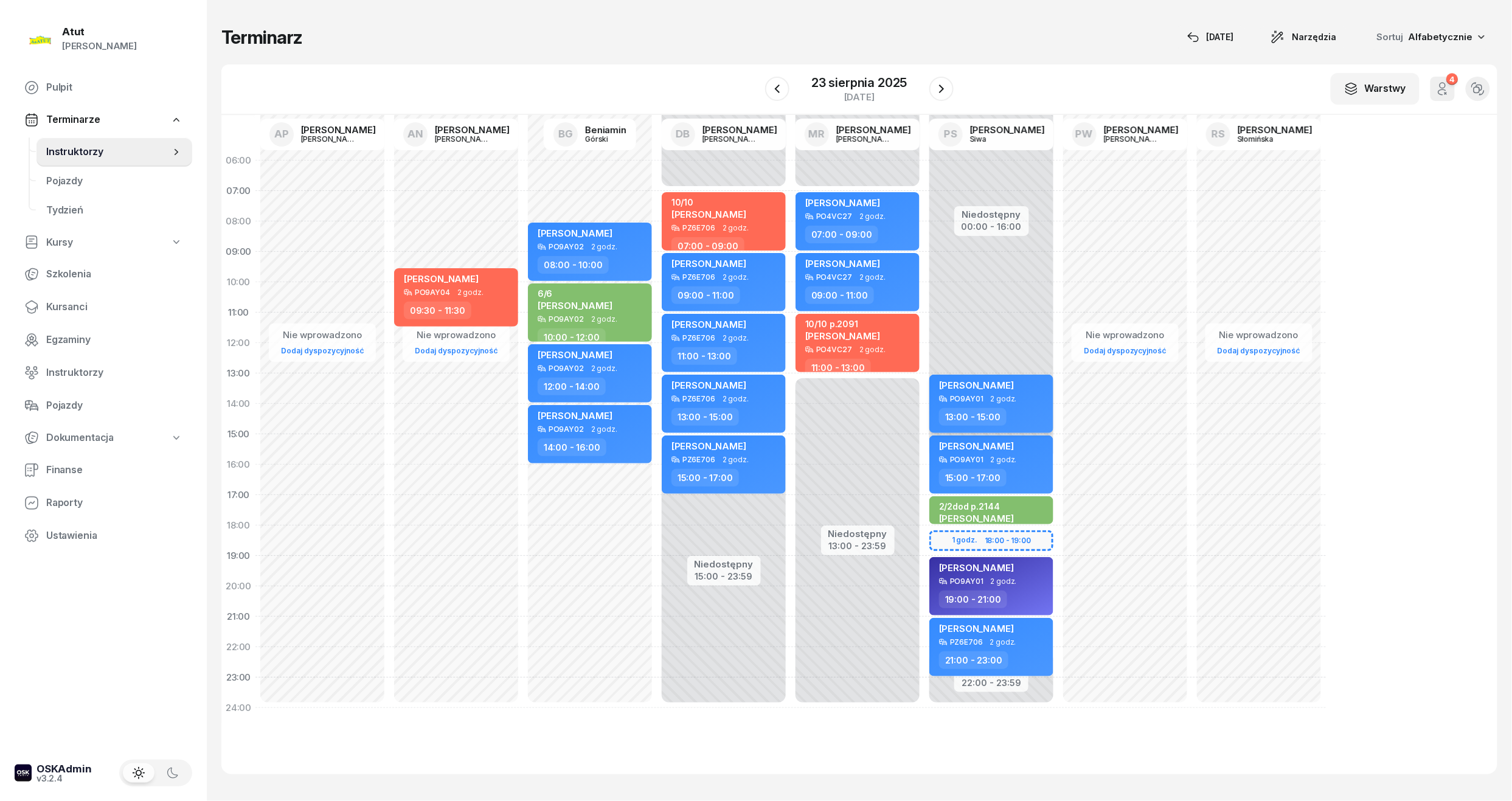
select select "13"
select select "15"
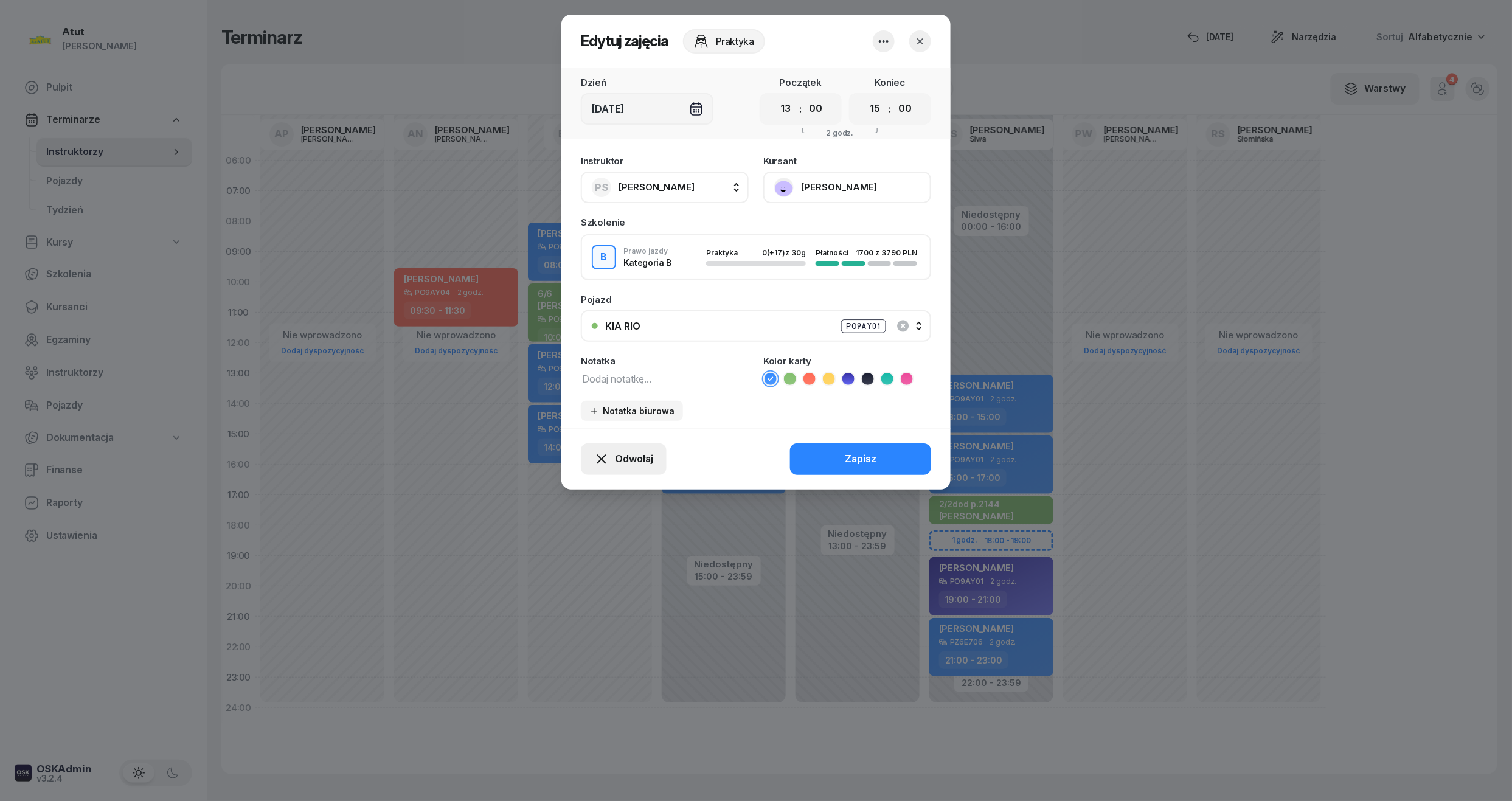
click at [632, 451] on span "Odwołaj" at bounding box center [634, 459] width 38 height 15
click at [610, 387] on div "Kursant odwołał" at bounding box center [602, 385] width 72 height 15
